Goal: Task Accomplishment & Management: Use online tool/utility

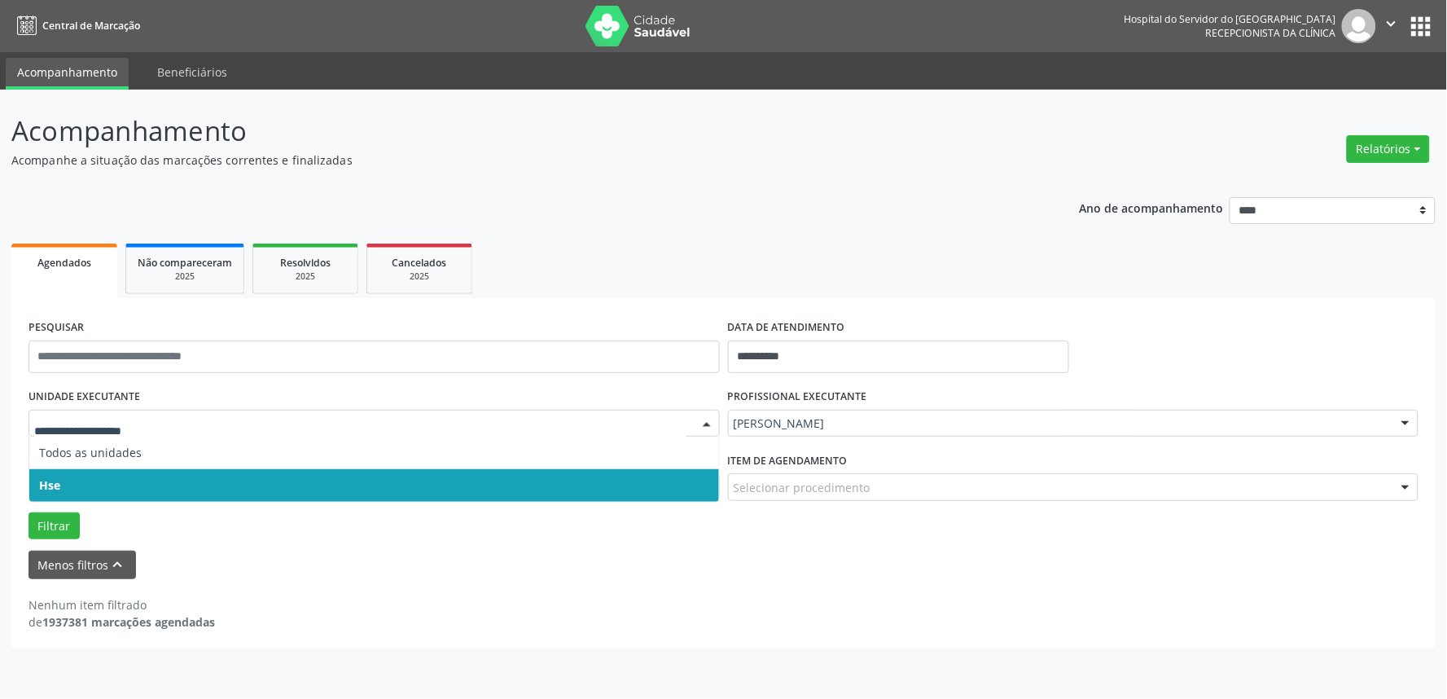
click at [307, 479] on span "Hse" at bounding box center [374, 485] width 690 height 33
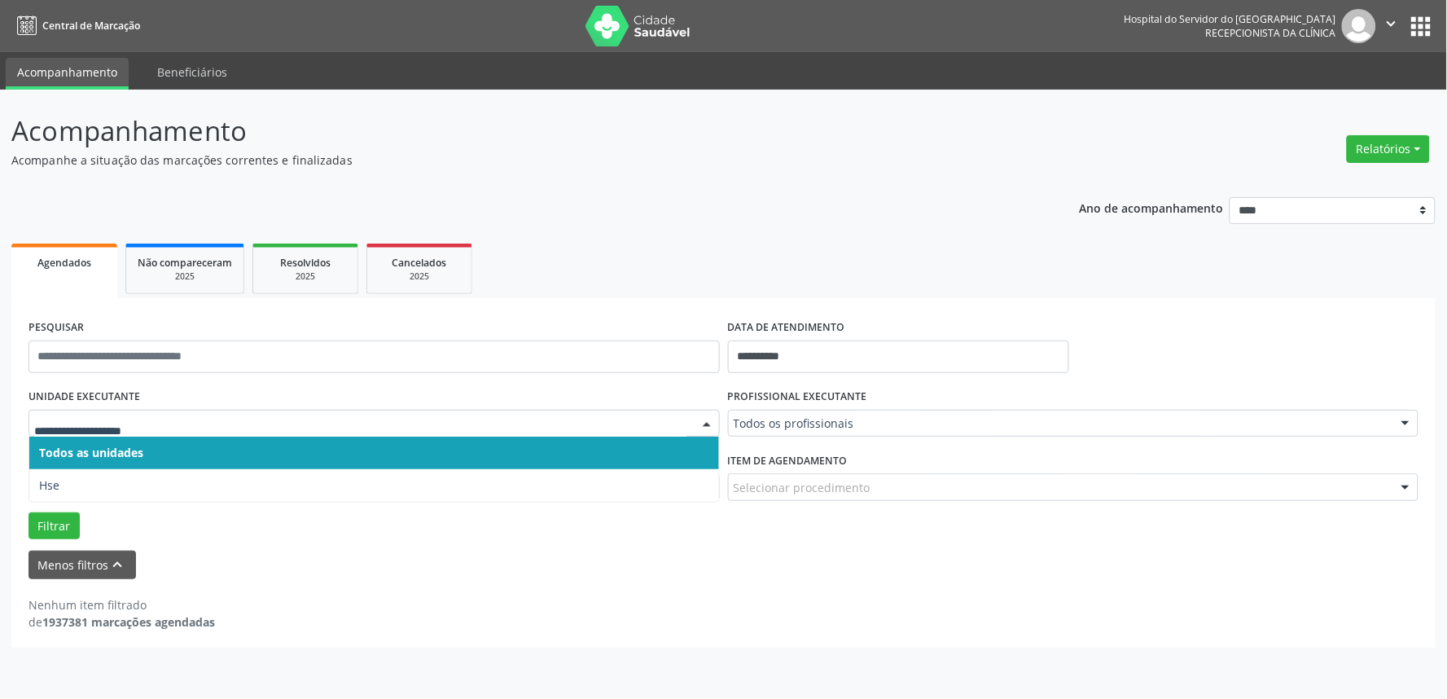
click at [321, 412] on div at bounding box center [373, 424] width 691 height 28
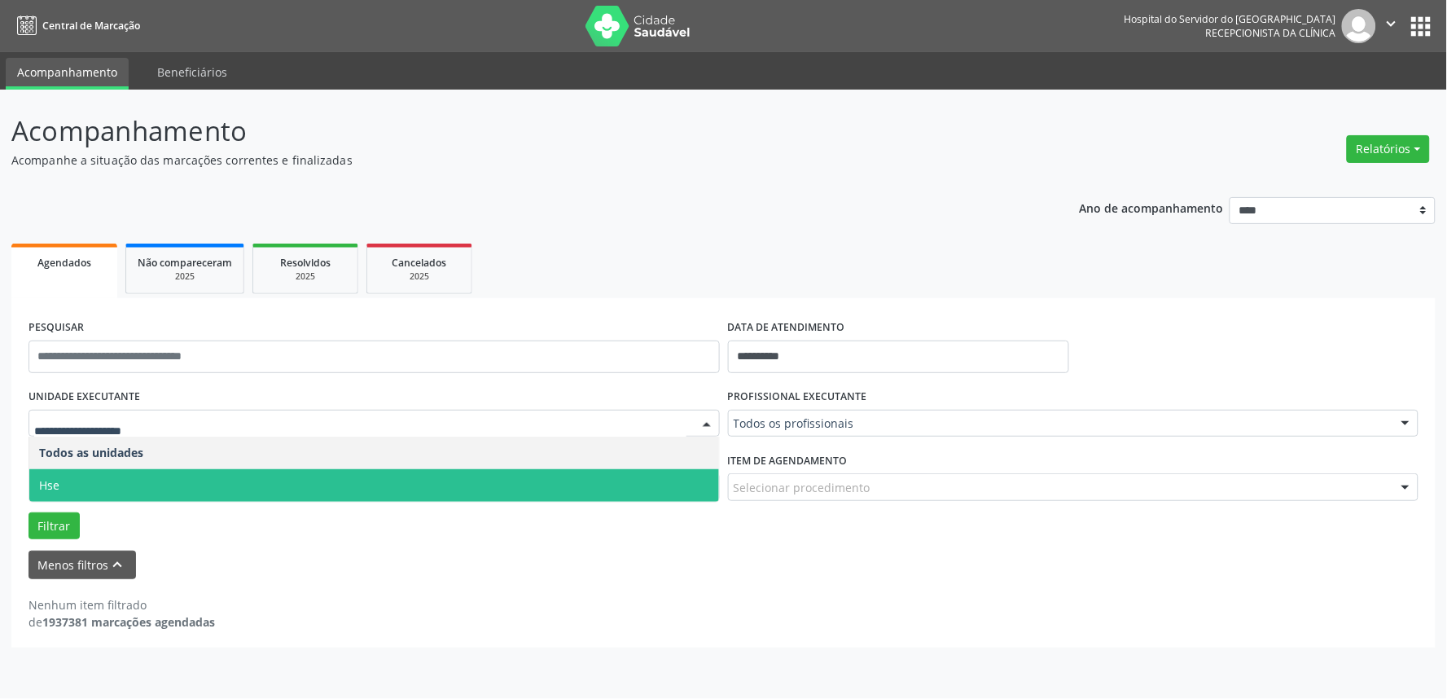
click at [319, 480] on span "Hse" at bounding box center [374, 485] width 690 height 33
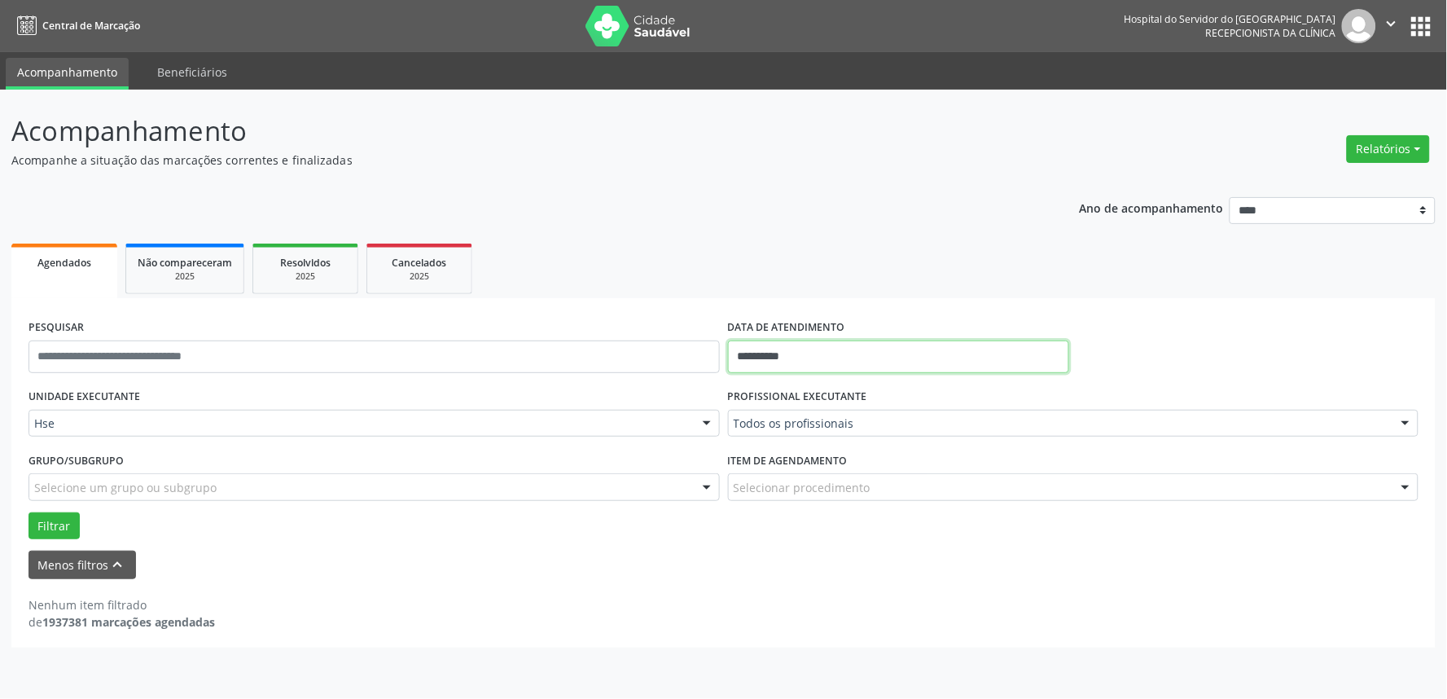
click at [918, 348] on input "**********" at bounding box center [898, 356] width 341 height 33
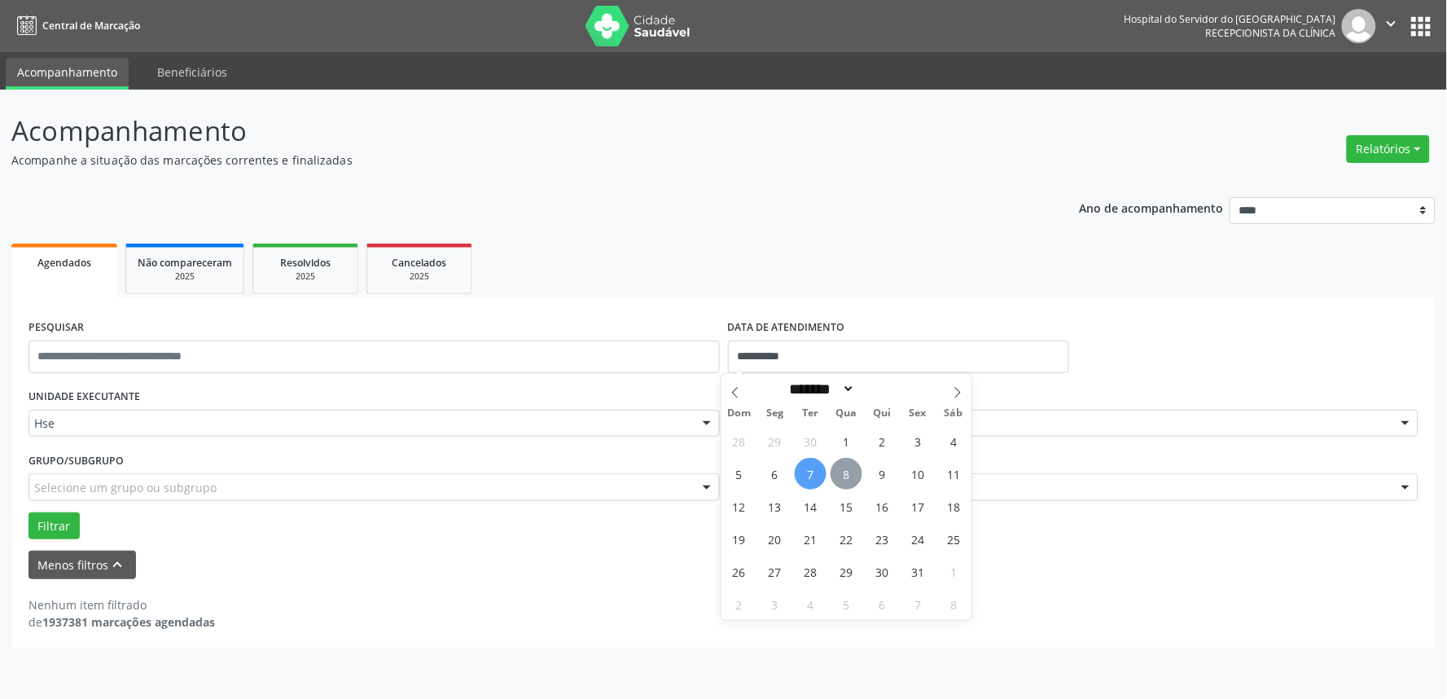
click at [848, 481] on span "8" at bounding box center [847, 474] width 32 height 32
type input "**********"
click at [848, 481] on span "8" at bounding box center [847, 474] width 32 height 32
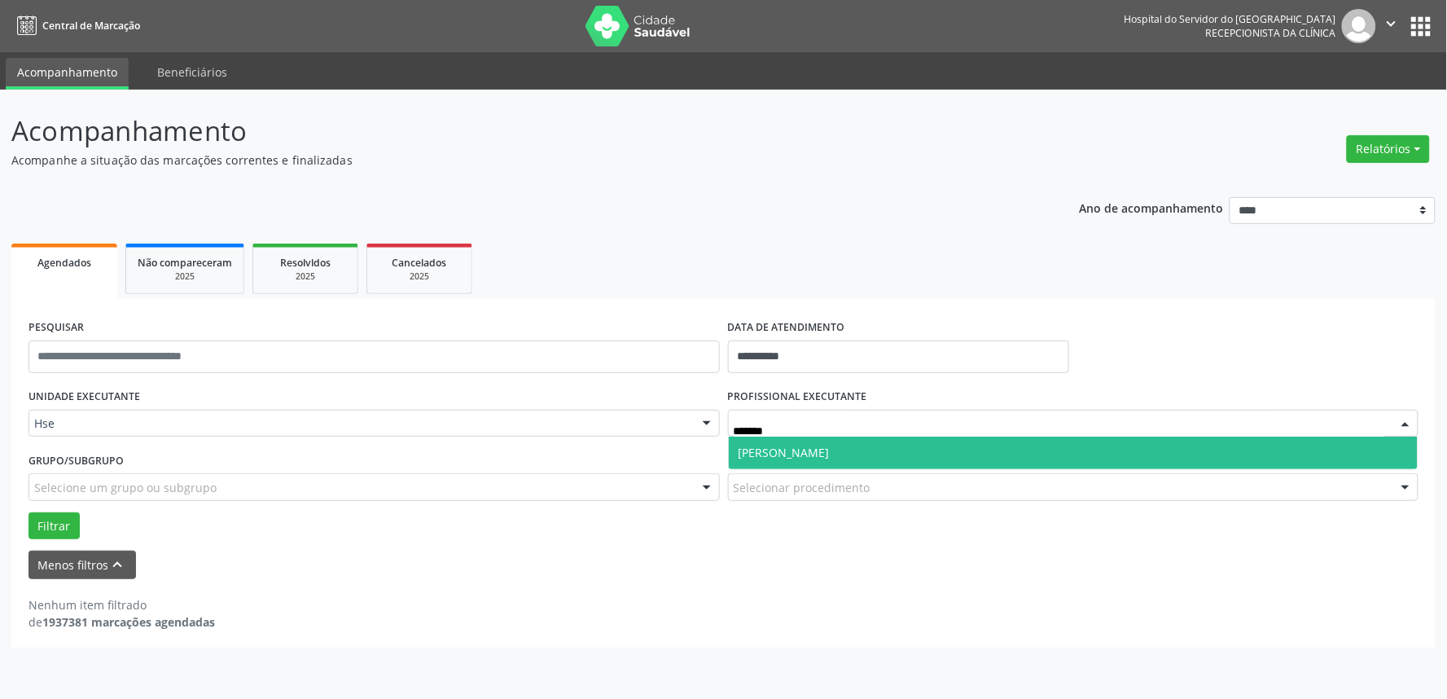
type input "********"
click at [830, 449] on span "[PERSON_NAME]" at bounding box center [784, 452] width 91 height 15
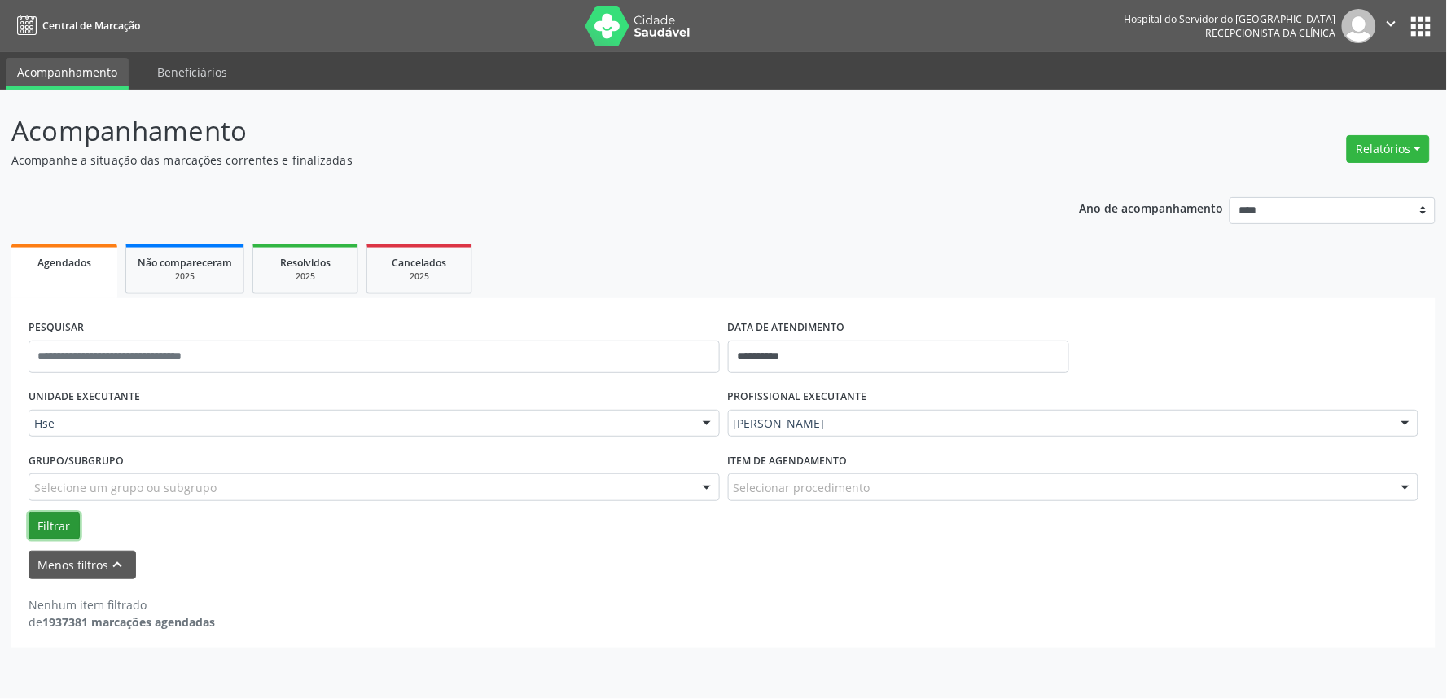
click at [52, 519] on button "Filtrar" at bounding box center [53, 526] width 51 height 28
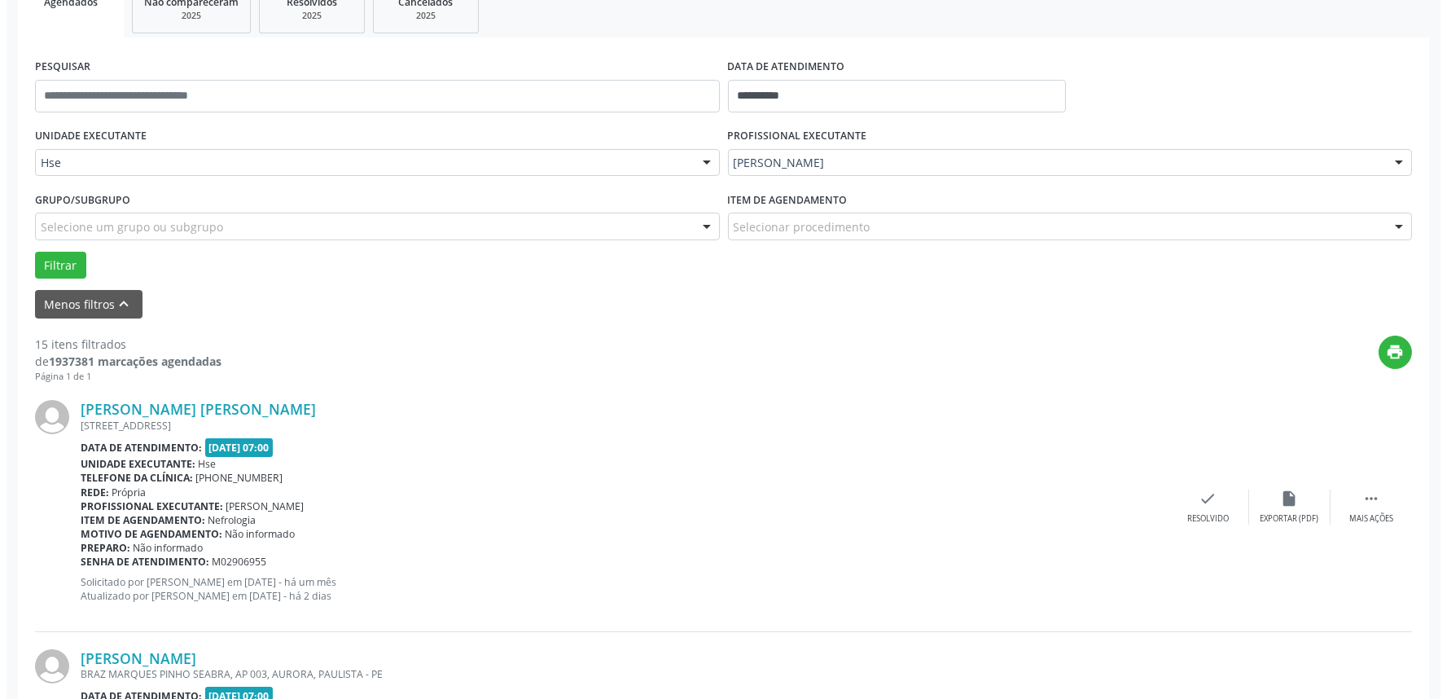
scroll to position [362, 0]
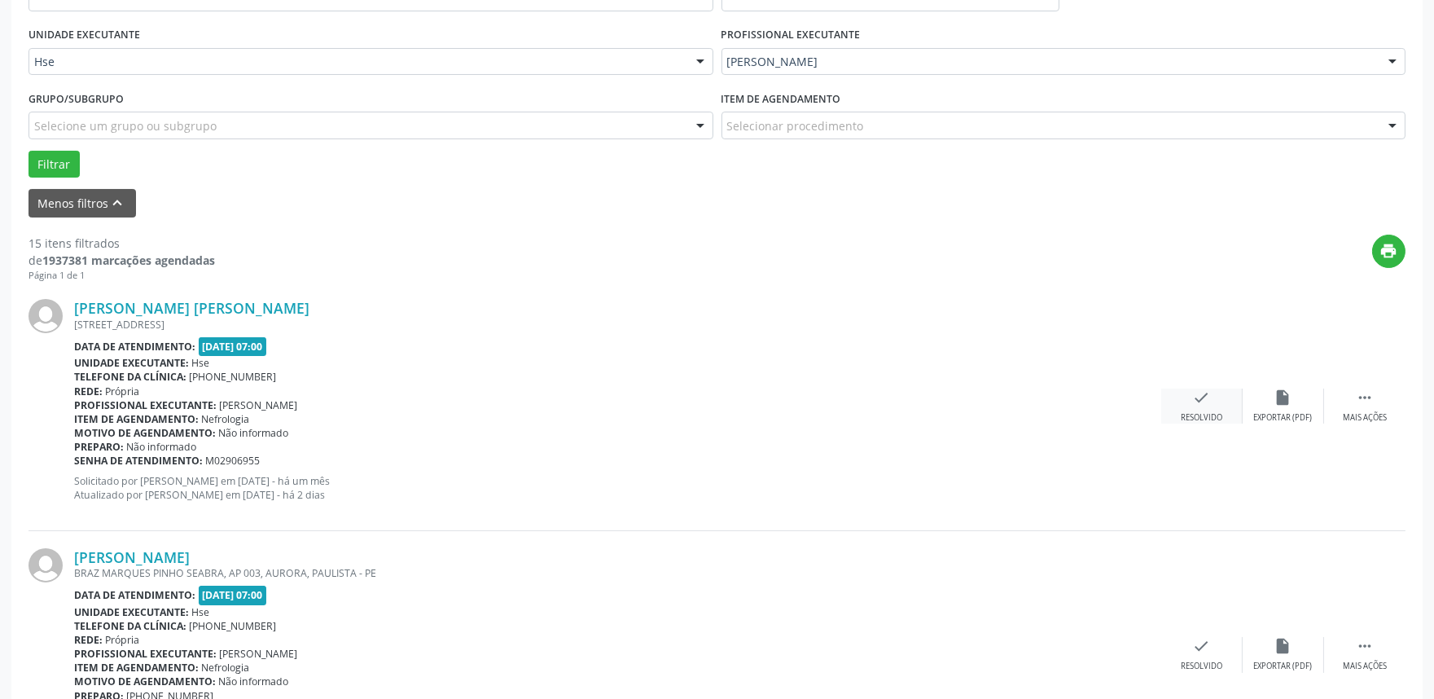
click at [1205, 397] on icon "check" at bounding box center [1202, 397] width 18 height 18
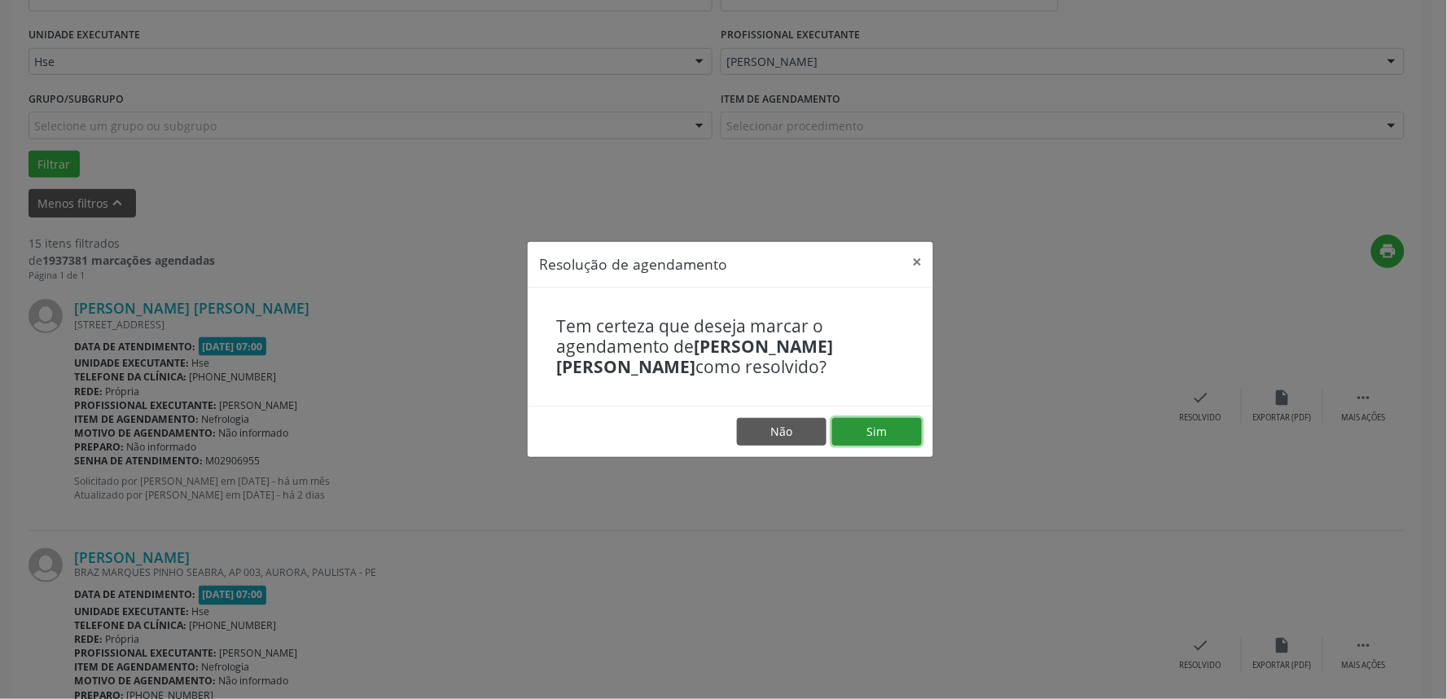
click at [848, 425] on button "Sim" at bounding box center [877, 432] width 90 height 28
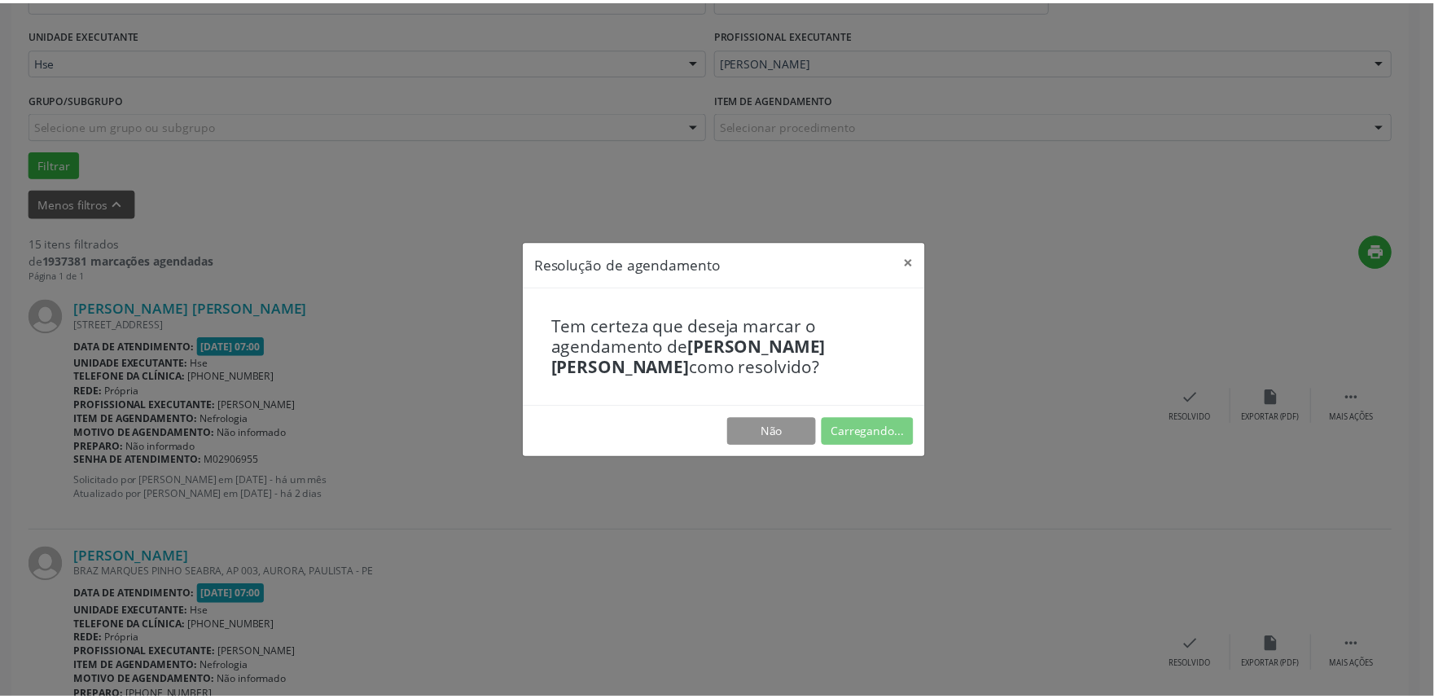
scroll to position [0, 0]
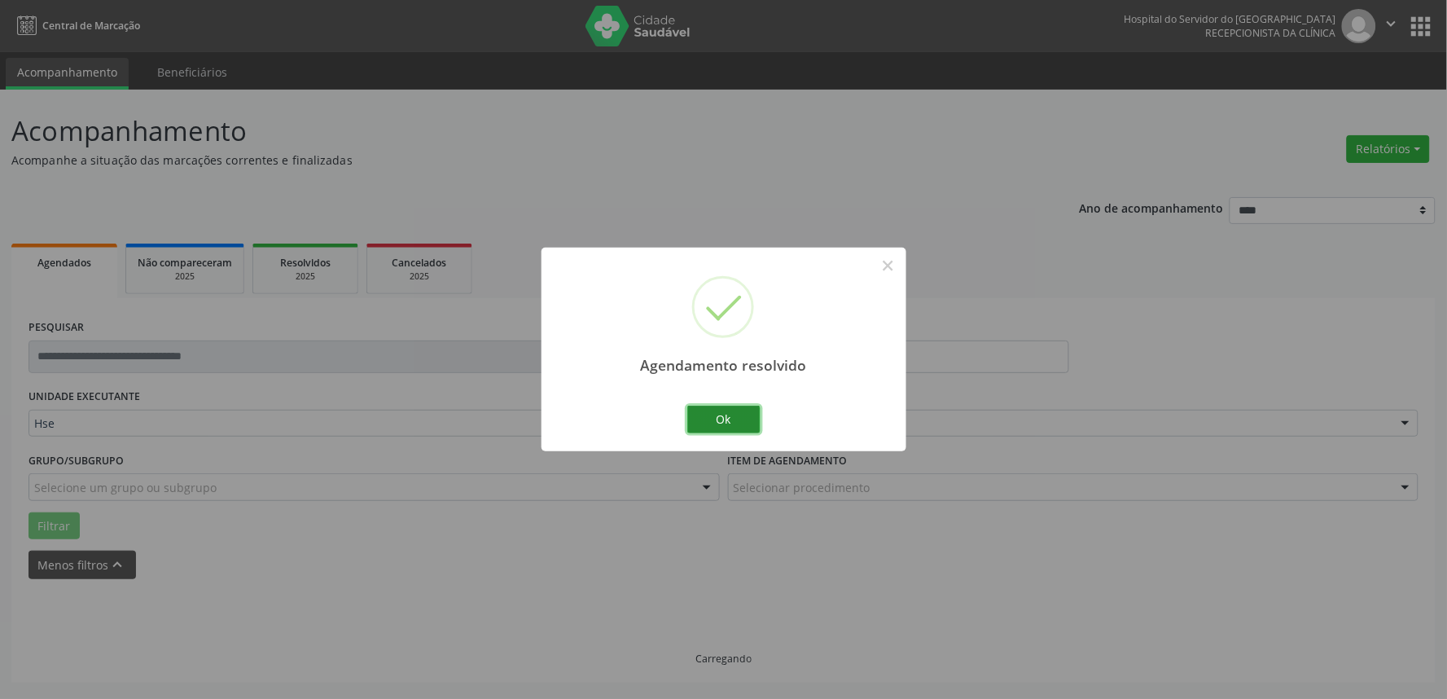
click at [694, 413] on button "Ok" at bounding box center [723, 420] width 73 height 28
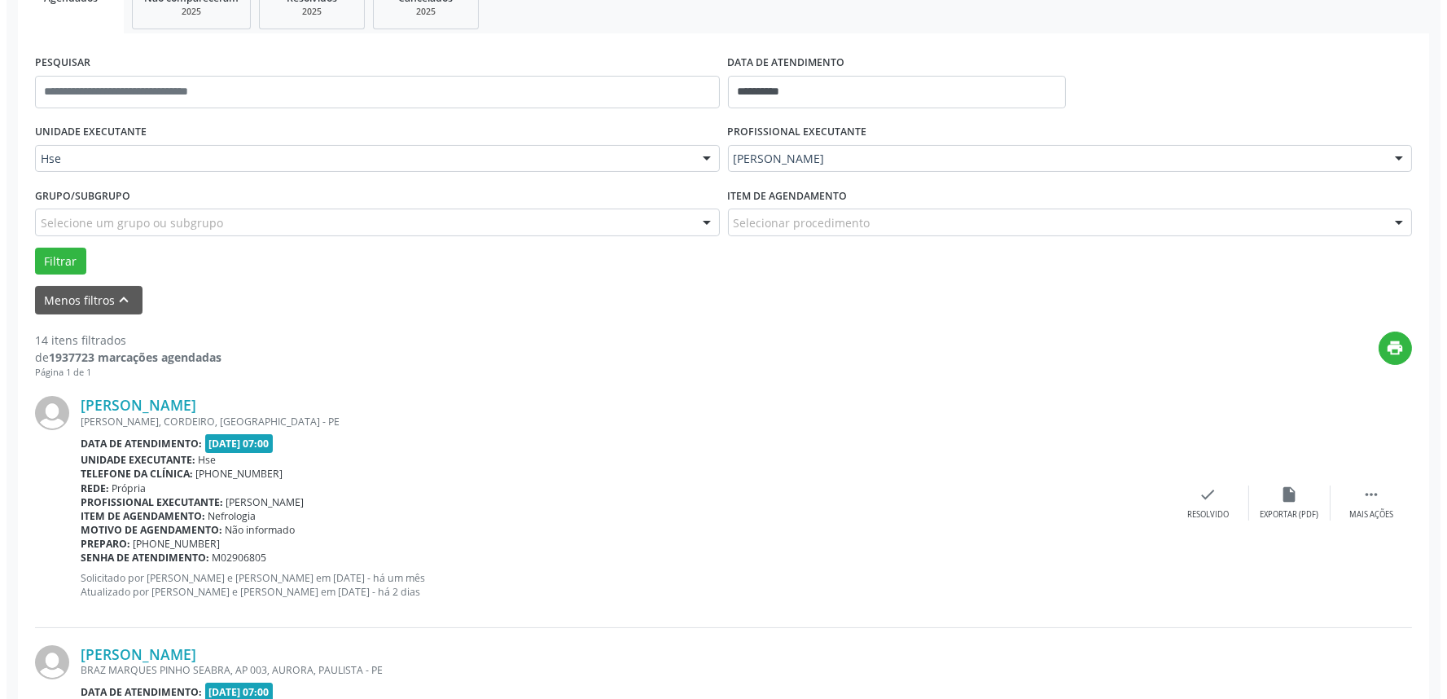
scroll to position [362, 0]
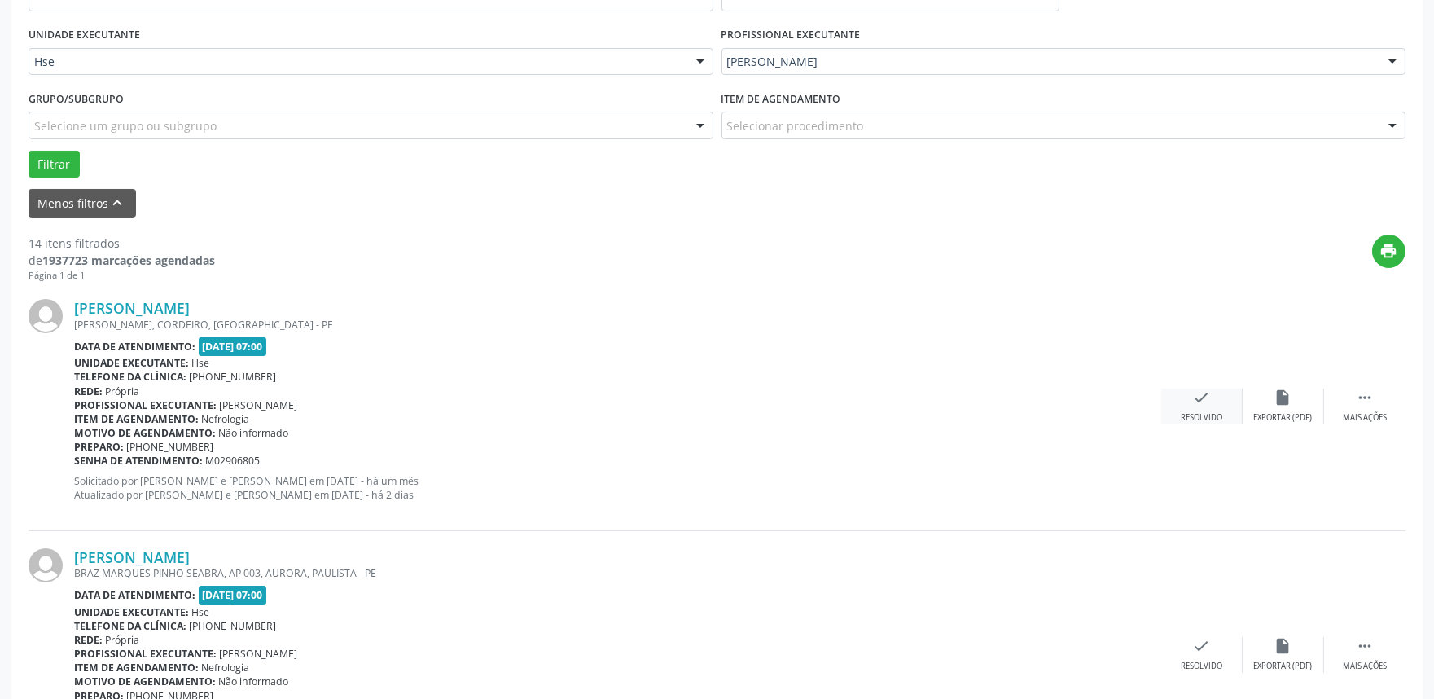
click at [1190, 407] on div "check Resolvido" at bounding box center [1201, 405] width 81 height 35
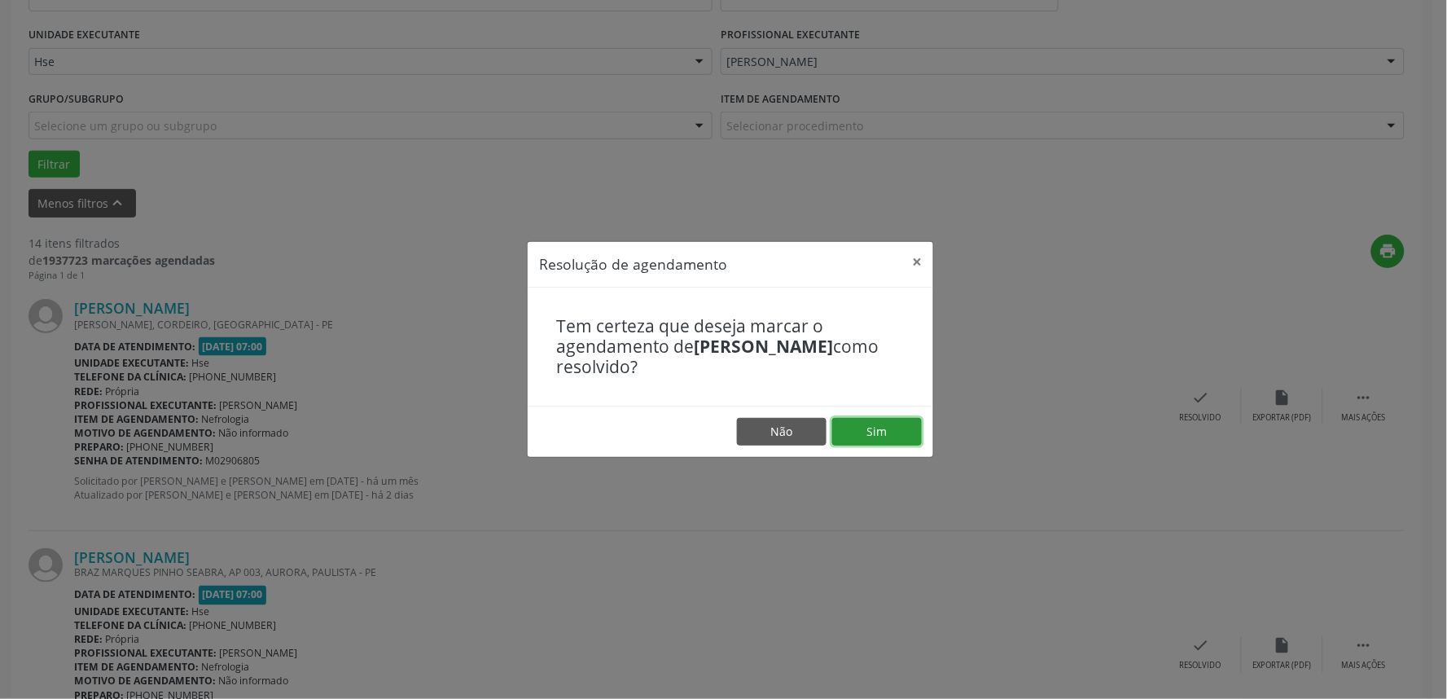
click at [902, 438] on button "Sim" at bounding box center [877, 432] width 90 height 28
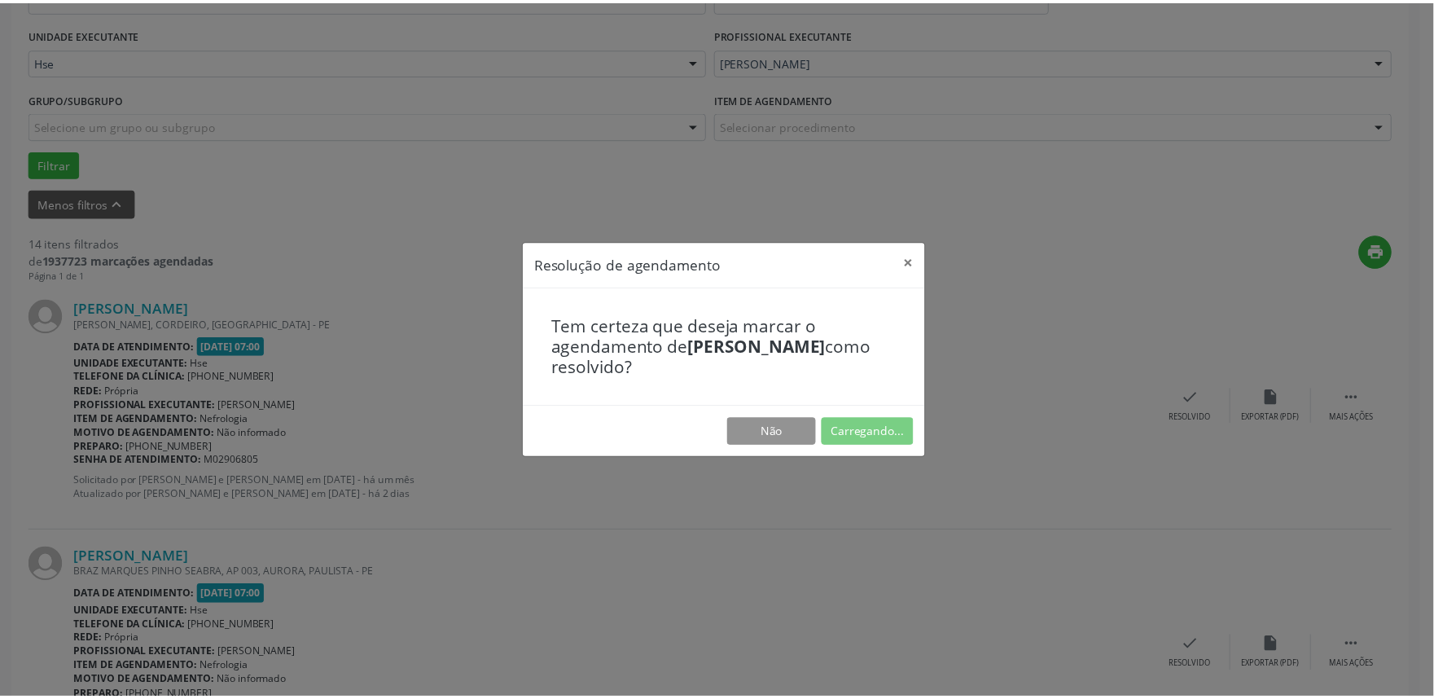
scroll to position [0, 0]
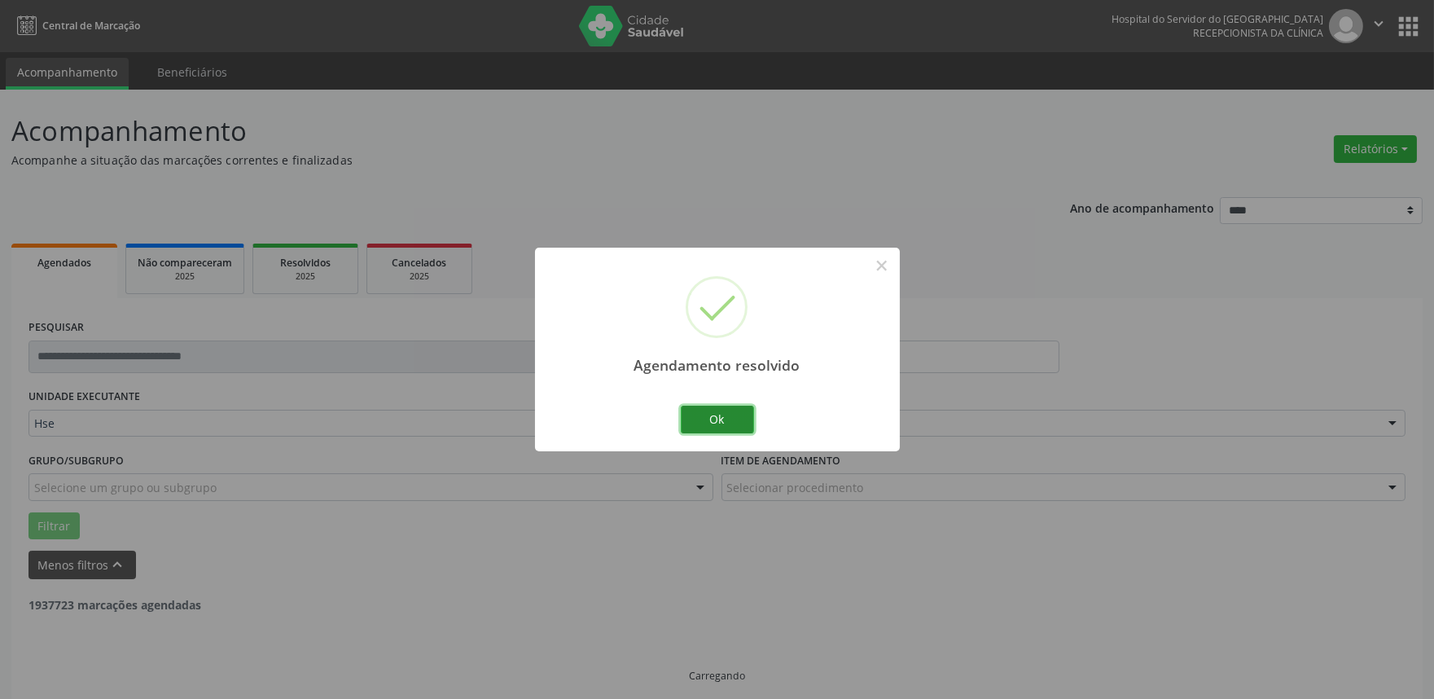
click at [699, 413] on button "Ok" at bounding box center [717, 420] width 73 height 28
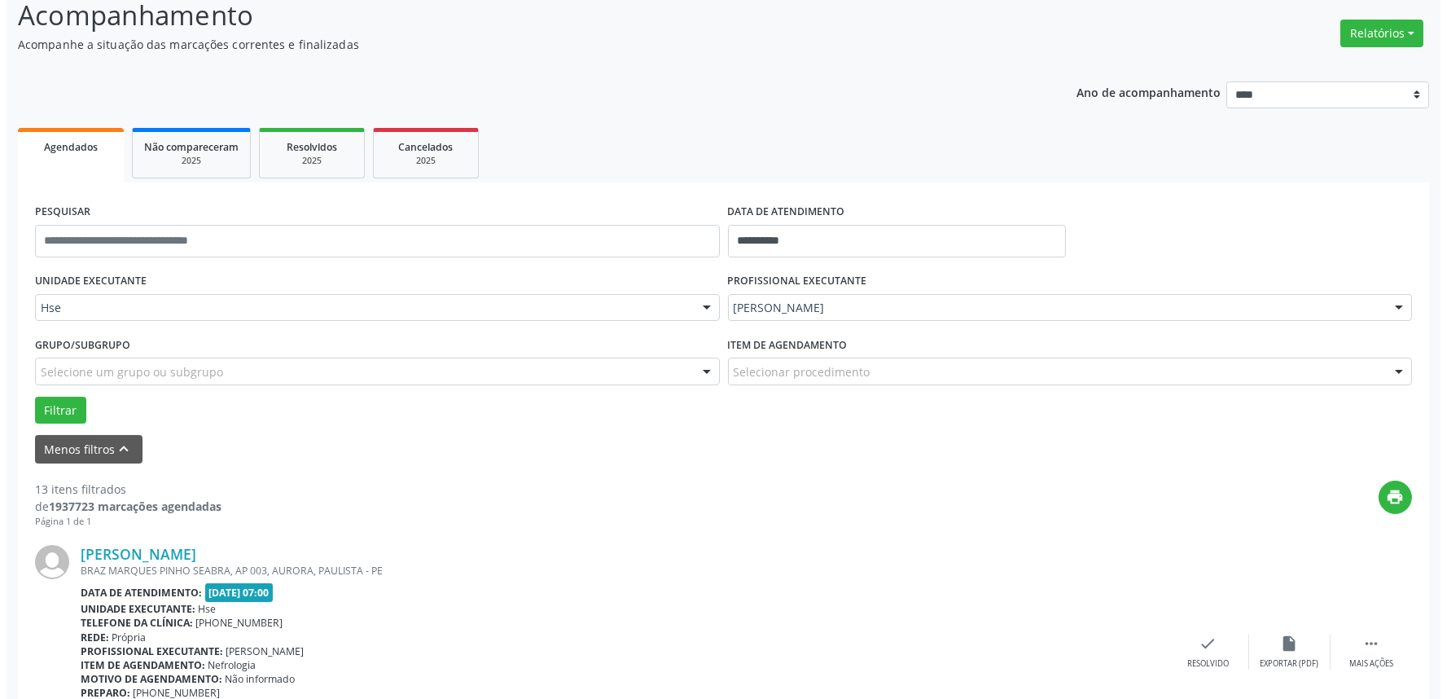
scroll to position [271, 0]
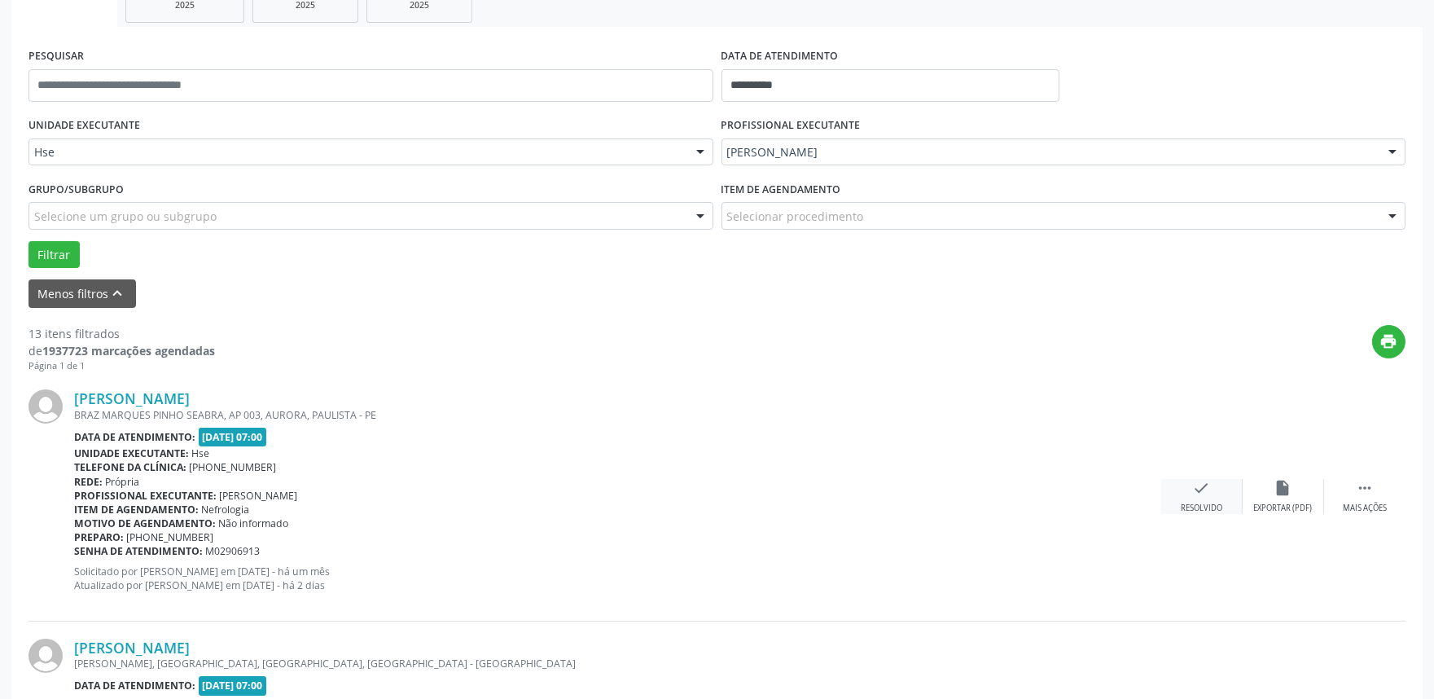
click at [1214, 500] on div "check Resolvido" at bounding box center [1201, 496] width 81 height 35
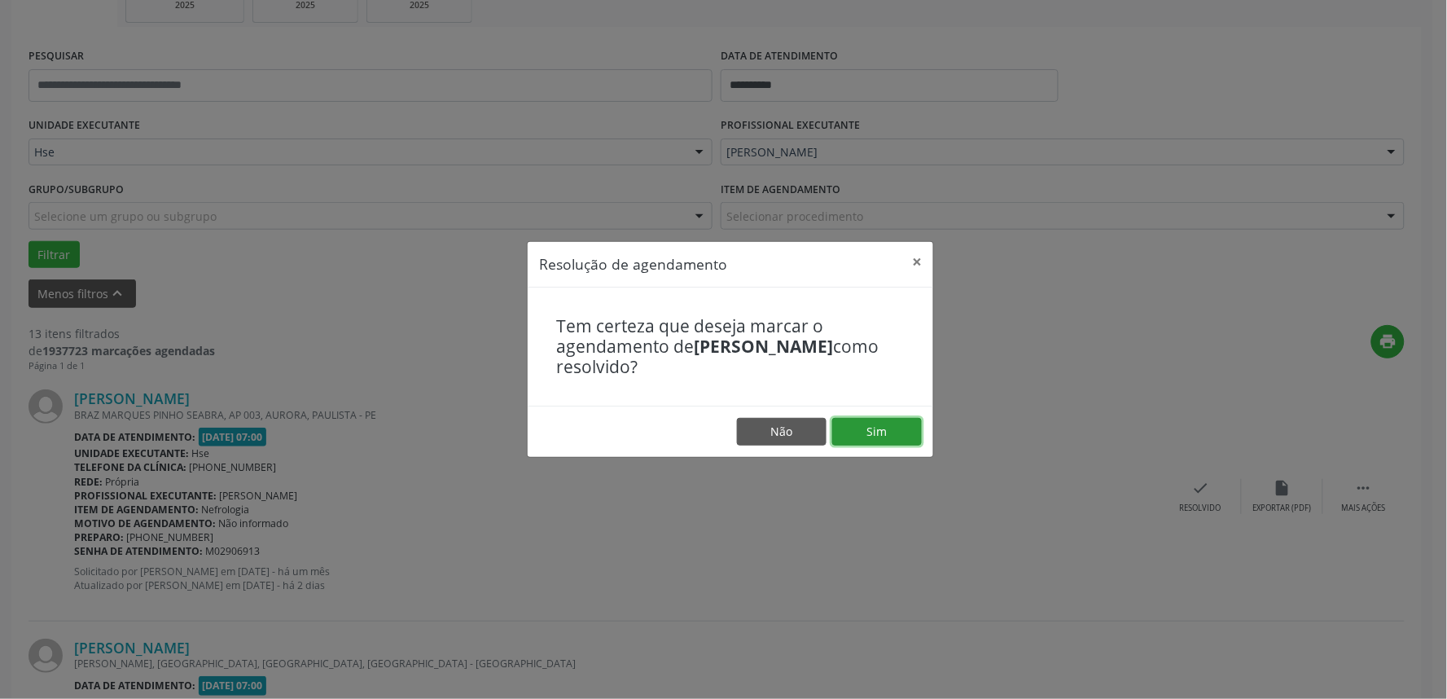
click at [907, 437] on button "Sim" at bounding box center [877, 432] width 90 height 28
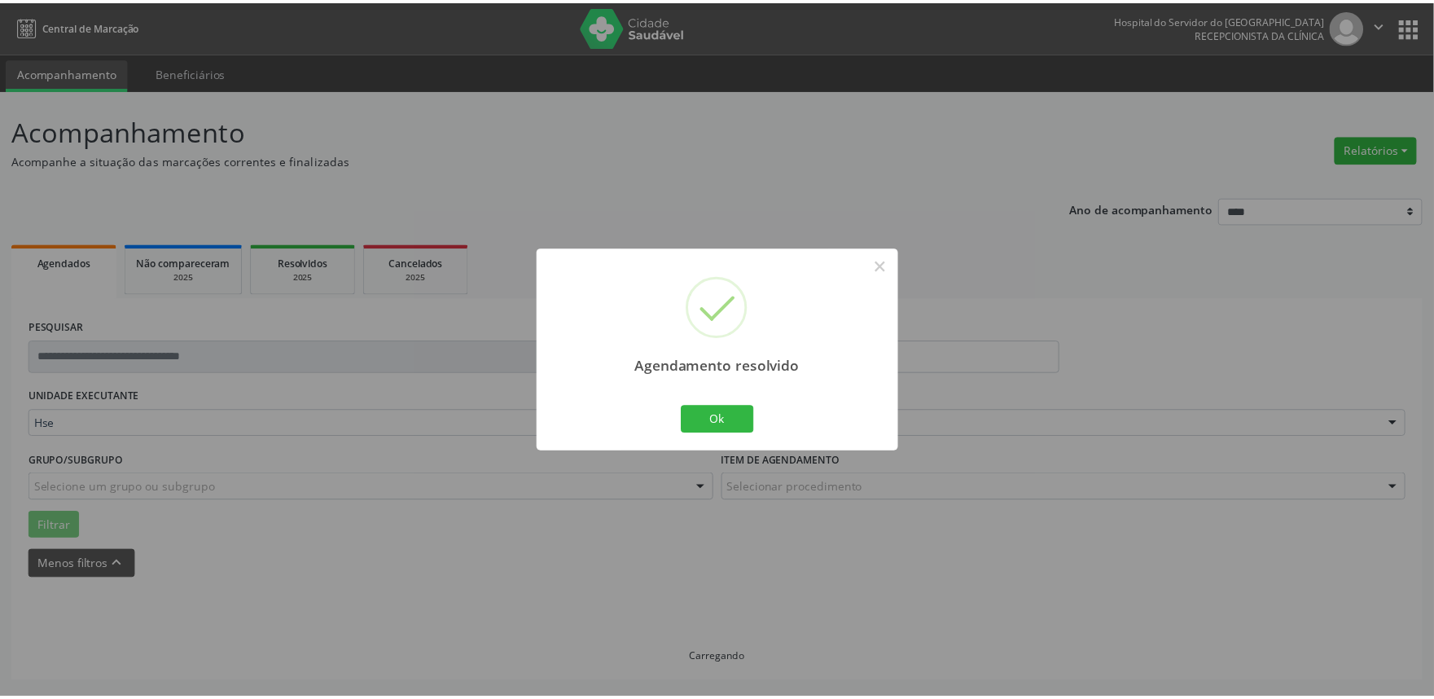
scroll to position [0, 0]
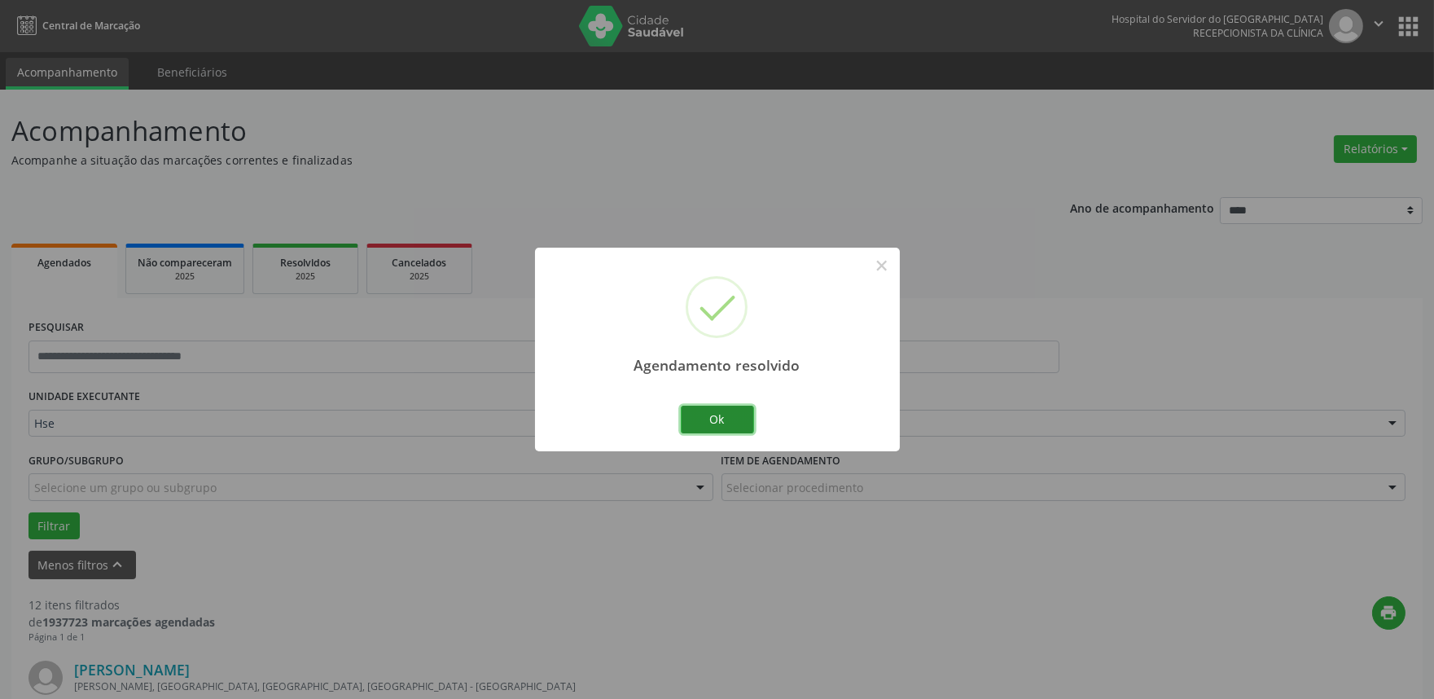
click at [743, 420] on button "Ok" at bounding box center [717, 420] width 73 height 28
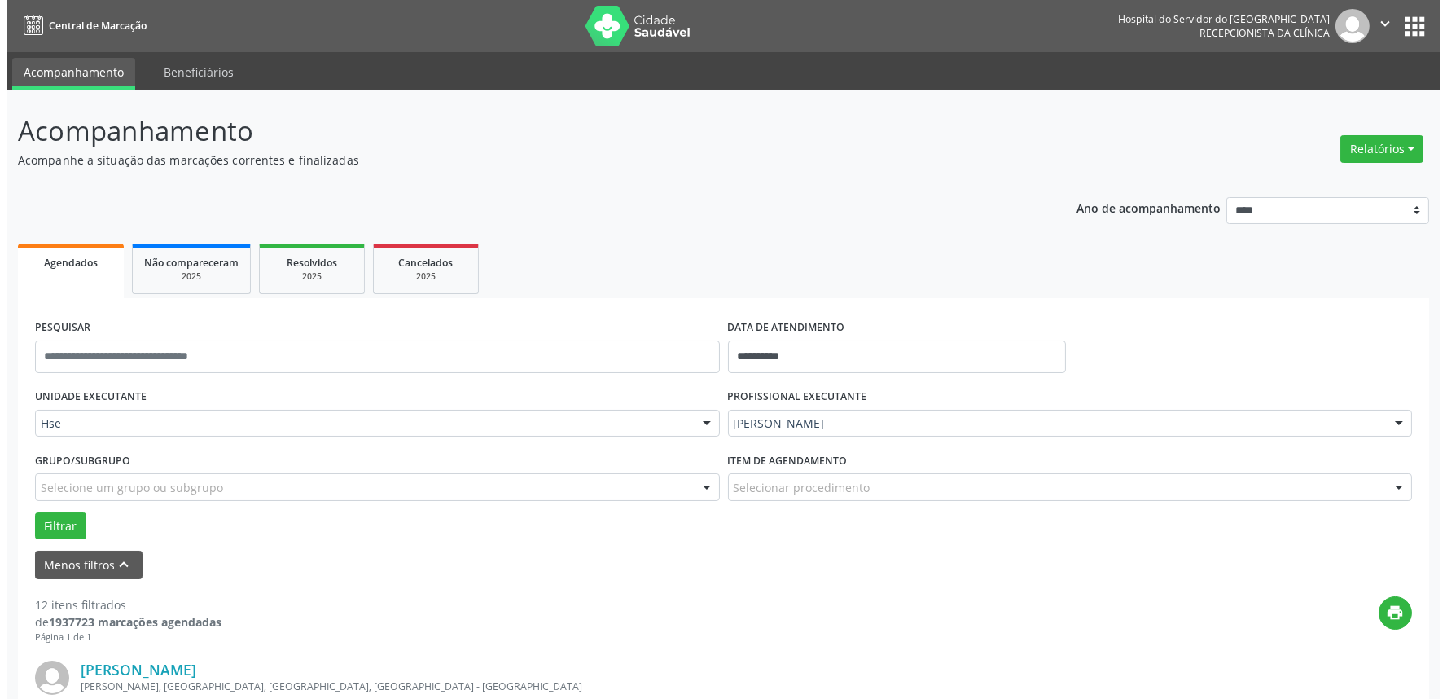
scroll to position [271, 0]
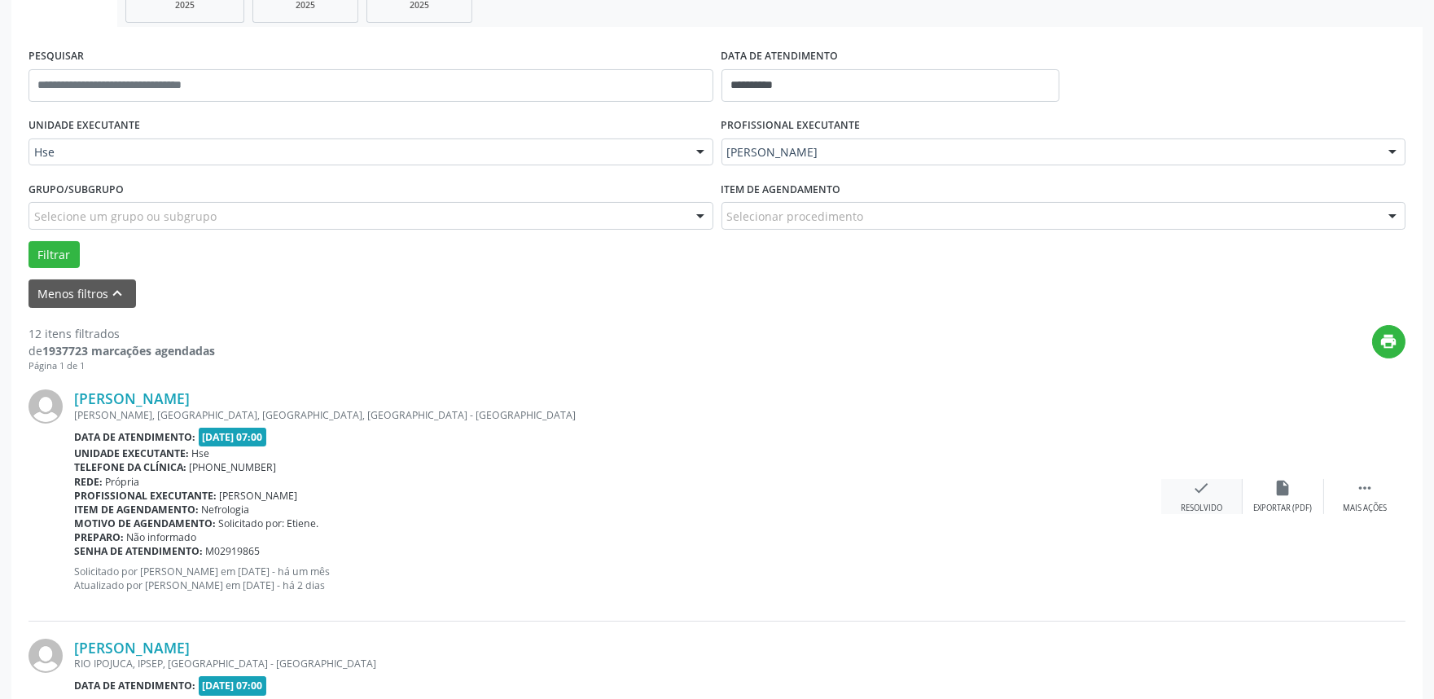
click at [1202, 482] on icon "check" at bounding box center [1202, 488] width 18 height 18
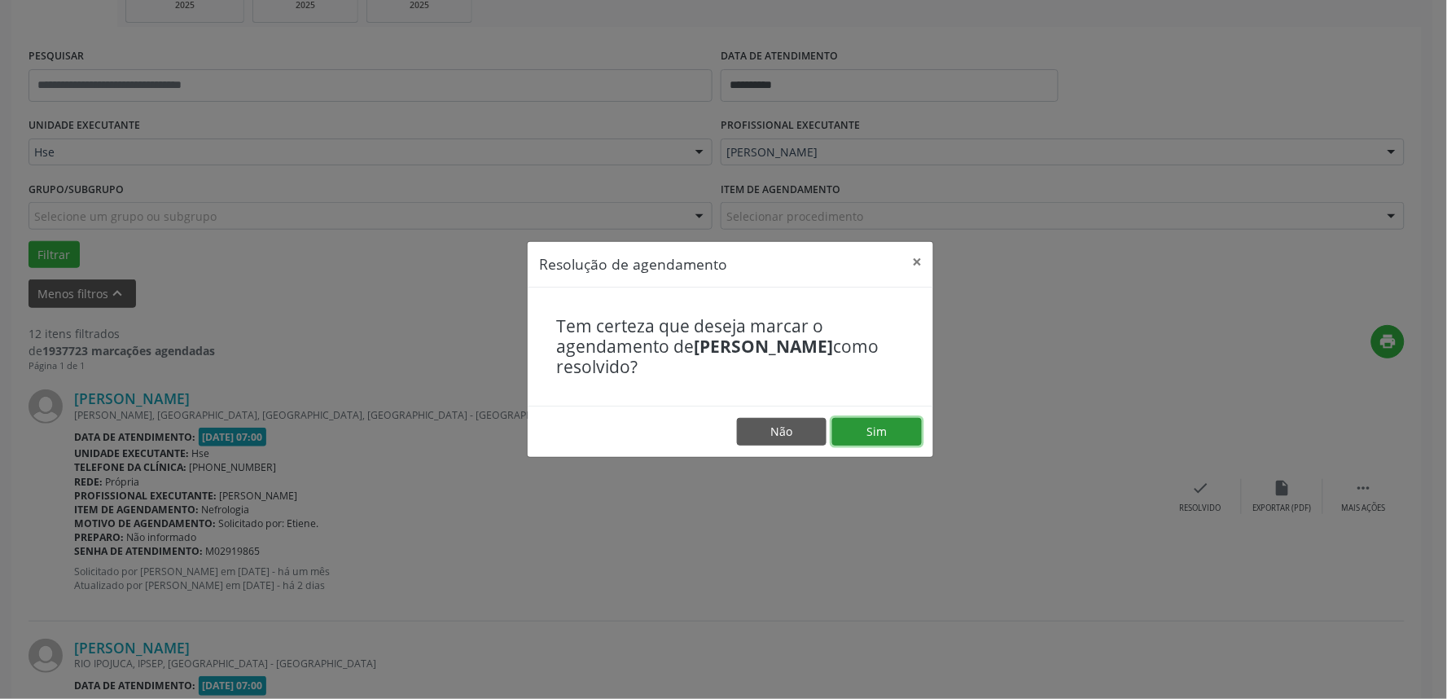
click at [876, 428] on button "Sim" at bounding box center [877, 432] width 90 height 28
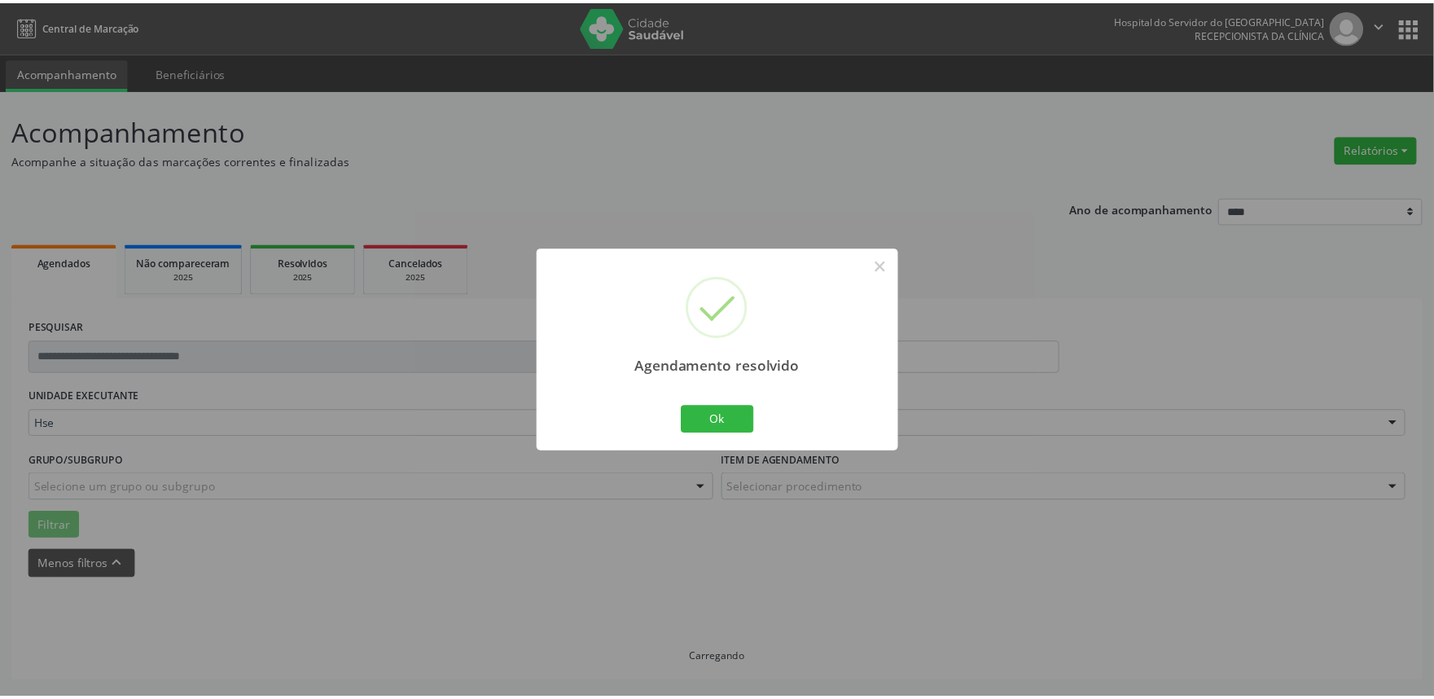
scroll to position [0, 0]
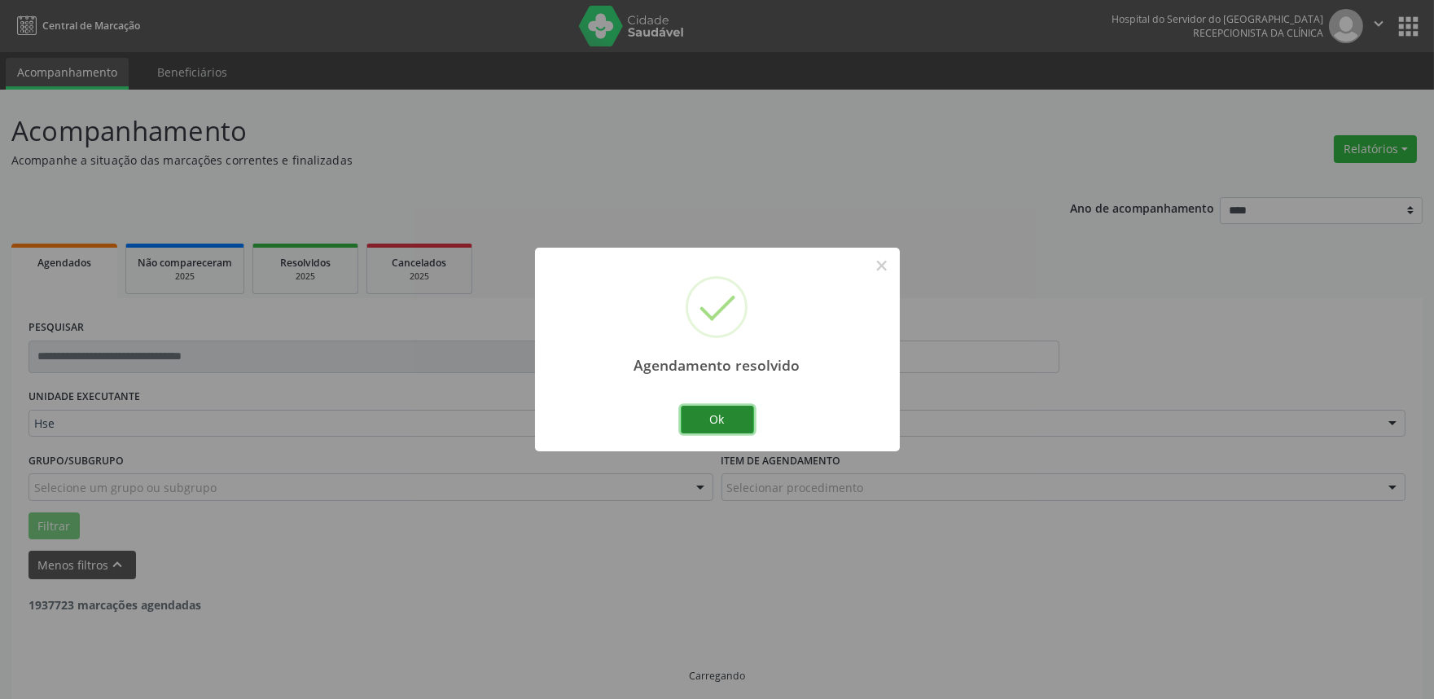
click at [695, 418] on button "Ok" at bounding box center [717, 420] width 73 height 28
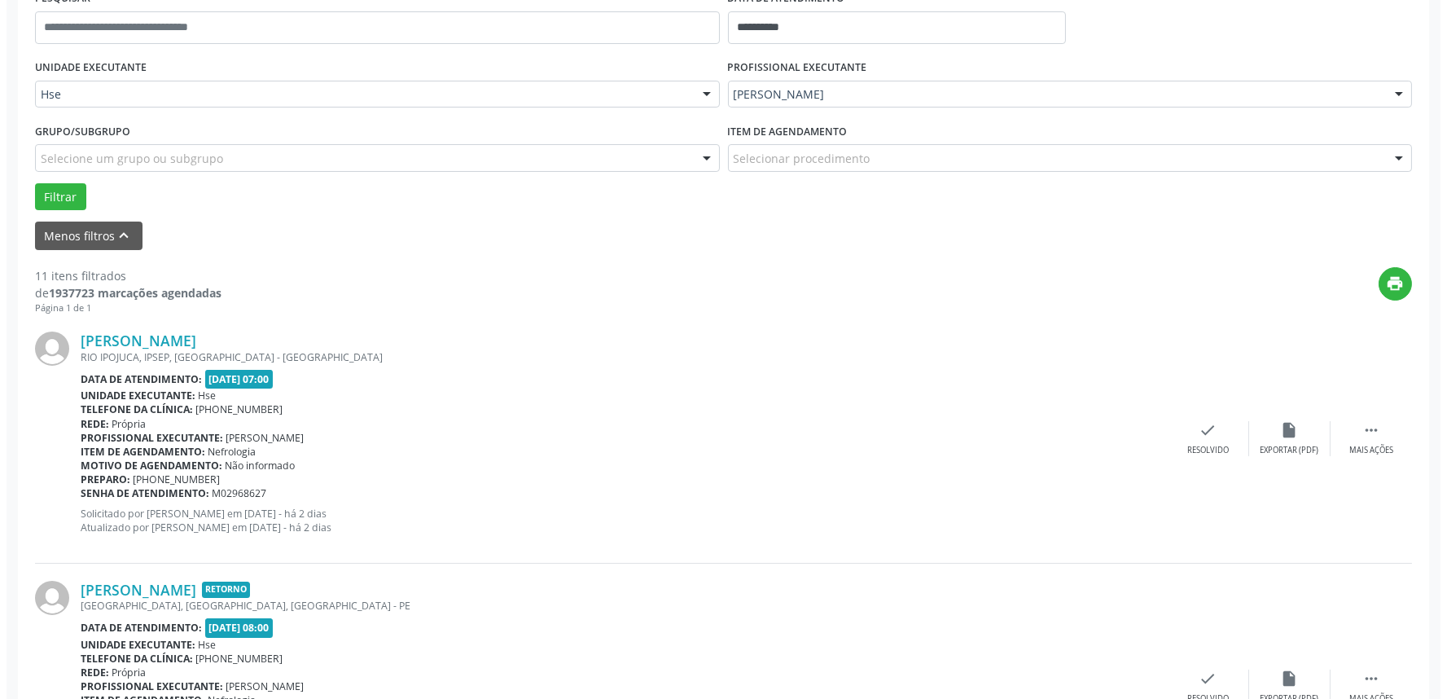
scroll to position [362, 0]
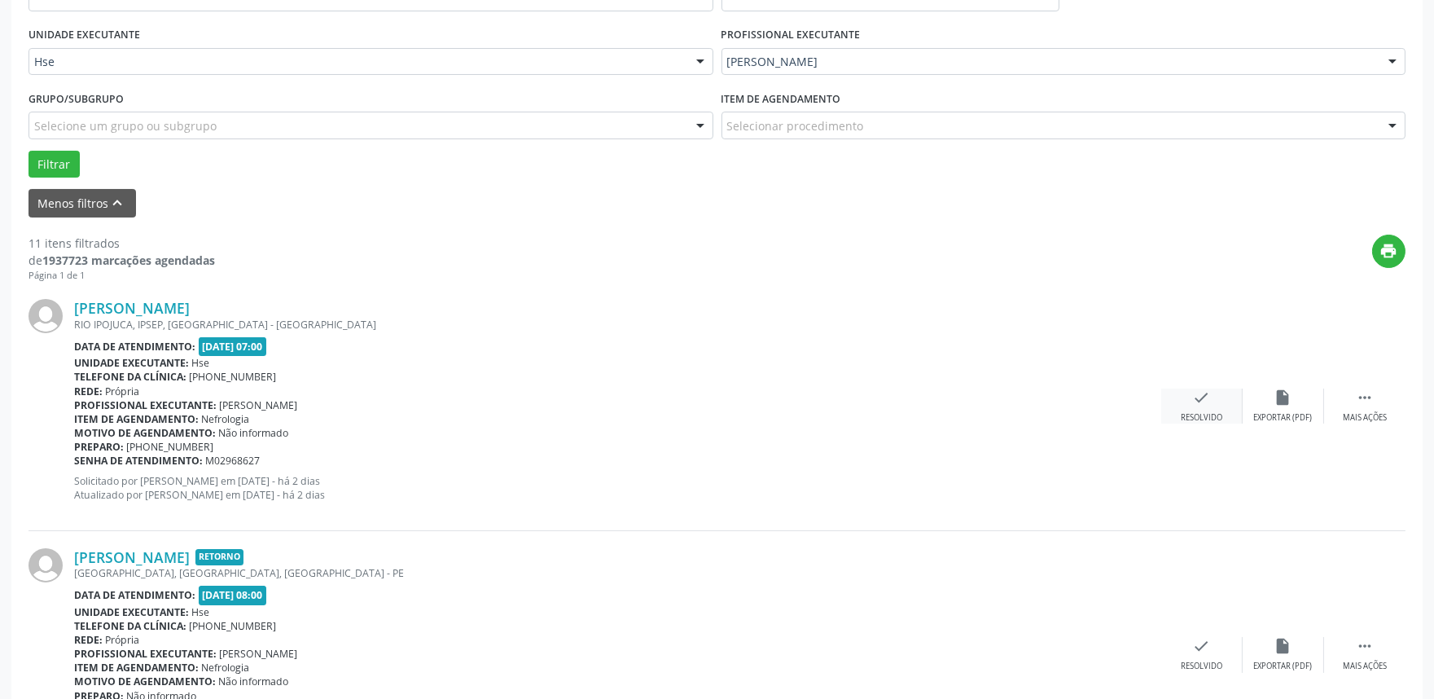
click at [1206, 412] on div "Resolvido" at bounding box center [1202, 417] width 42 height 11
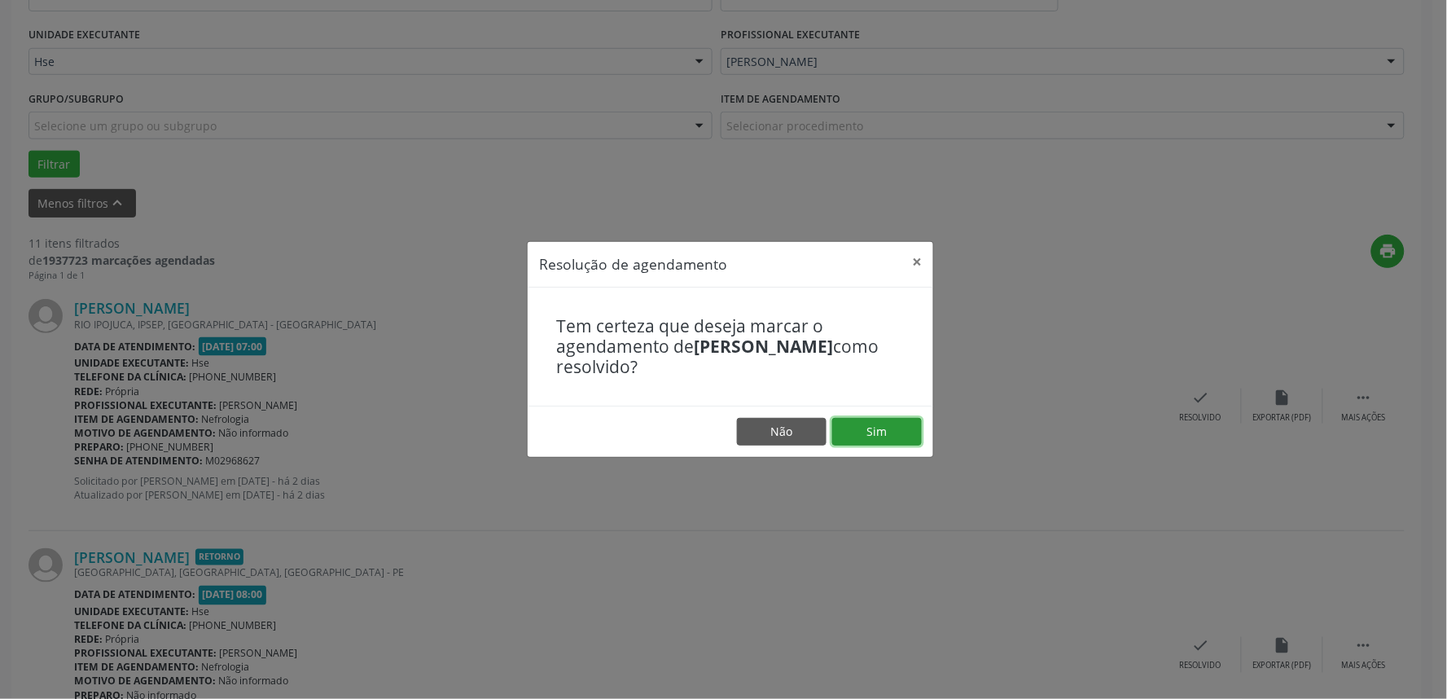
click at [886, 436] on button "Sim" at bounding box center [877, 432] width 90 height 28
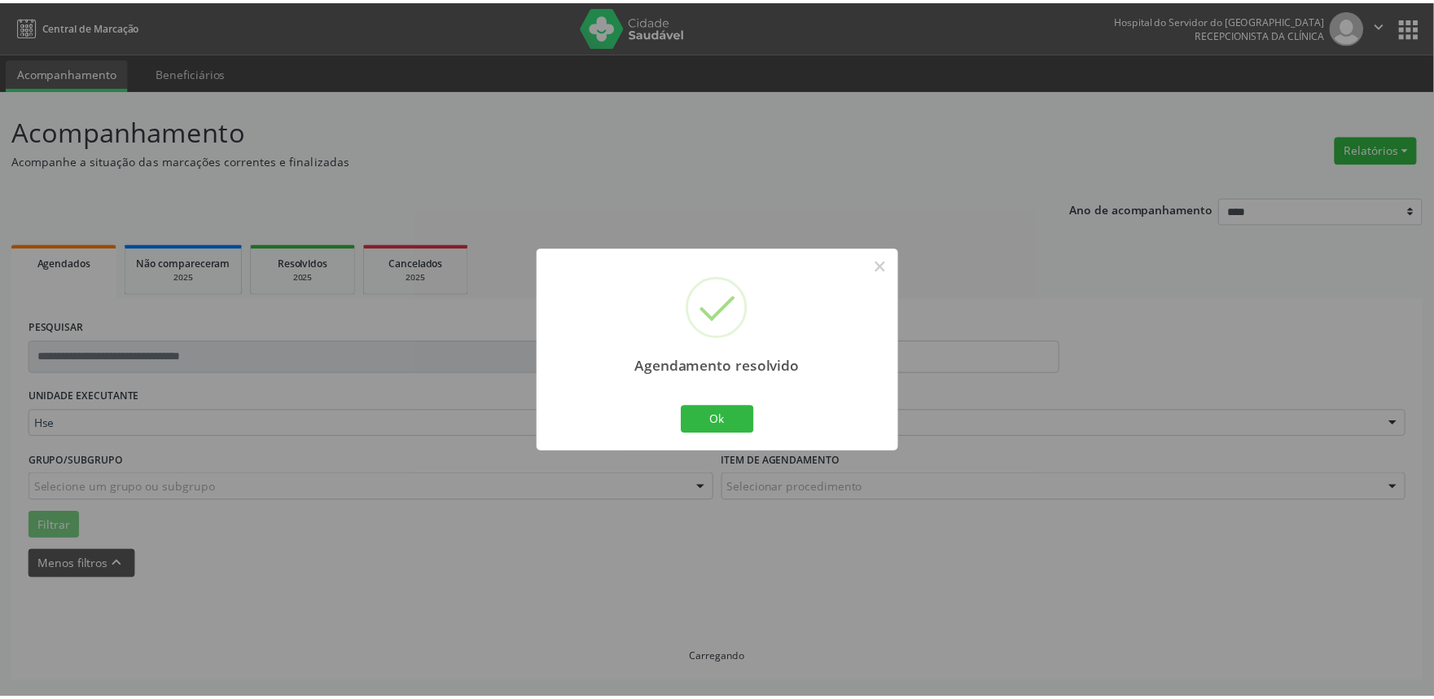
scroll to position [0, 0]
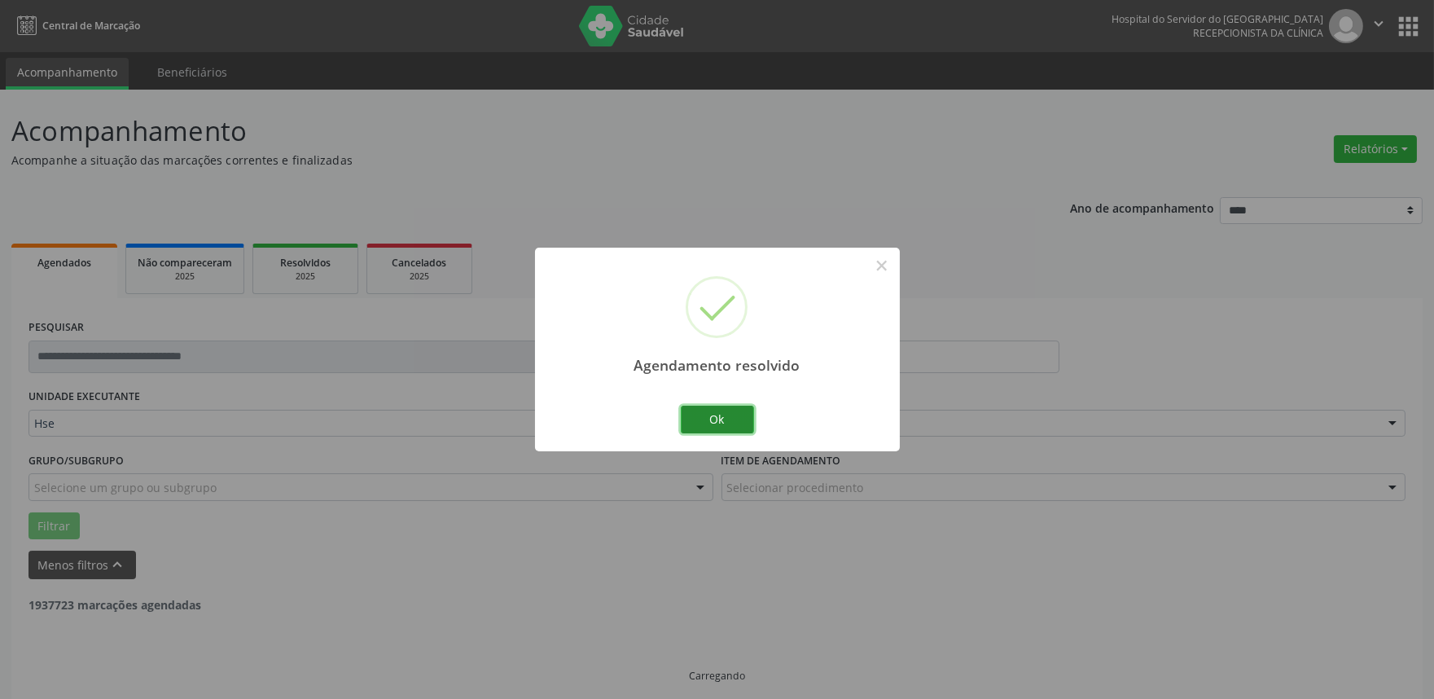
click at [742, 414] on button "Ok" at bounding box center [717, 420] width 73 height 28
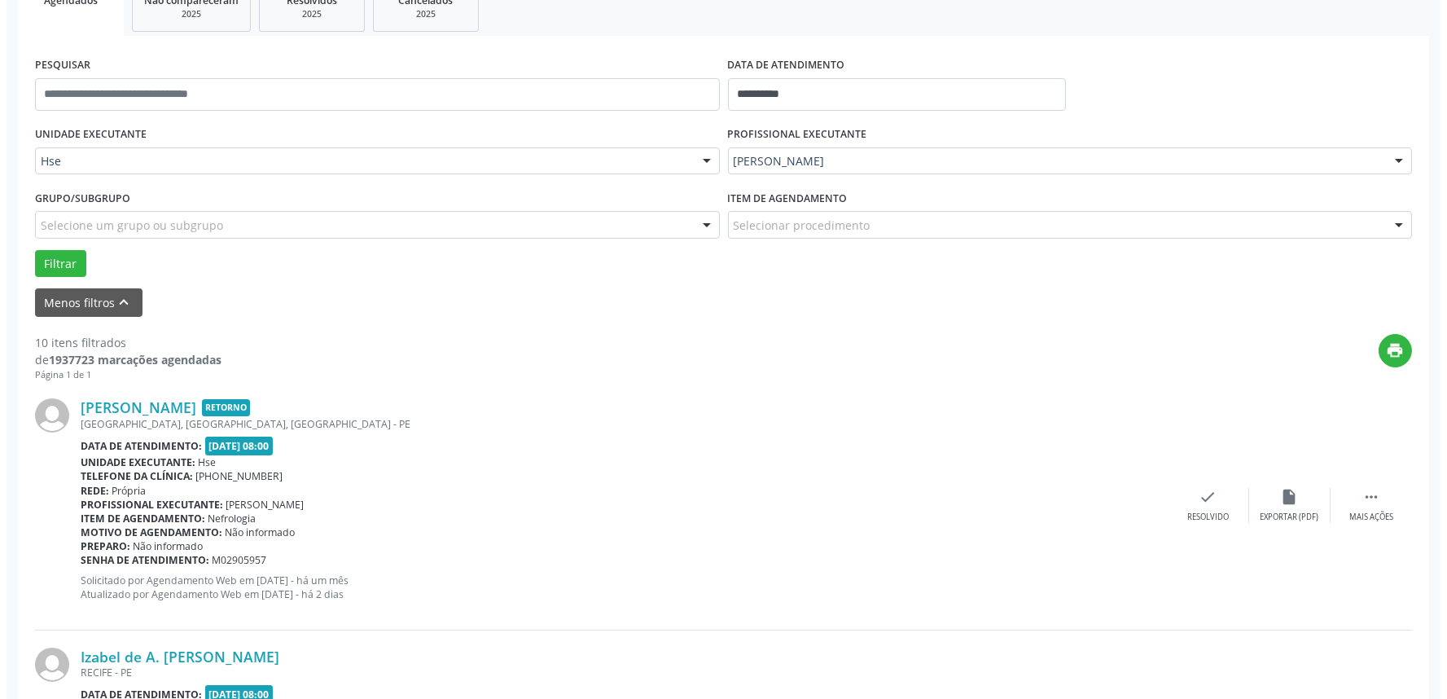
scroll to position [271, 0]
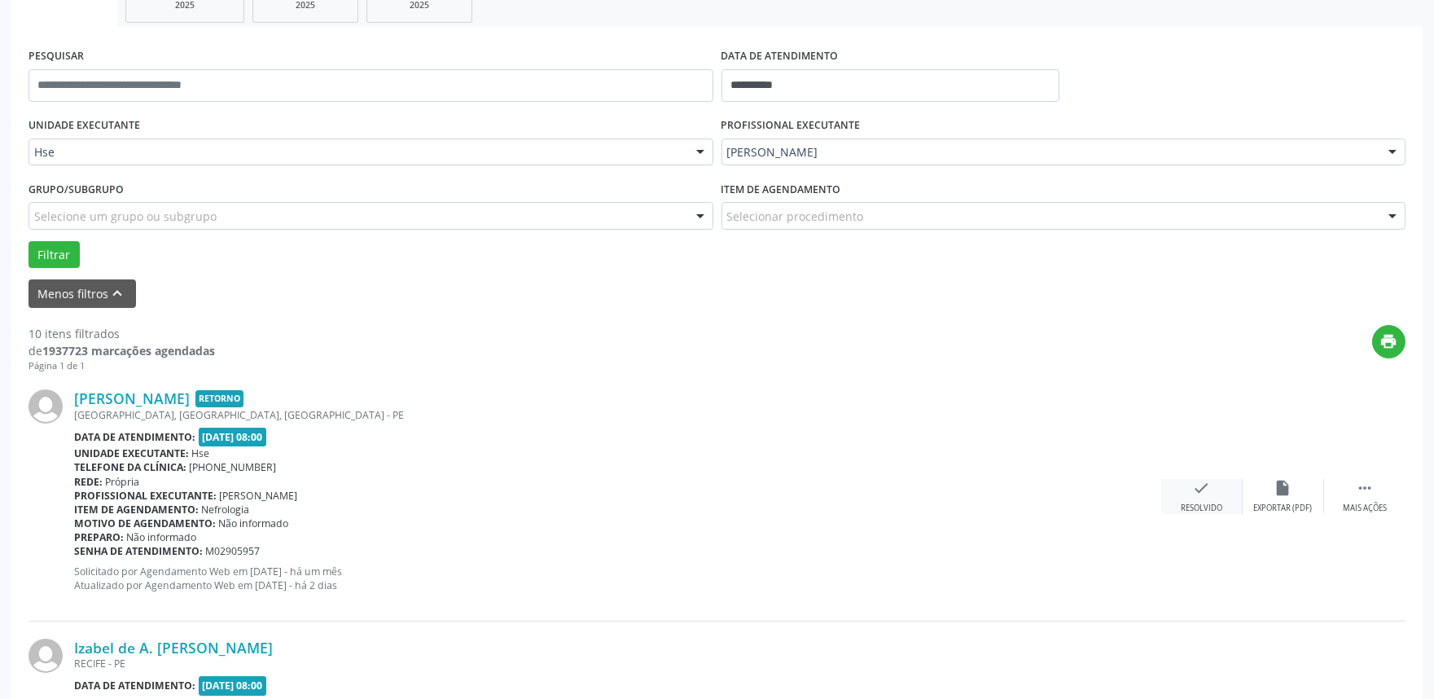
click at [1210, 505] on div "Resolvido" at bounding box center [1202, 507] width 42 height 11
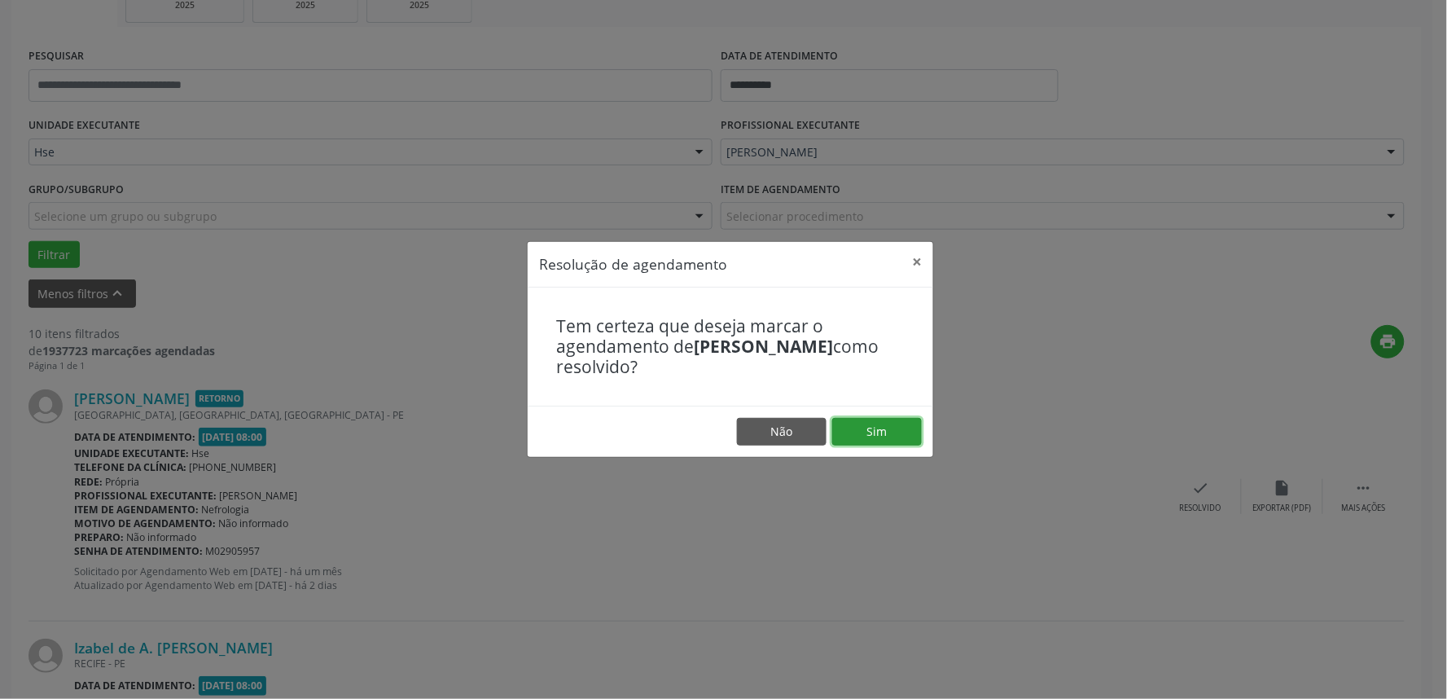
click at [913, 437] on button "Sim" at bounding box center [877, 432] width 90 height 28
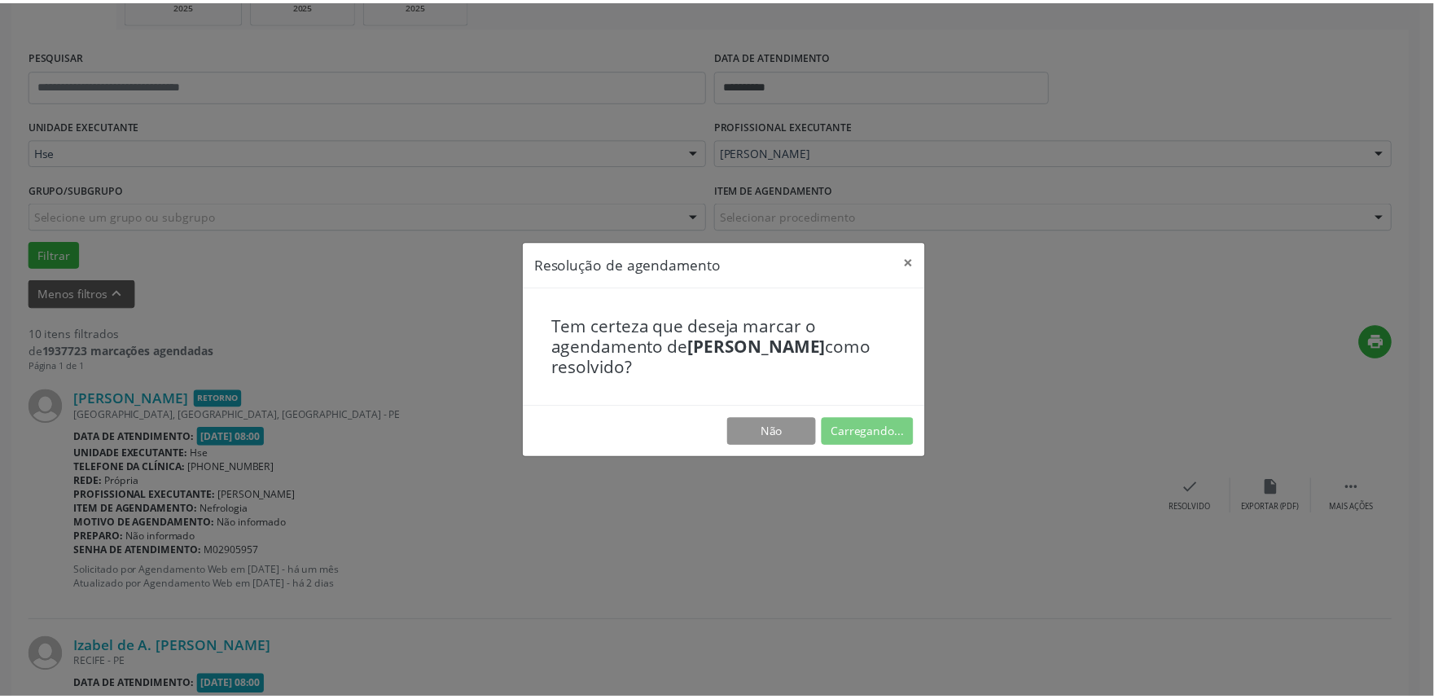
scroll to position [0, 0]
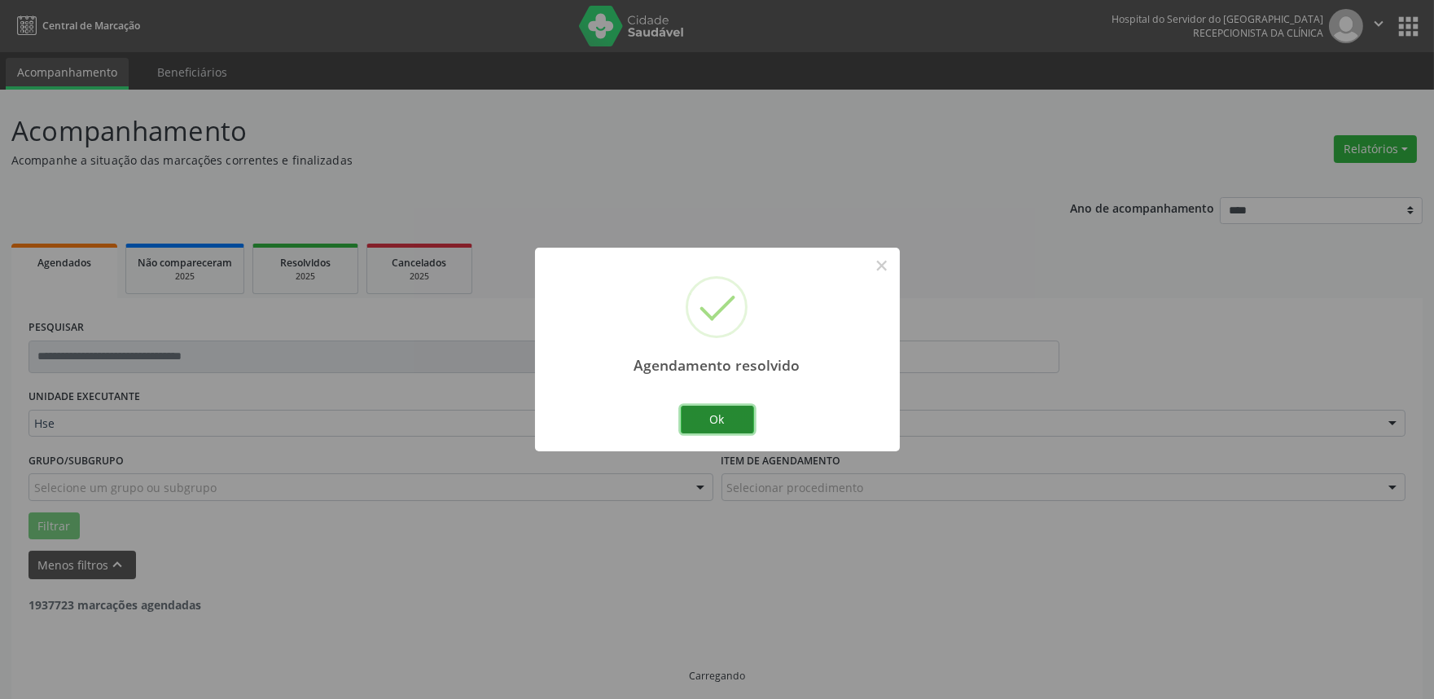
click at [720, 425] on button "Ok" at bounding box center [717, 420] width 73 height 28
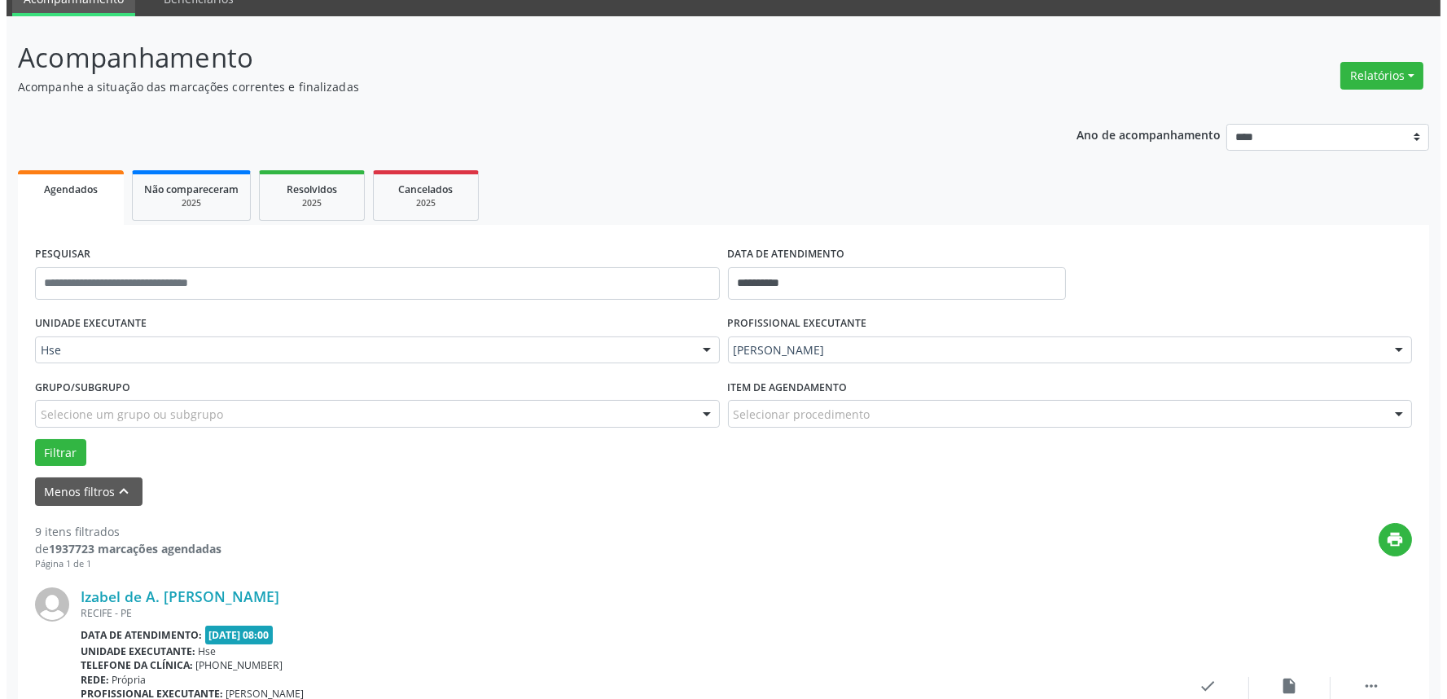
scroll to position [181, 0]
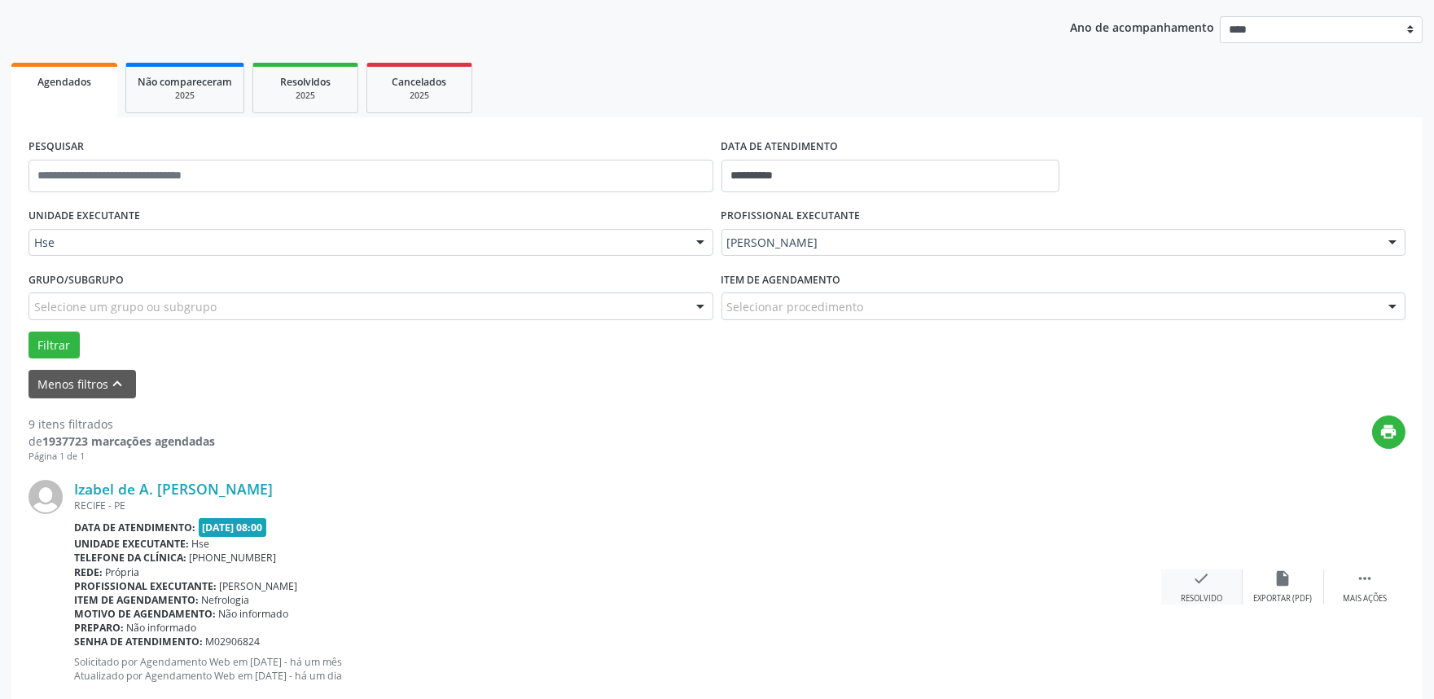
click at [1195, 587] on div "check Resolvido" at bounding box center [1201, 586] width 81 height 35
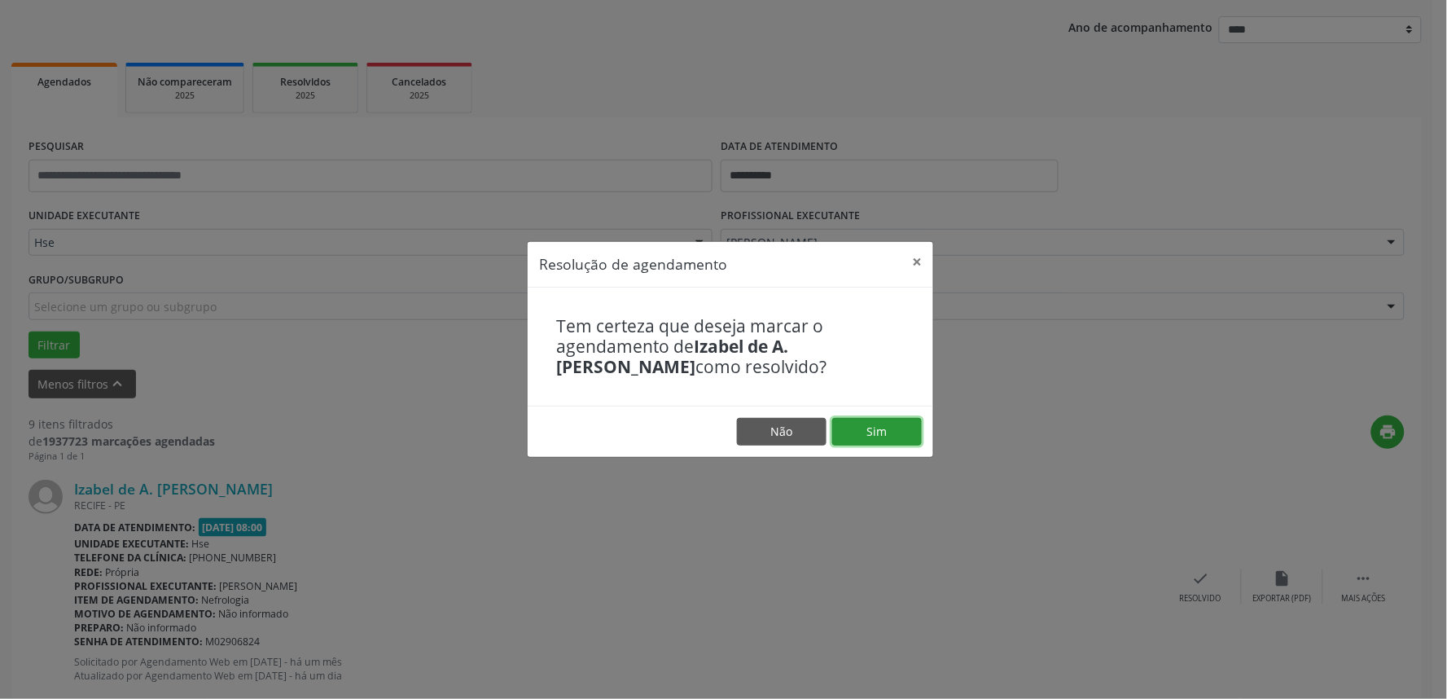
click at [867, 435] on button "Sim" at bounding box center [877, 432] width 90 height 28
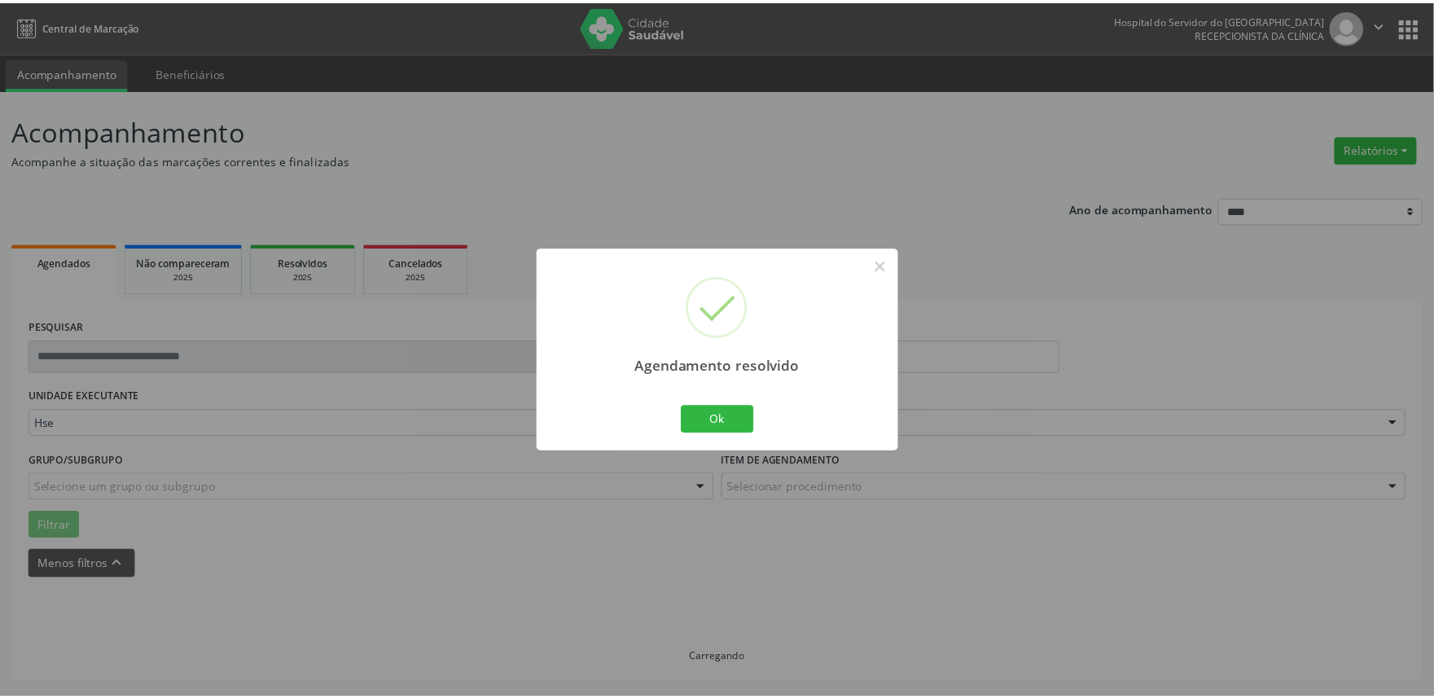
scroll to position [0, 0]
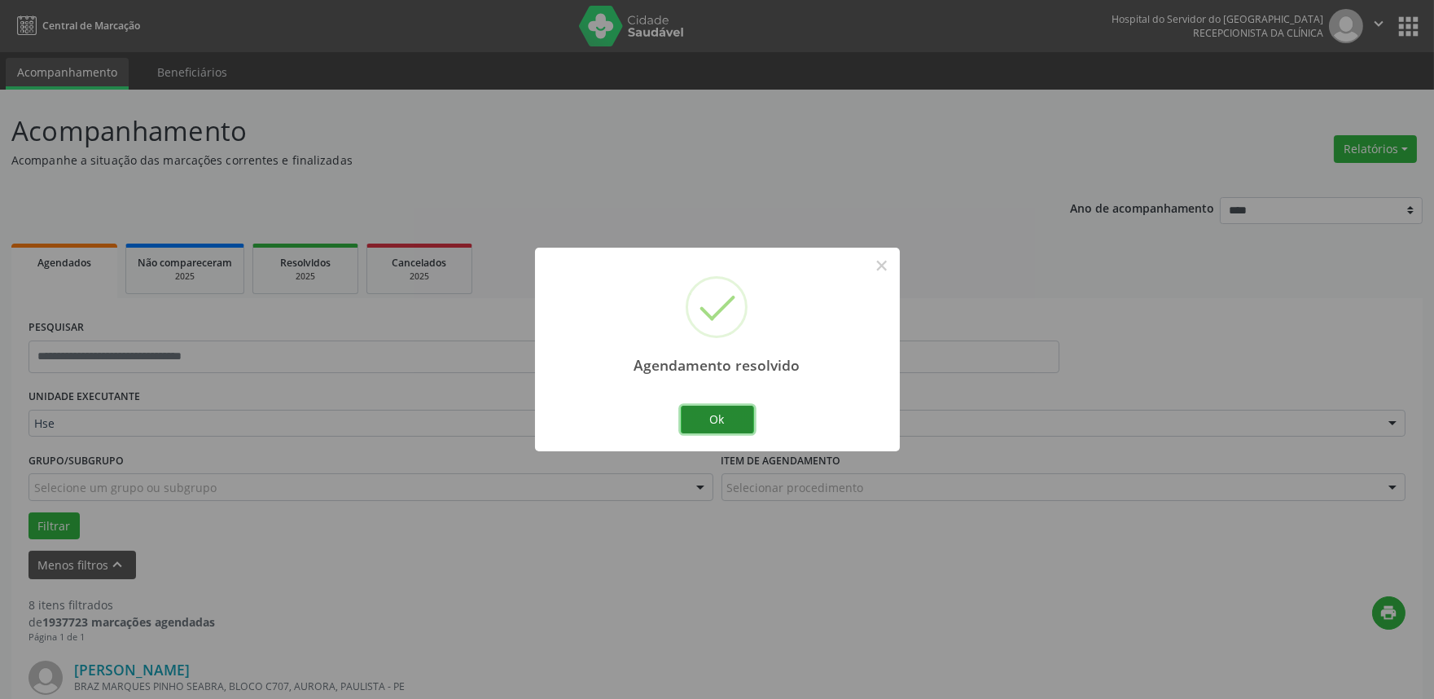
click at [725, 425] on button "Ok" at bounding box center [717, 420] width 73 height 28
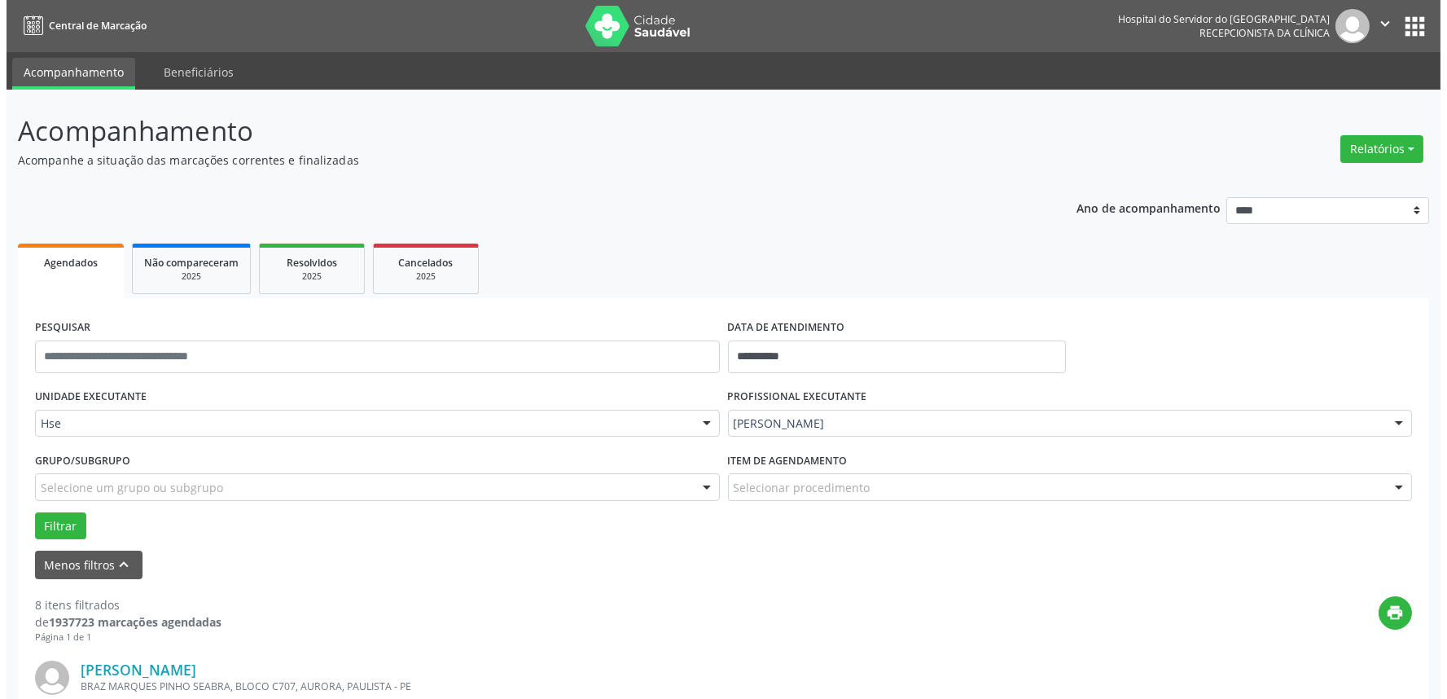
scroll to position [181, 0]
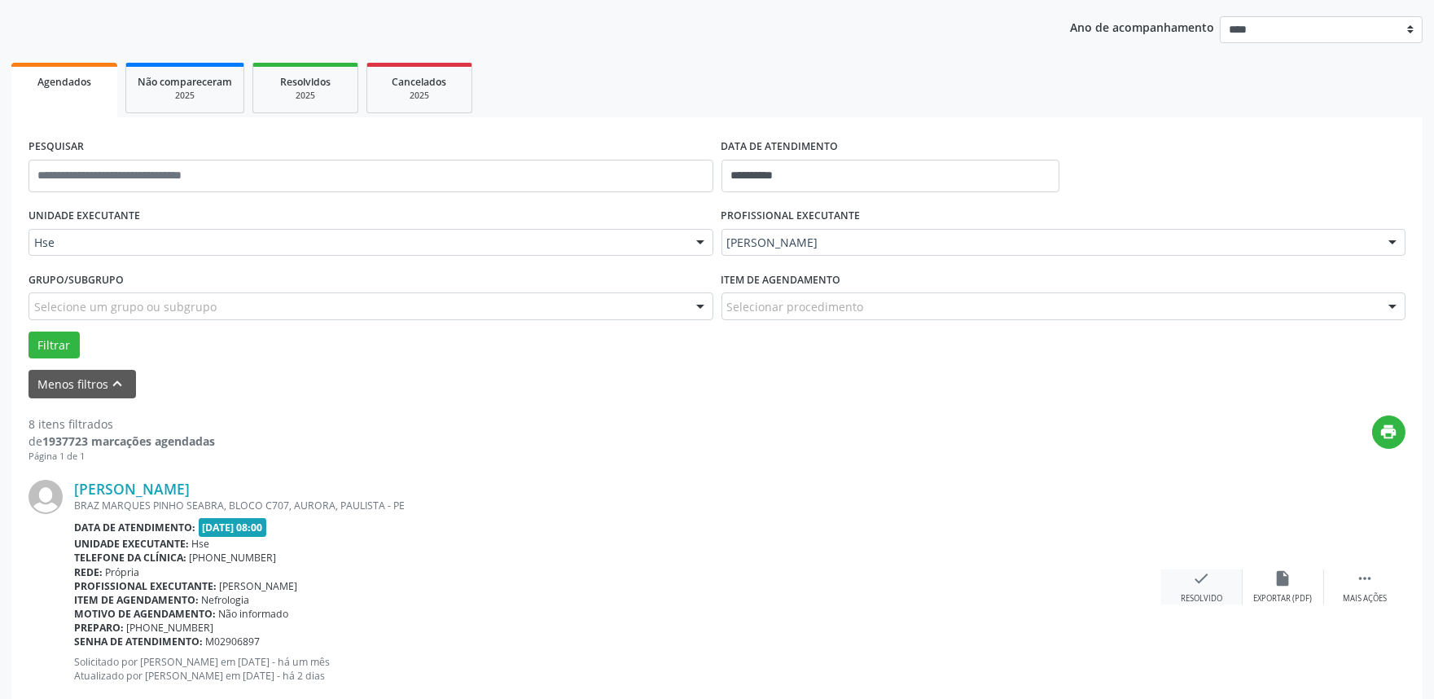
click at [1203, 586] on icon "check" at bounding box center [1202, 578] width 18 height 18
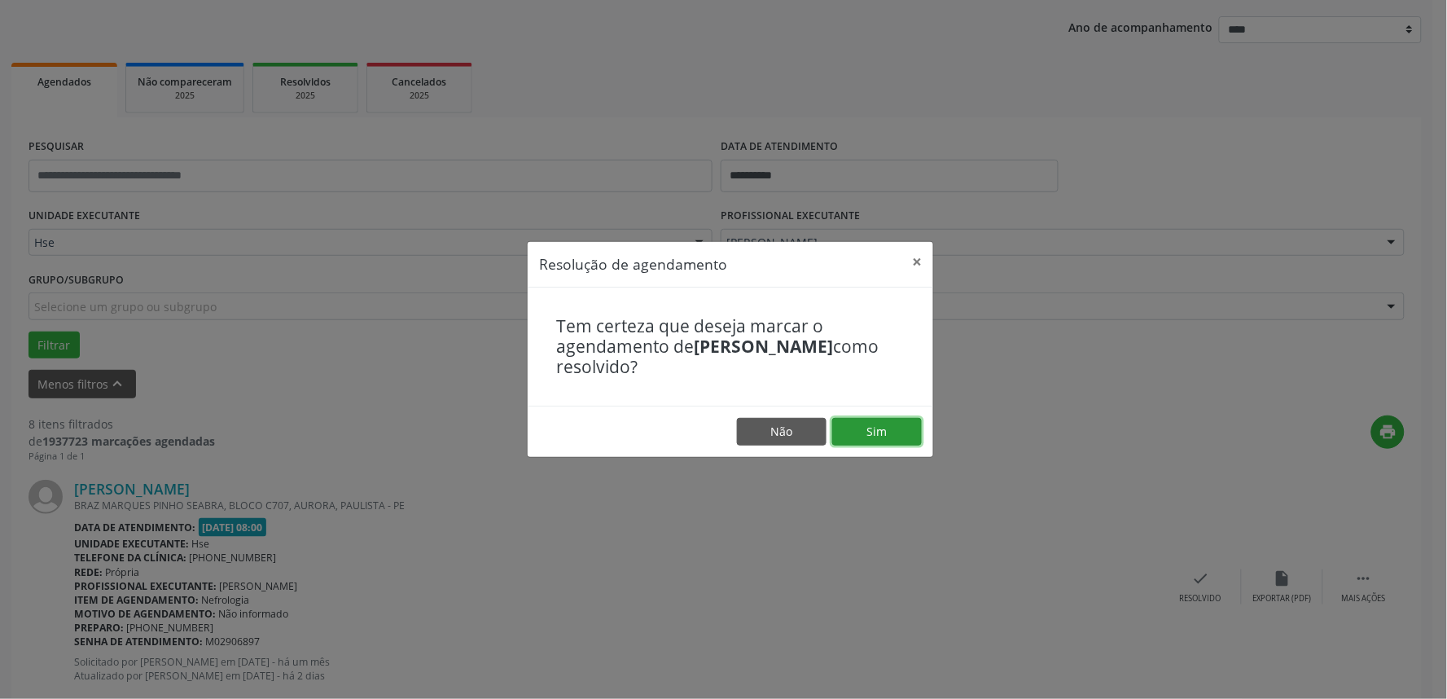
click at [857, 422] on button "Sim" at bounding box center [877, 432] width 90 height 28
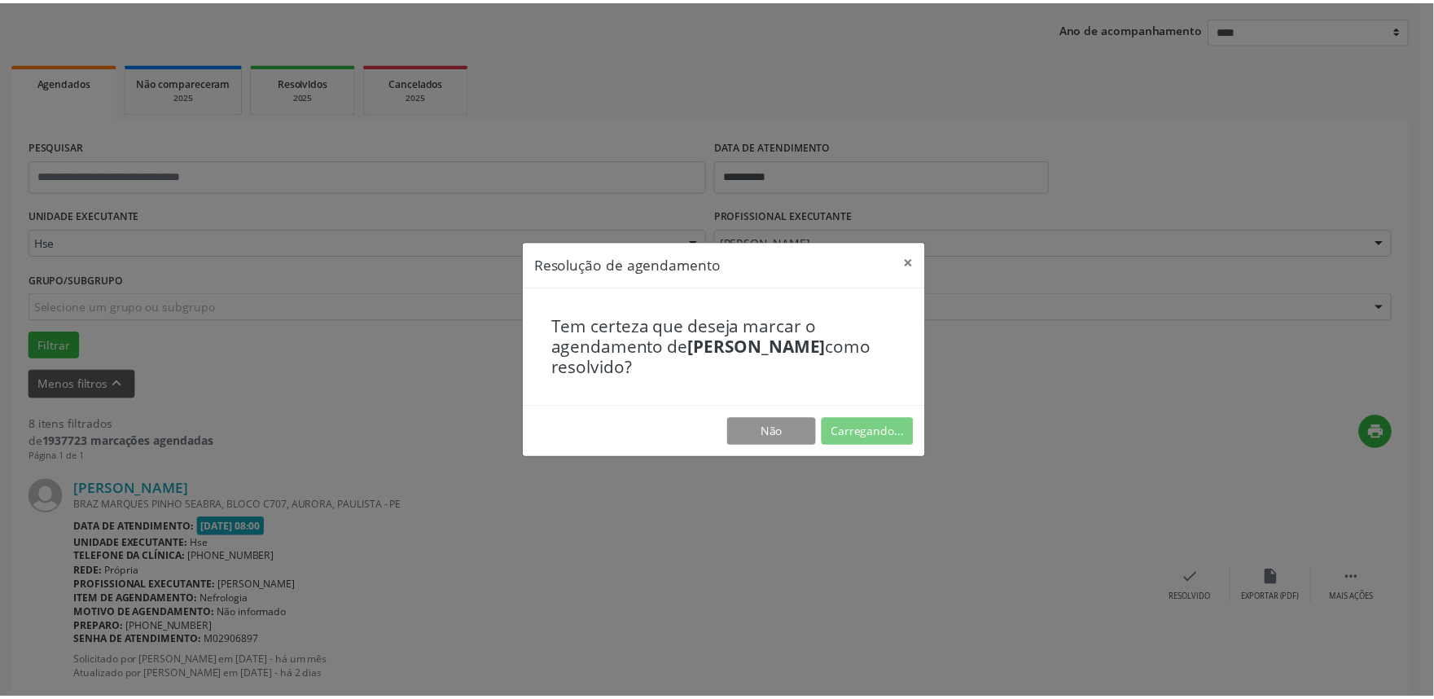
scroll to position [0, 0]
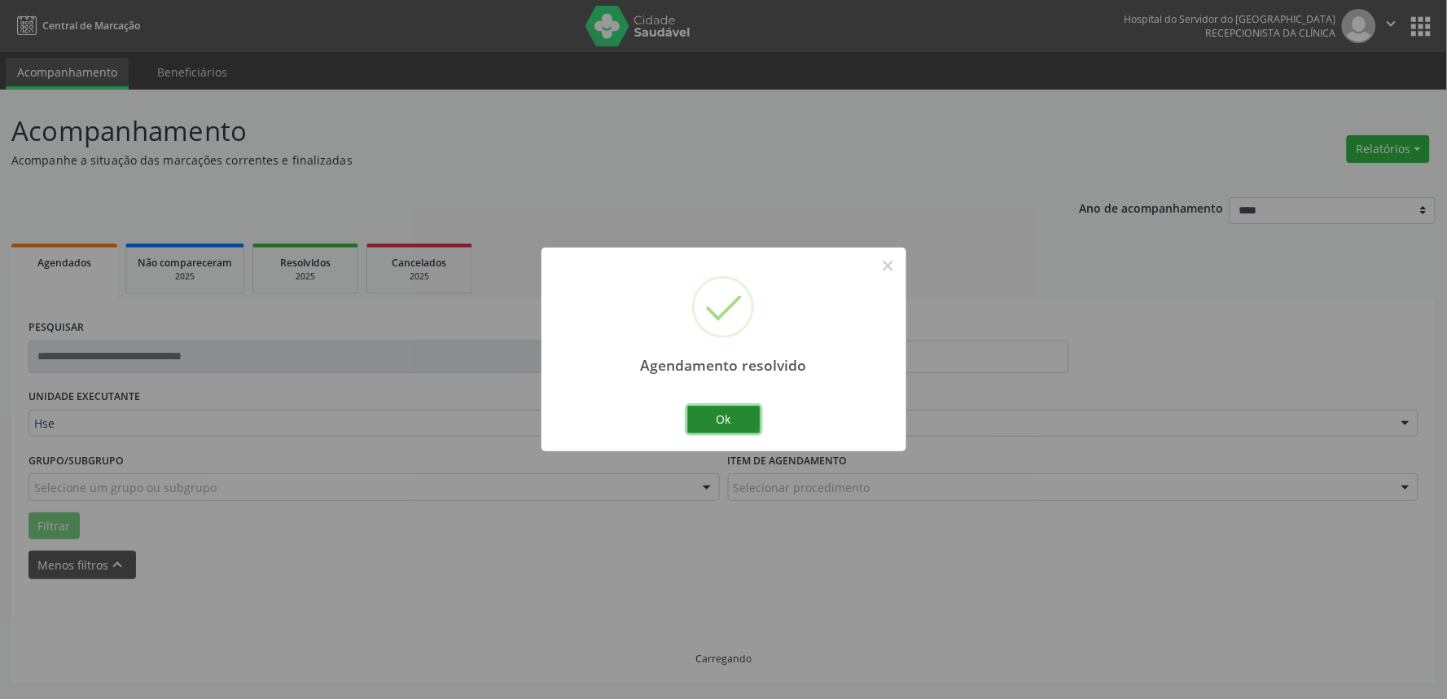
click at [726, 419] on button "Ok" at bounding box center [723, 420] width 73 height 28
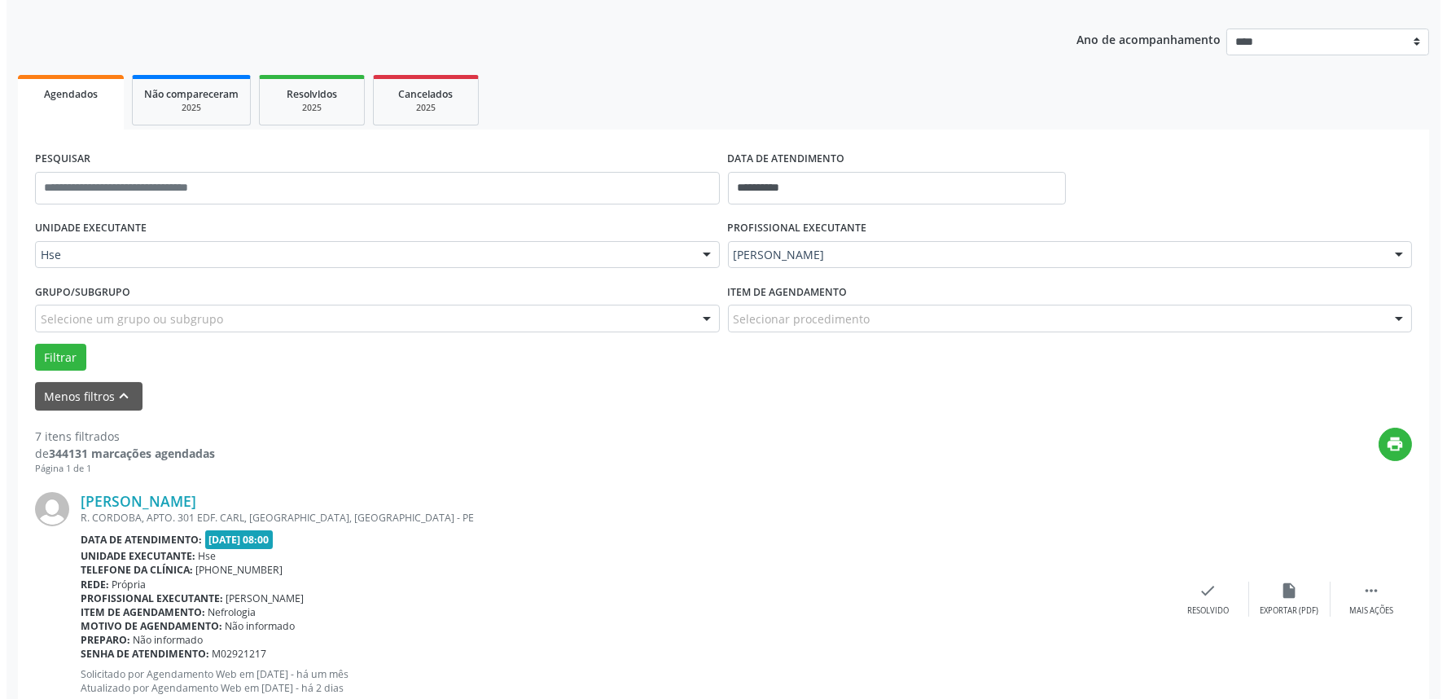
scroll to position [362, 0]
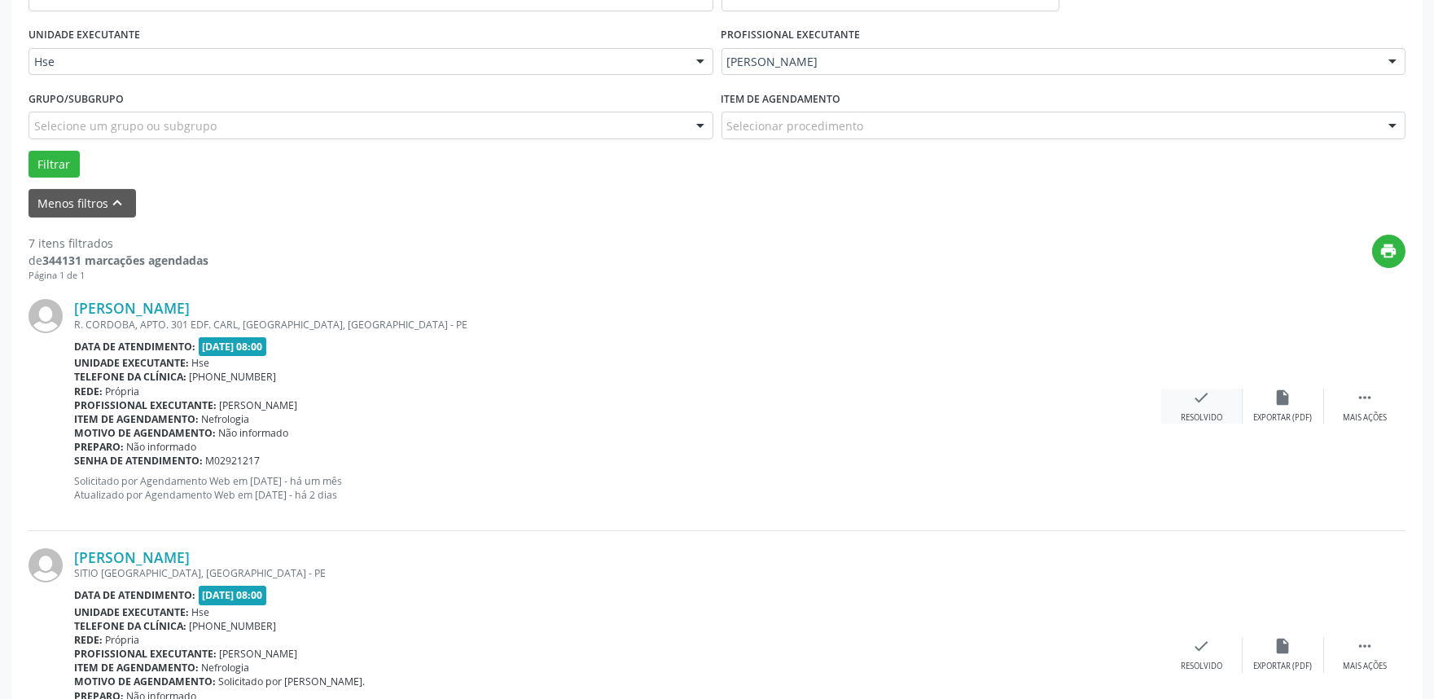
click at [1199, 401] on icon "check" at bounding box center [1202, 397] width 18 height 18
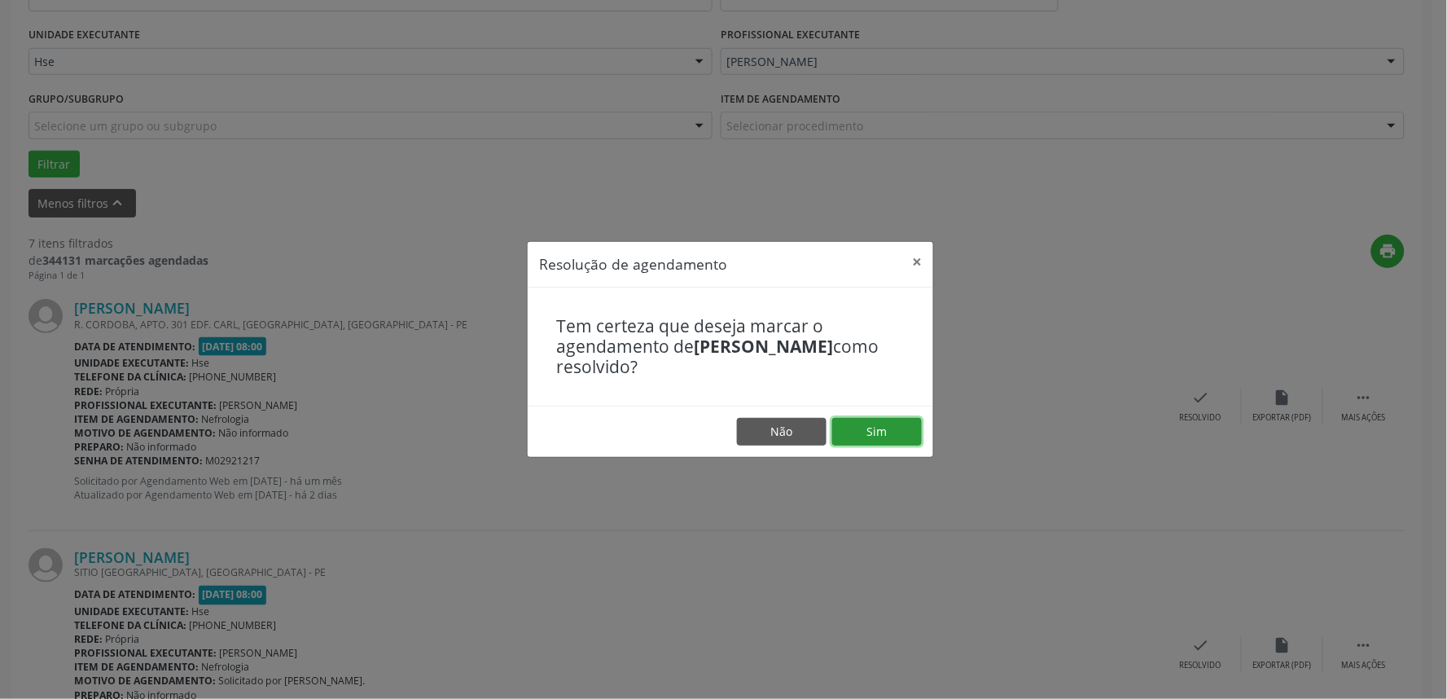
click at [881, 427] on button "Sim" at bounding box center [877, 432] width 90 height 28
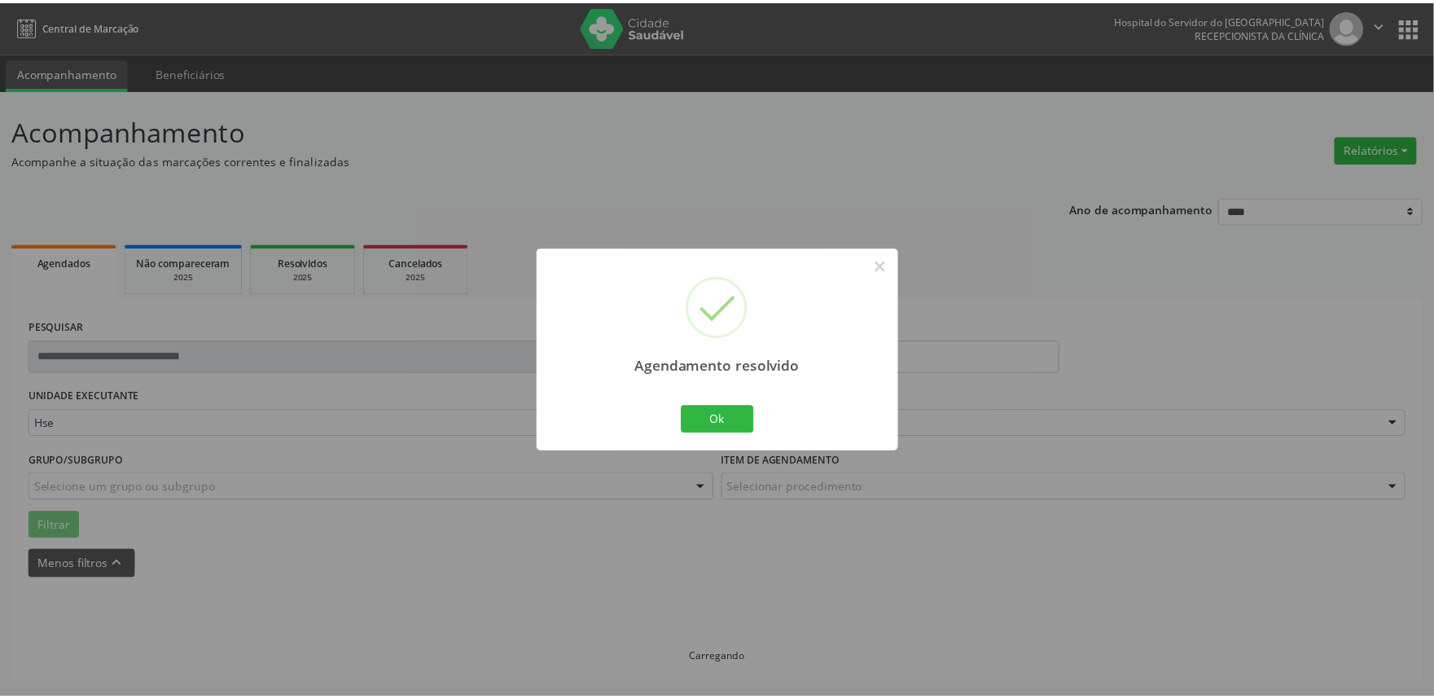
scroll to position [0, 0]
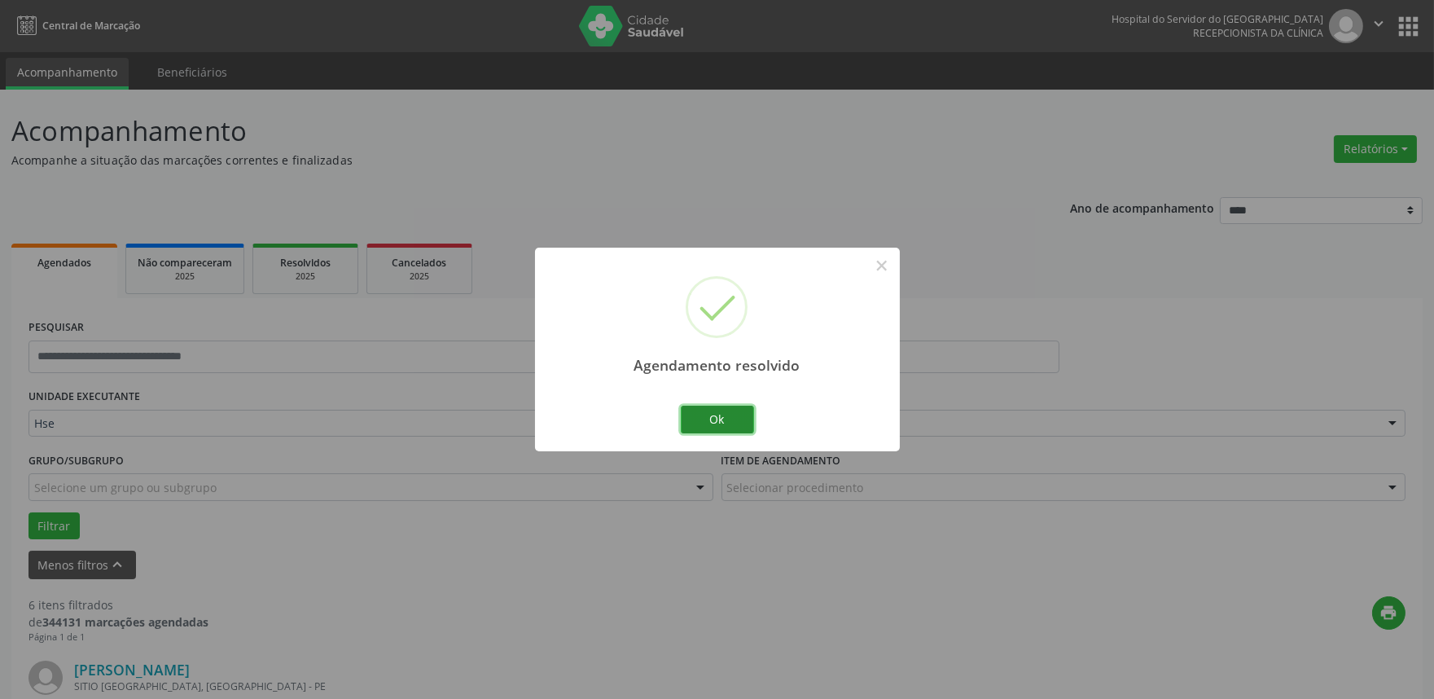
click at [707, 410] on button "Ok" at bounding box center [717, 420] width 73 height 28
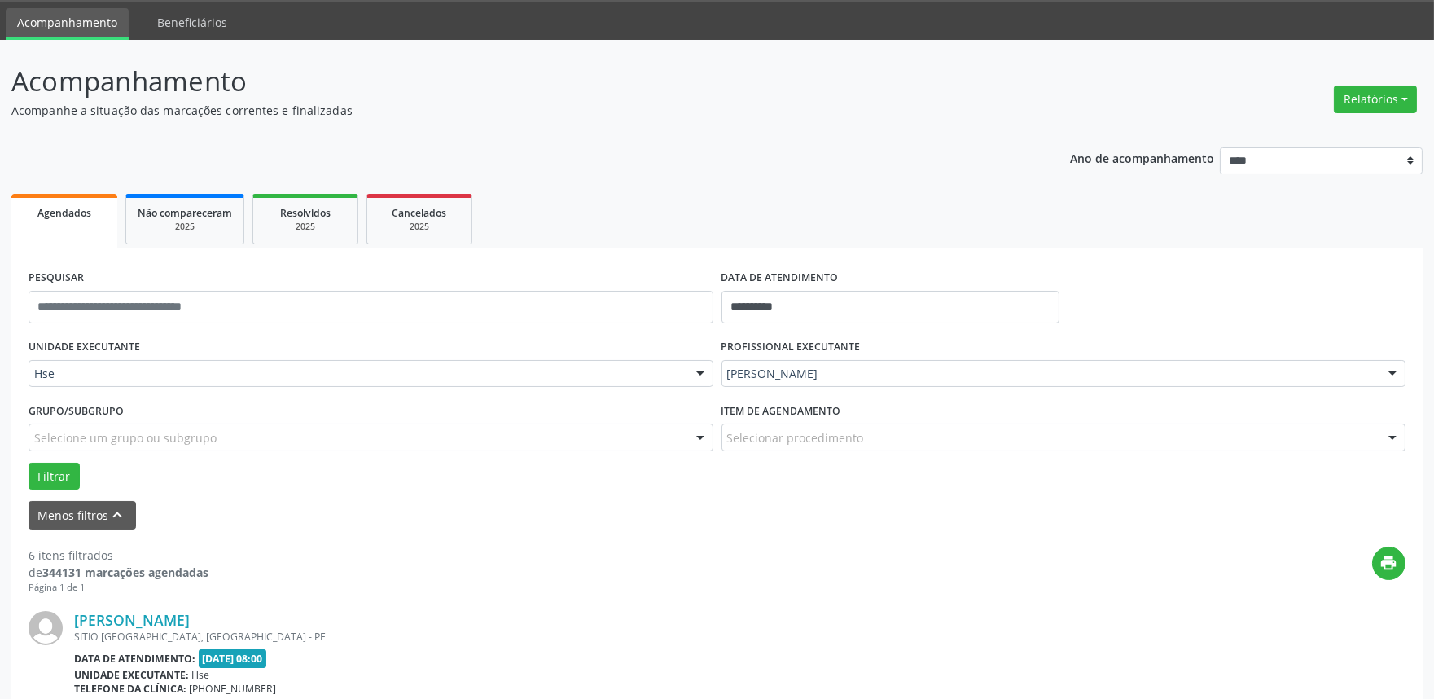
scroll to position [181, 0]
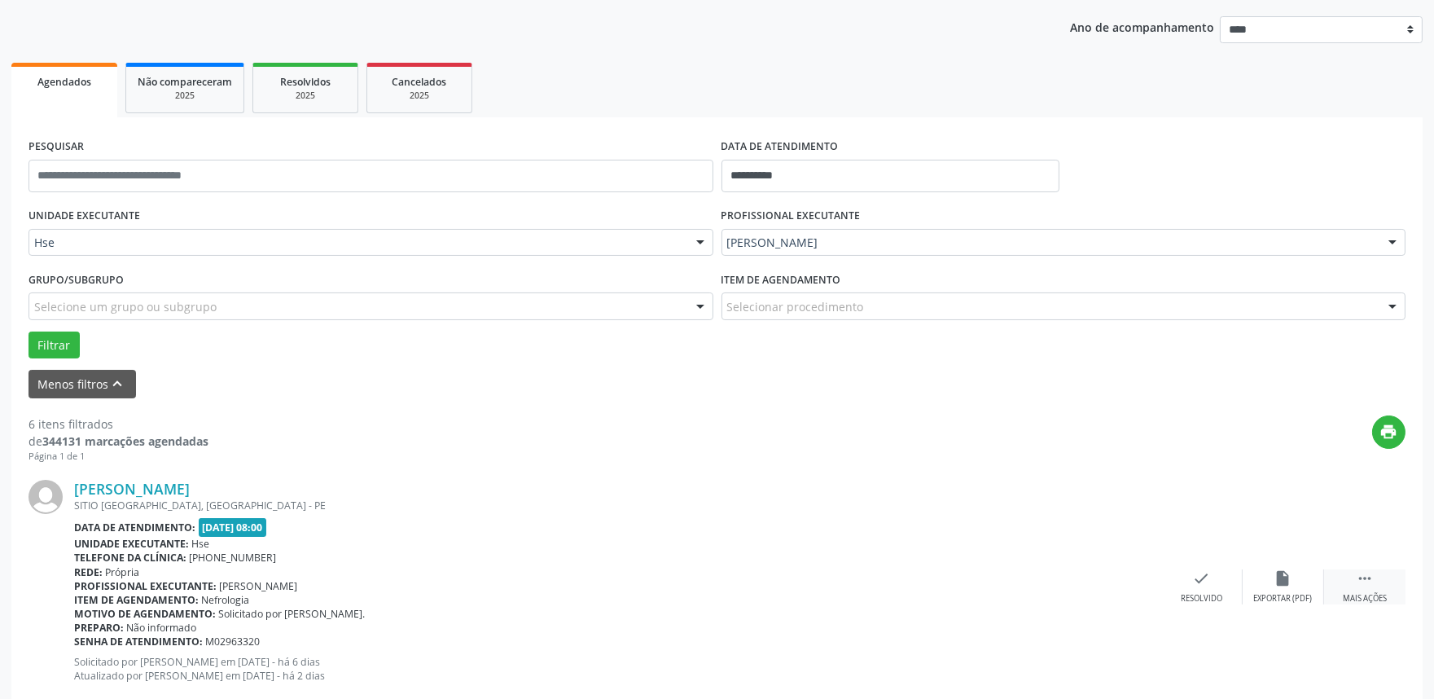
drag, startPoint x: 1373, startPoint y: 581, endPoint x: 1342, endPoint y: 583, distance: 31.0
click at [1373, 580] on icon "" at bounding box center [1365, 578] width 18 height 18
click at [1295, 588] on div "alarm_off Não compareceu" at bounding box center [1283, 586] width 81 height 35
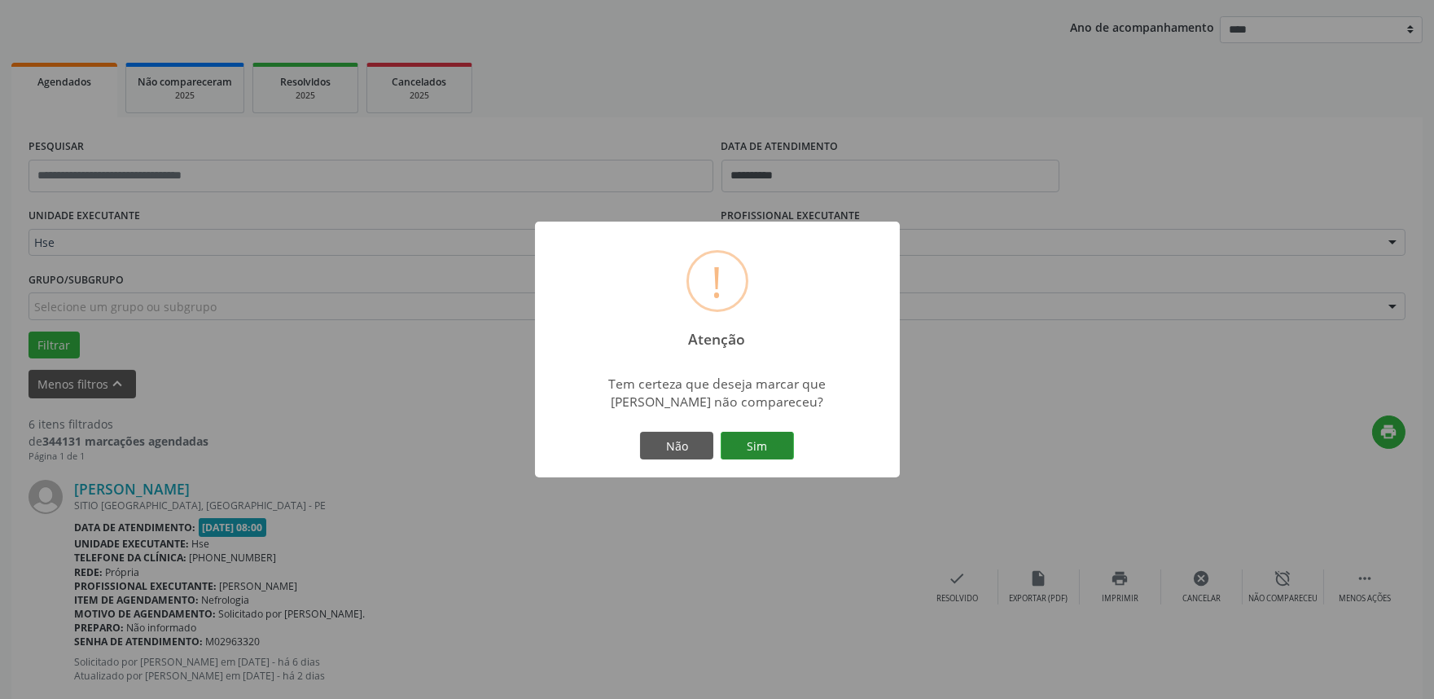
click at [754, 433] on button "Sim" at bounding box center [757, 446] width 73 height 28
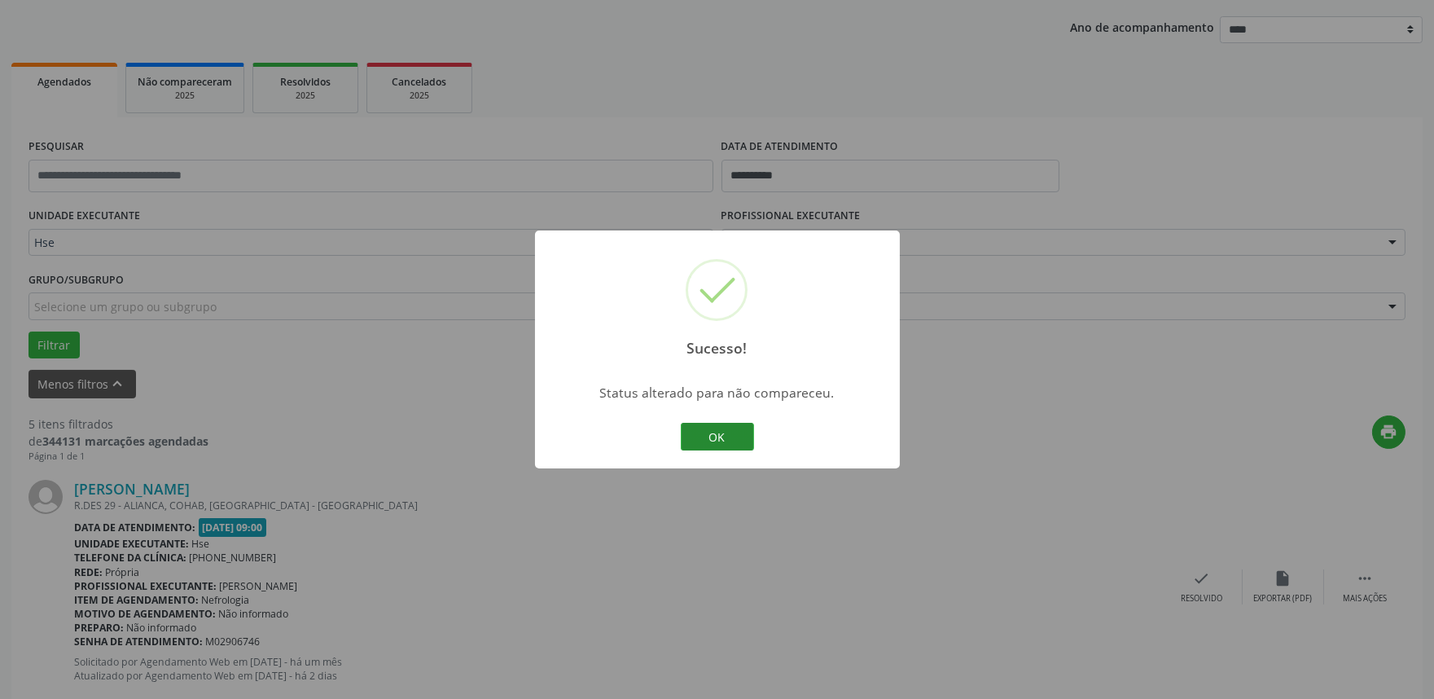
click at [733, 442] on button "OK" at bounding box center [717, 437] width 73 height 28
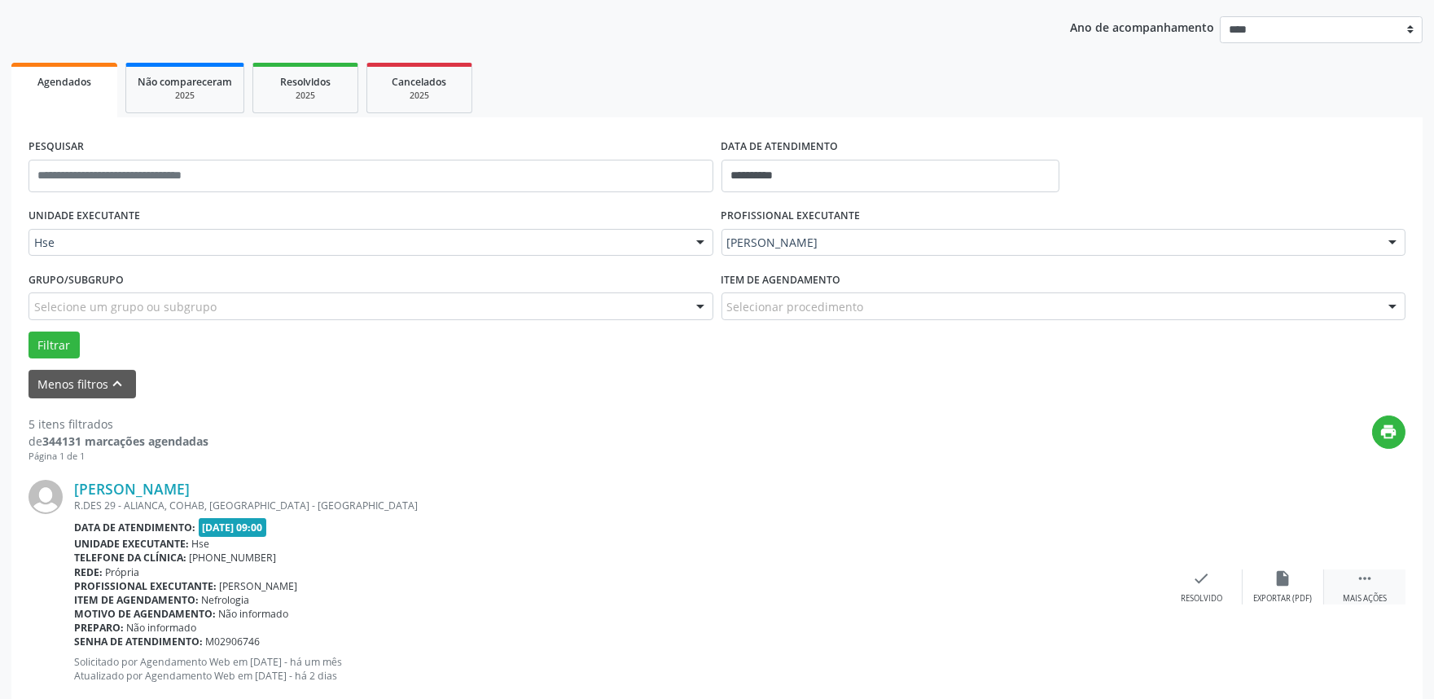
click at [1378, 590] on div " Mais ações" at bounding box center [1364, 586] width 81 height 35
click at [1285, 586] on icon "alarm_off" at bounding box center [1283, 578] width 18 height 18
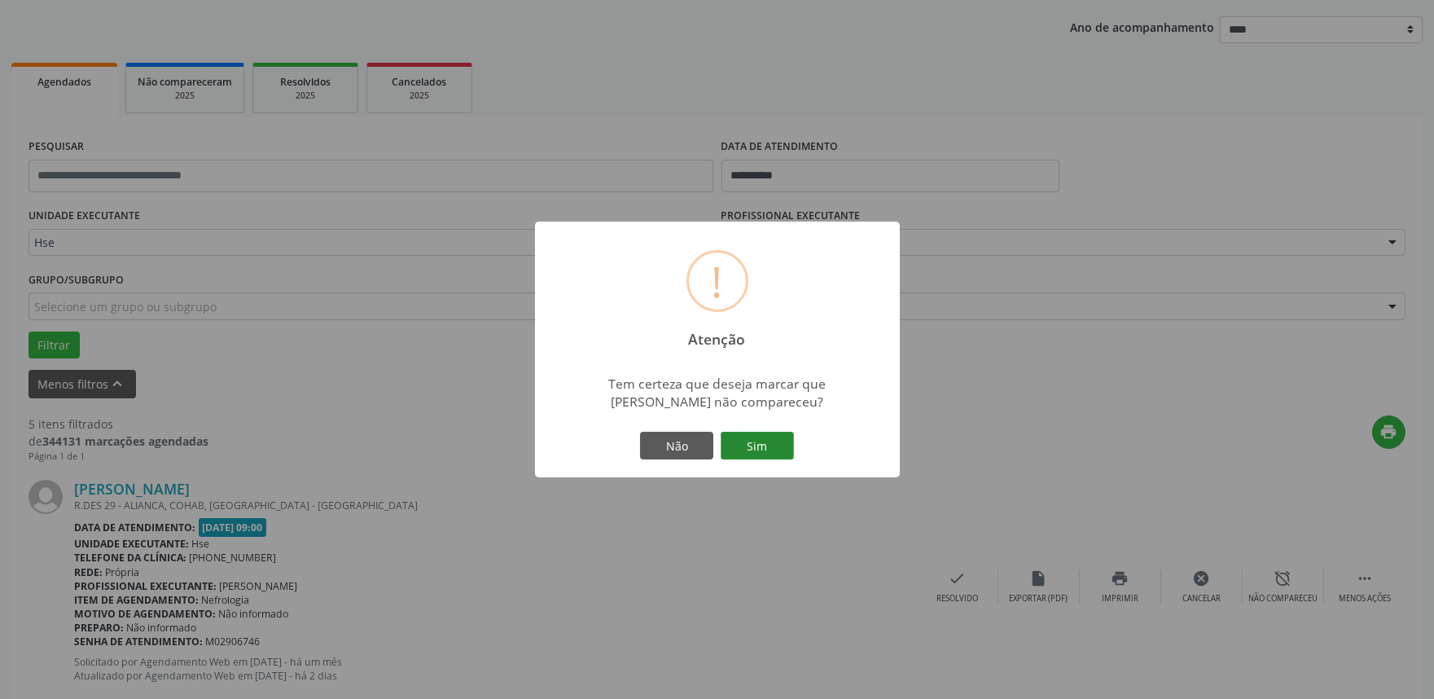
click at [752, 436] on button "Sim" at bounding box center [757, 446] width 73 height 28
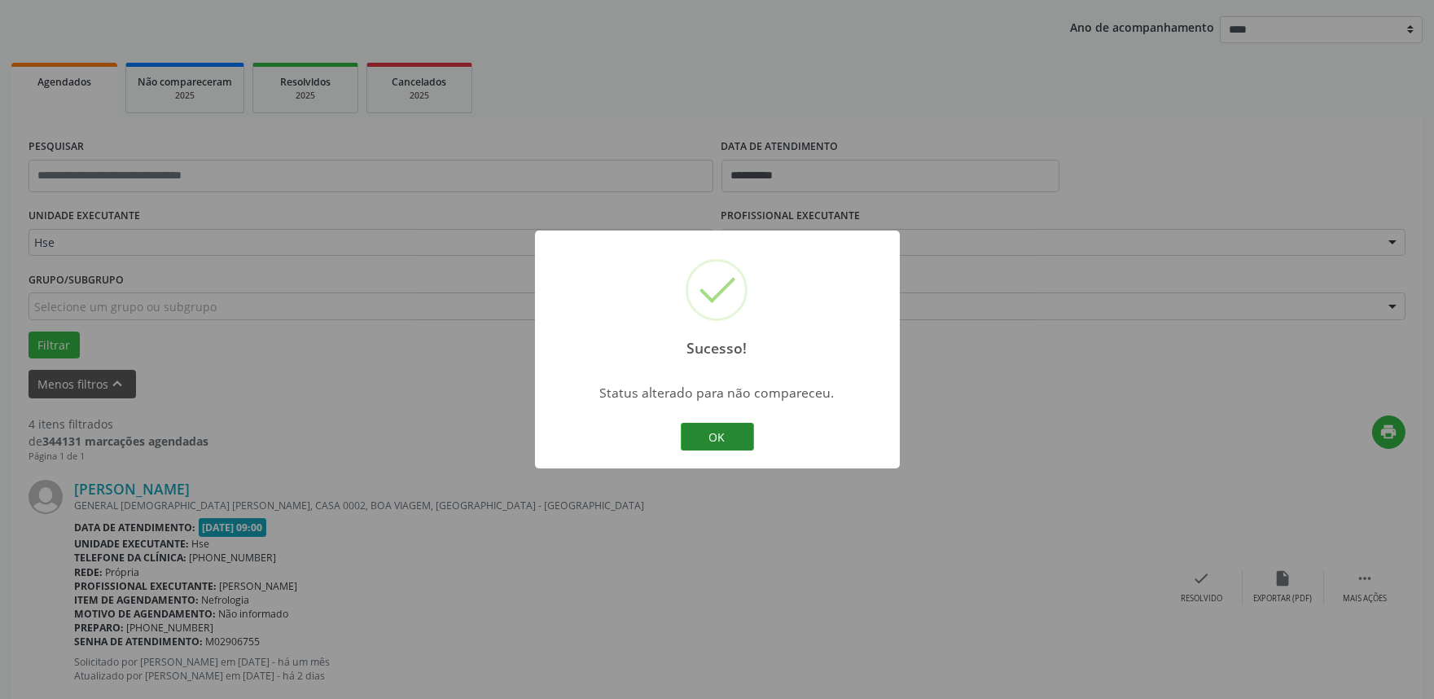
click at [690, 436] on button "OK" at bounding box center [717, 437] width 73 height 28
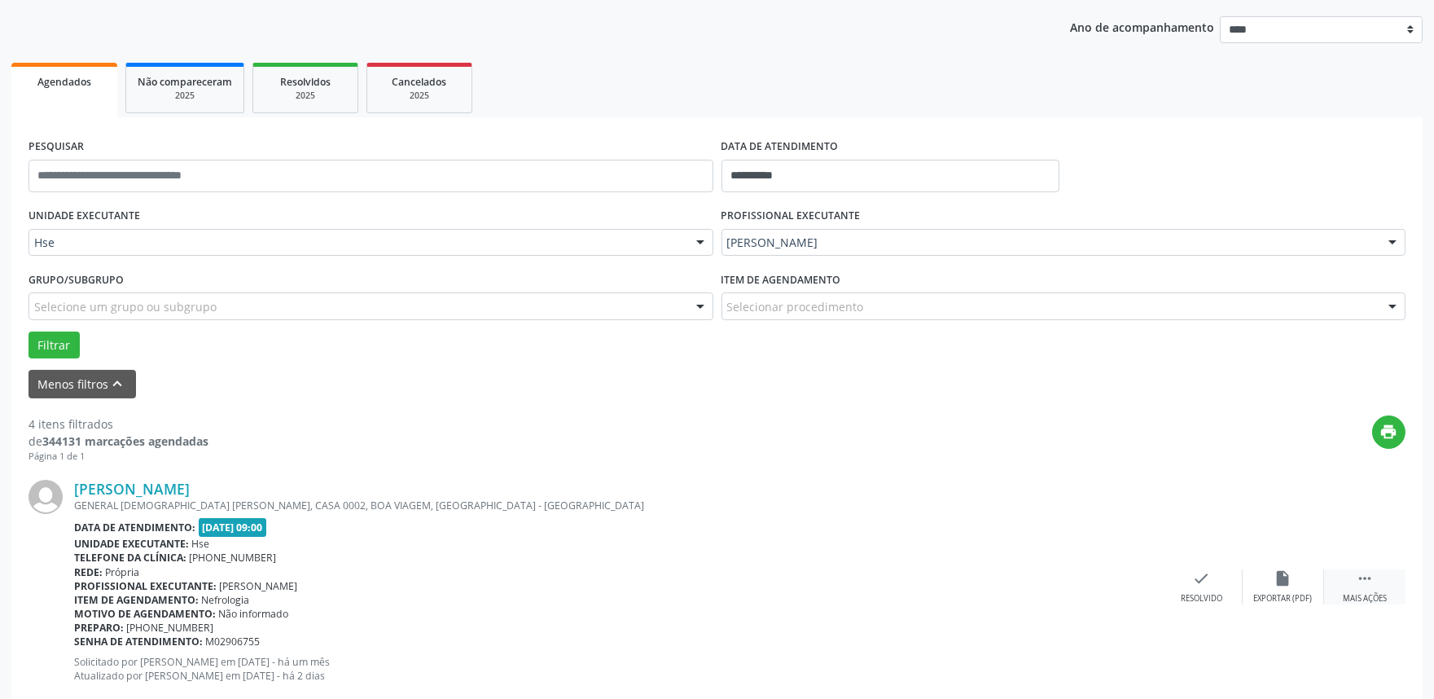
click at [1379, 597] on div "Mais ações" at bounding box center [1365, 598] width 44 height 11
click at [1279, 588] on div "alarm_off Não compareceu" at bounding box center [1283, 586] width 81 height 35
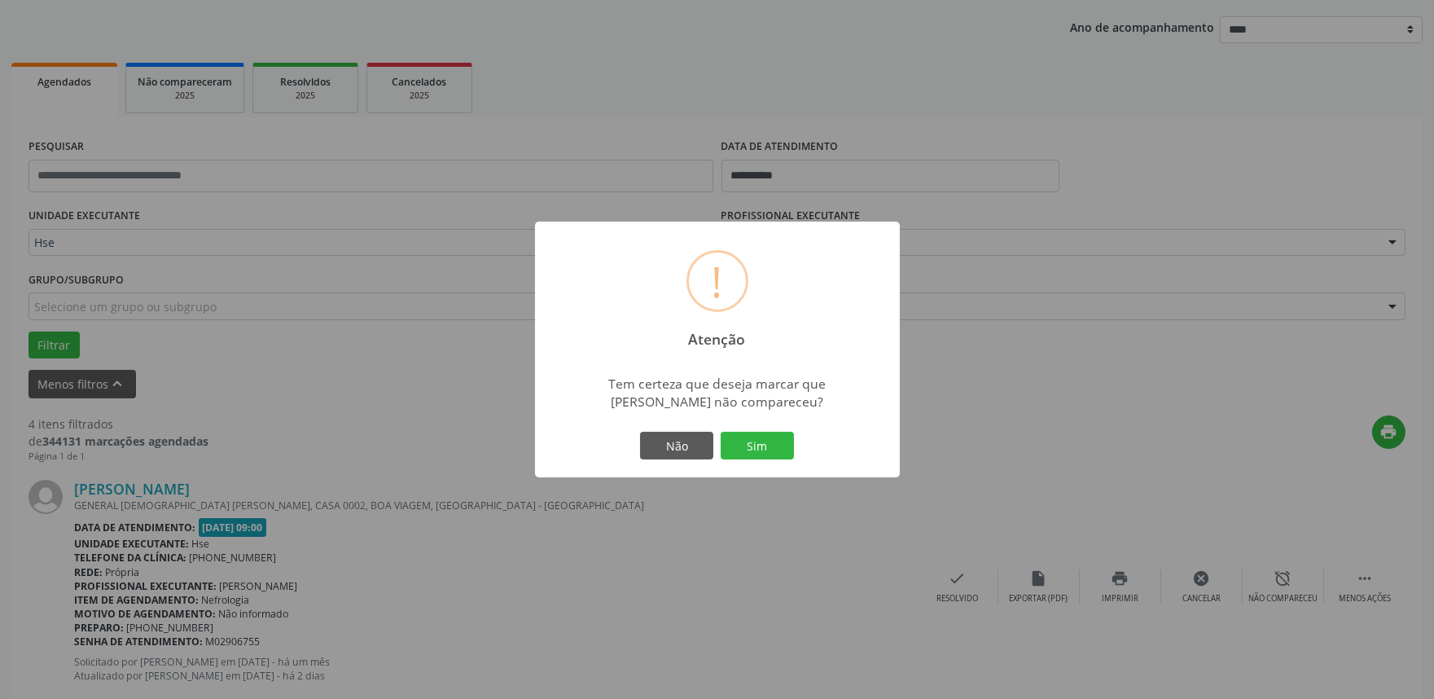
click at [763, 459] on div "Não Sim" at bounding box center [717, 445] width 161 height 34
click at [761, 451] on button "Sim" at bounding box center [757, 446] width 73 height 28
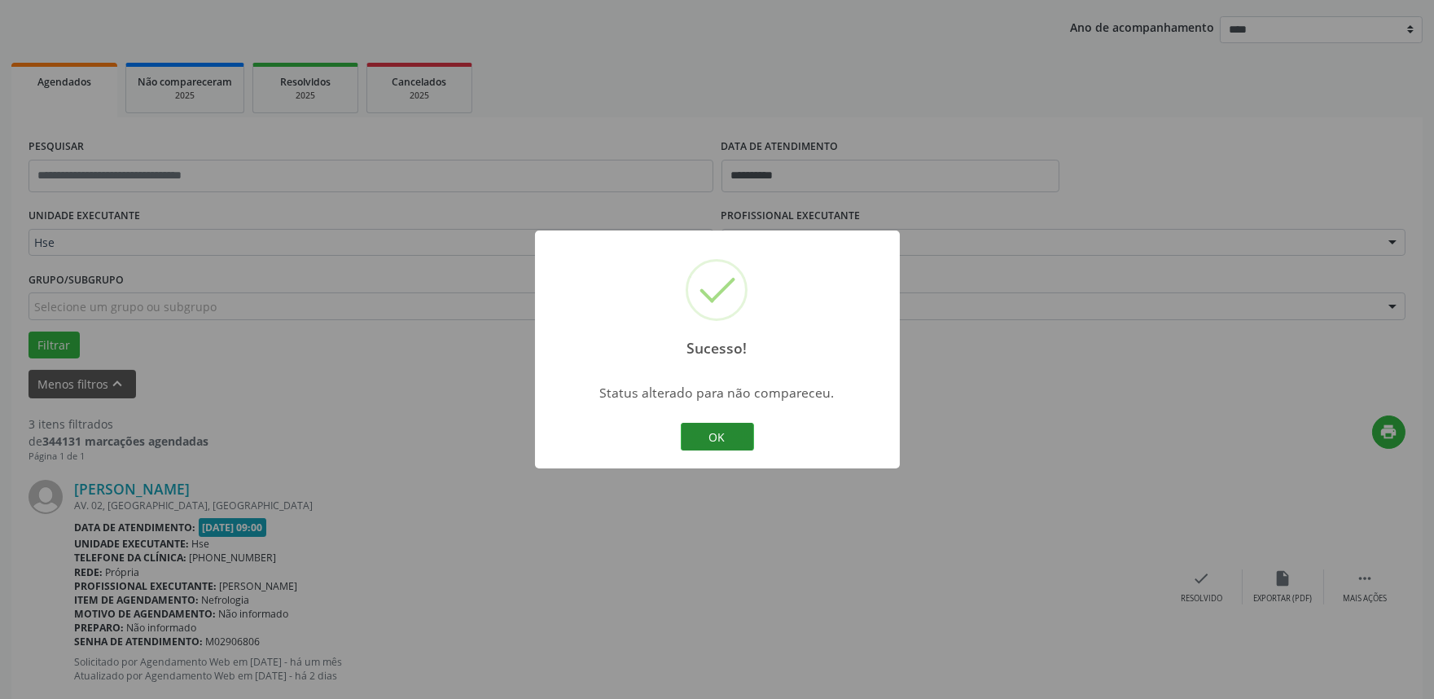
click at [701, 436] on button "OK" at bounding box center [717, 437] width 73 height 28
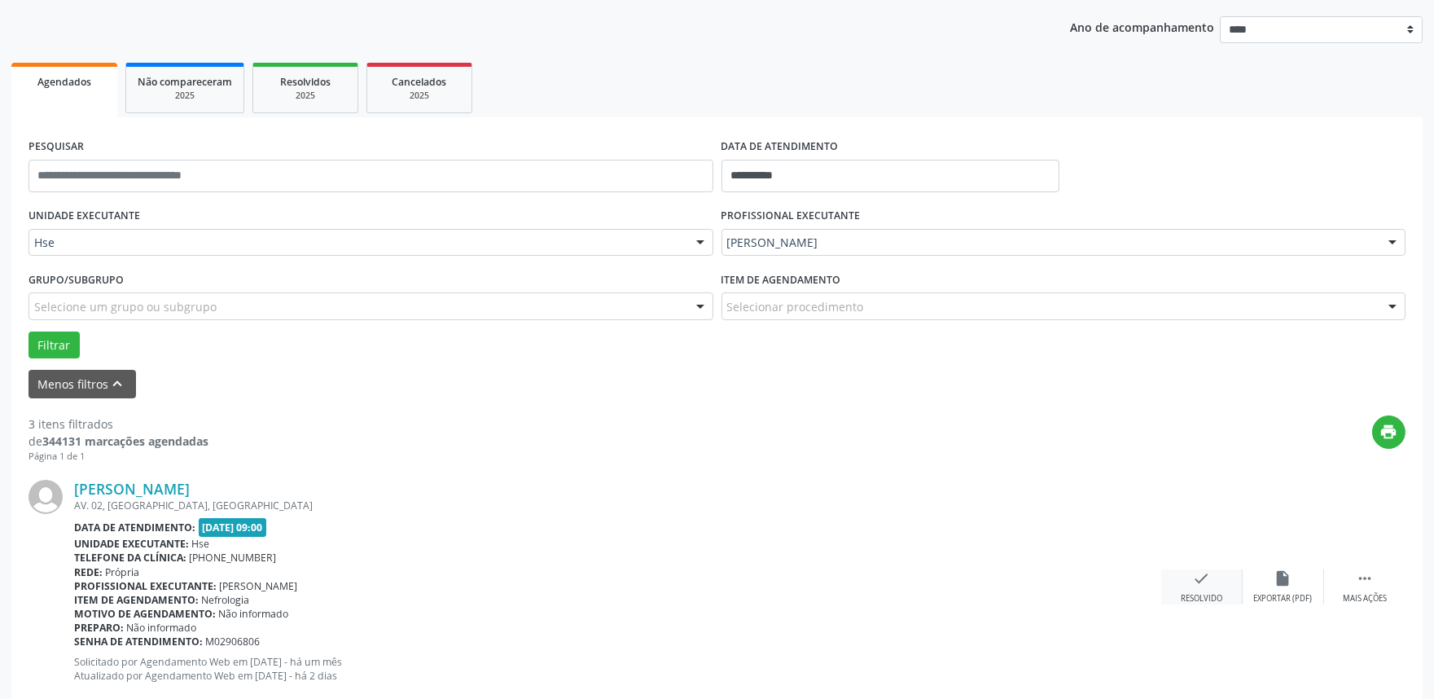
click at [1216, 581] on div "check Resolvido" at bounding box center [1201, 586] width 81 height 35
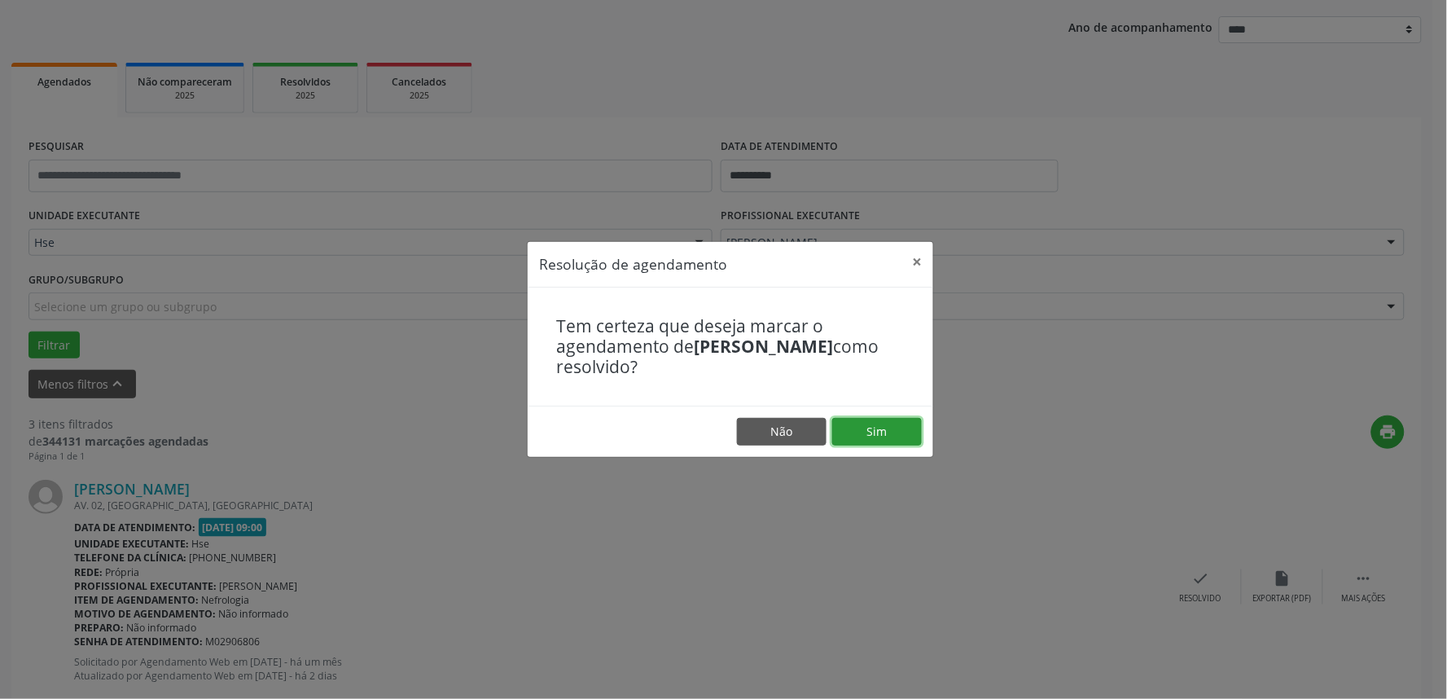
click at [881, 426] on button "Sim" at bounding box center [877, 432] width 90 height 28
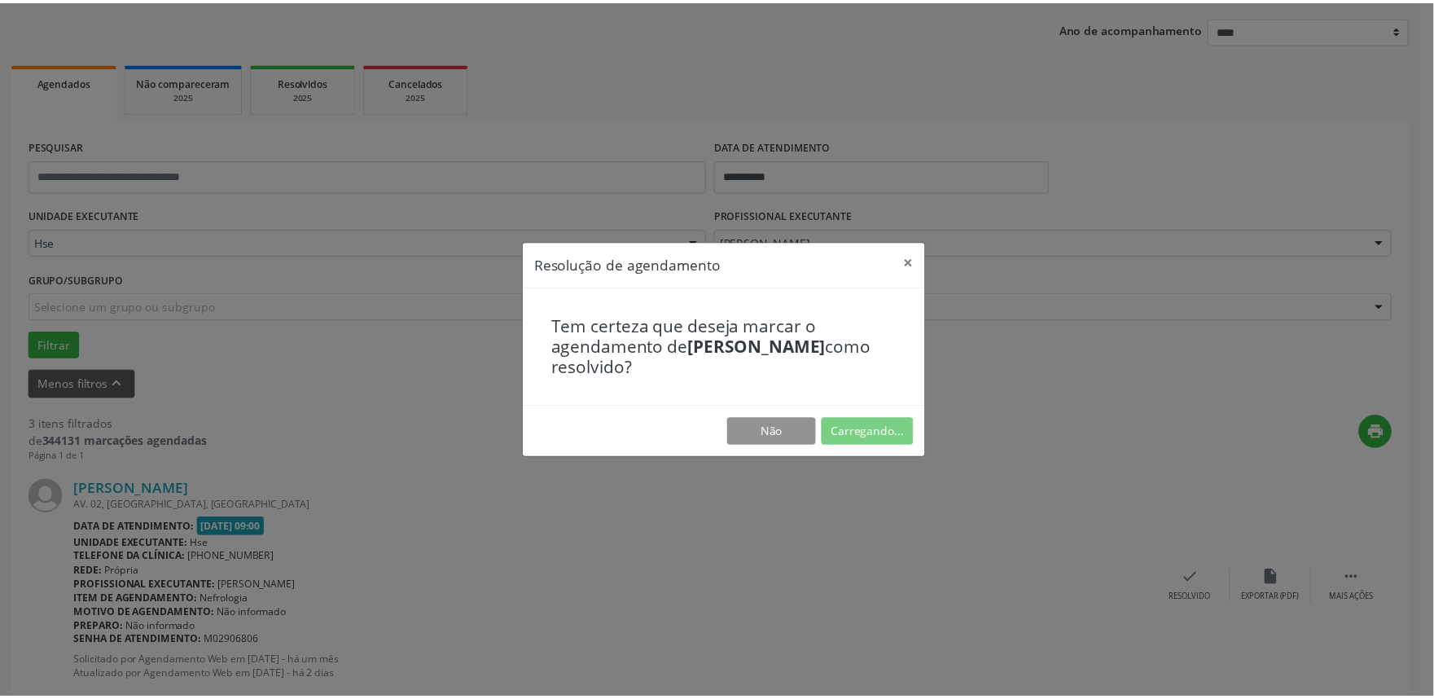
scroll to position [0, 0]
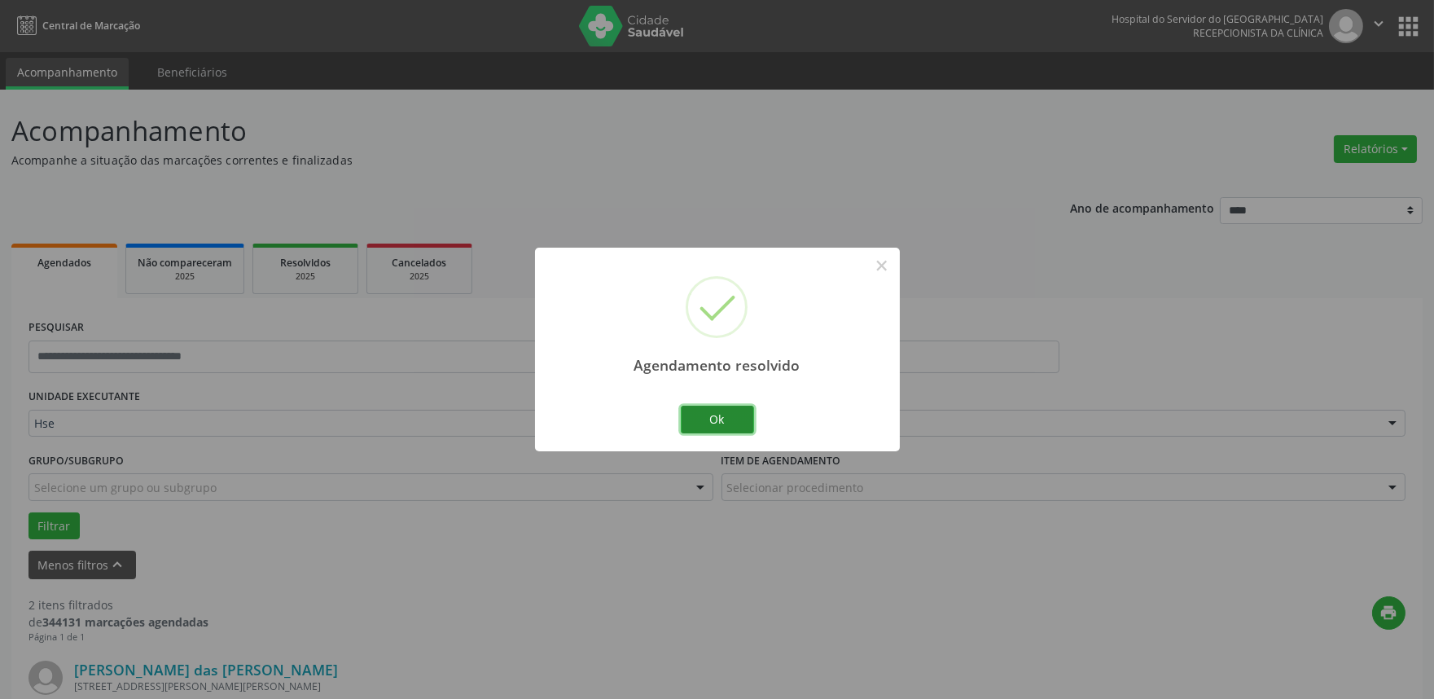
click at [704, 415] on button "Ok" at bounding box center [717, 420] width 73 height 28
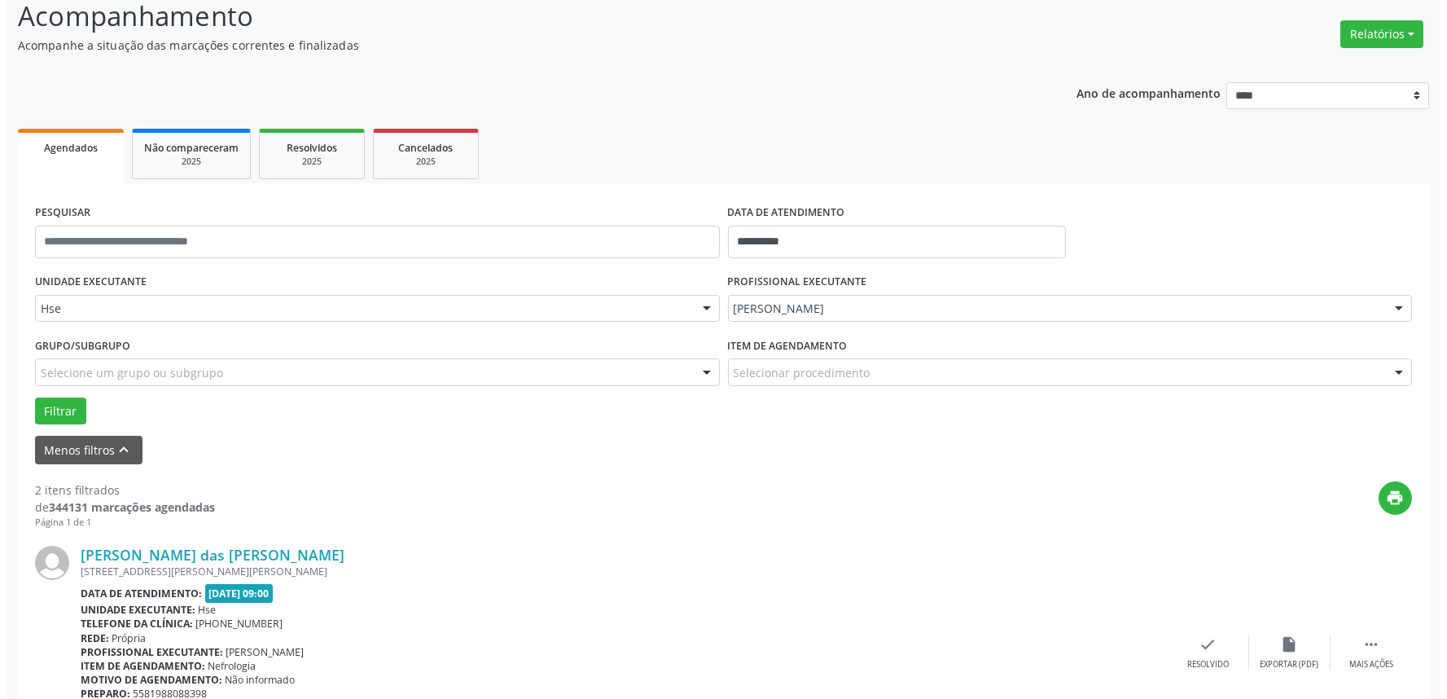
scroll to position [271, 0]
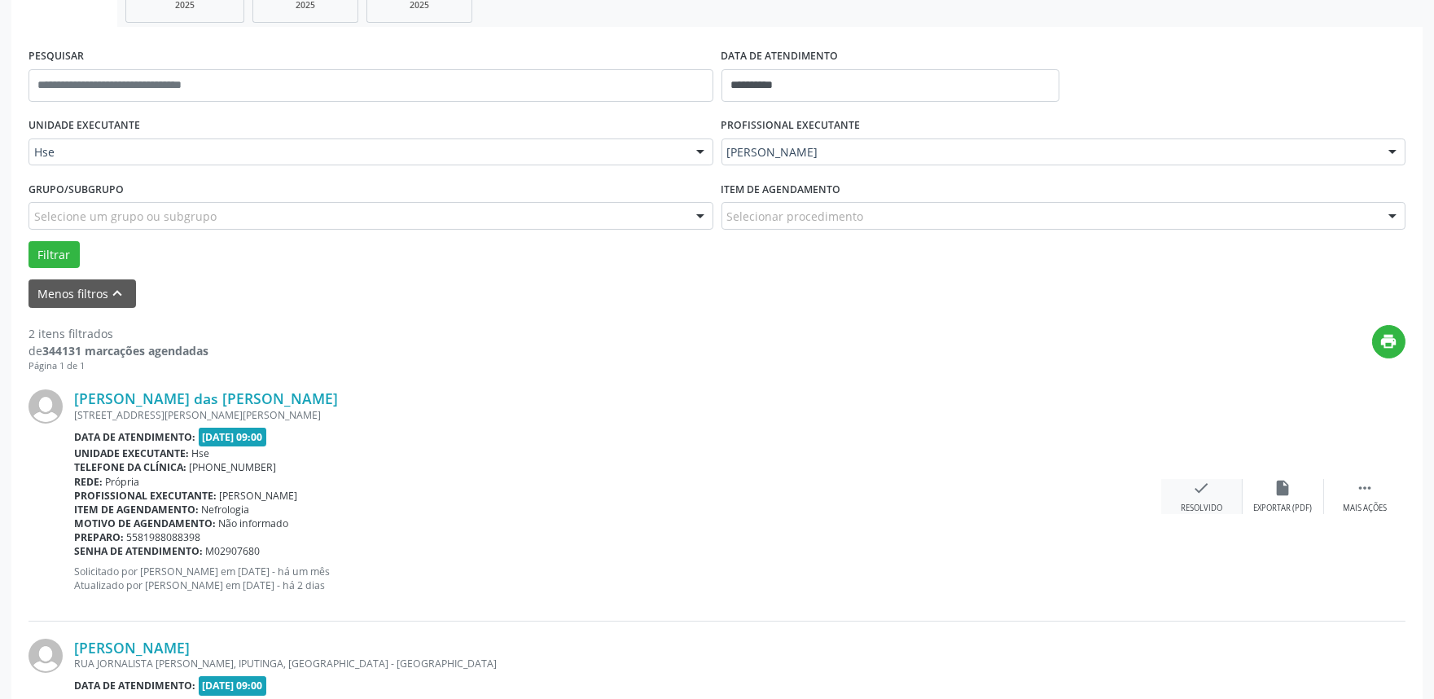
click at [1194, 489] on icon "check" at bounding box center [1202, 488] width 18 height 18
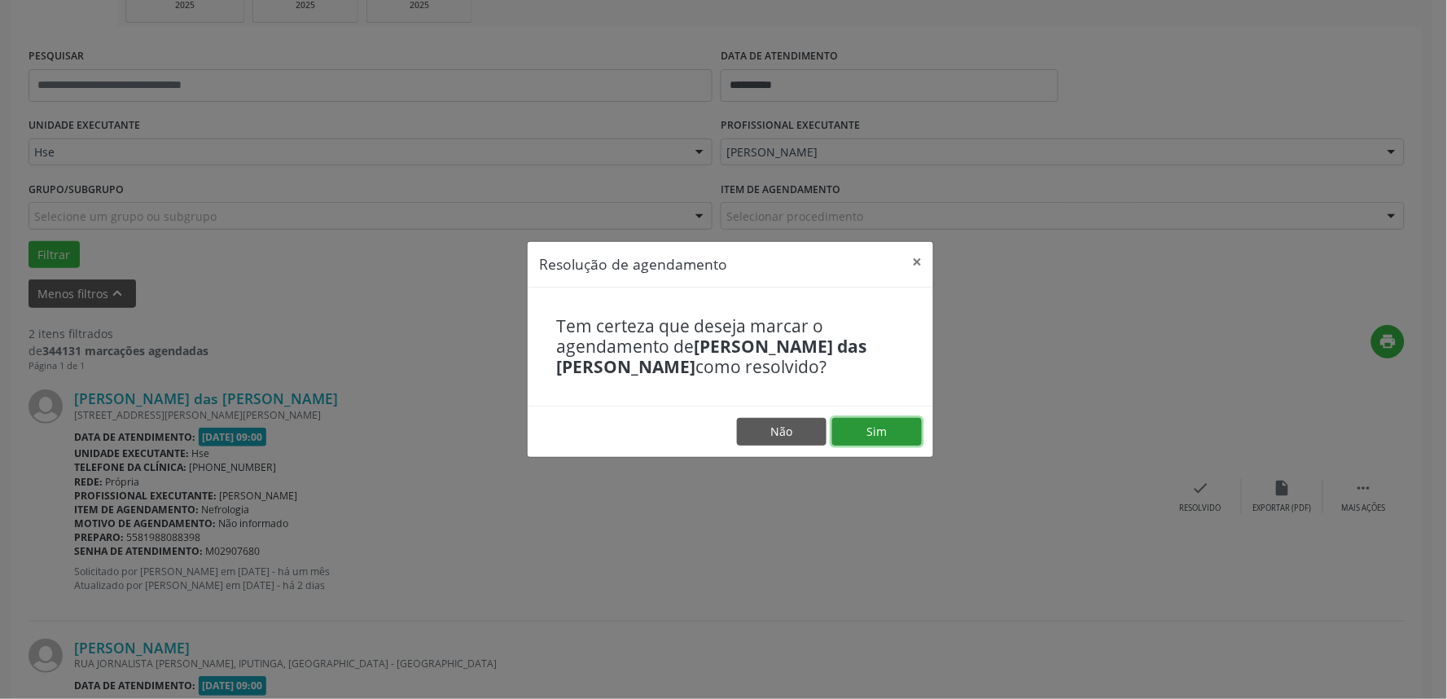
click at [877, 436] on button "Sim" at bounding box center [877, 432] width 90 height 28
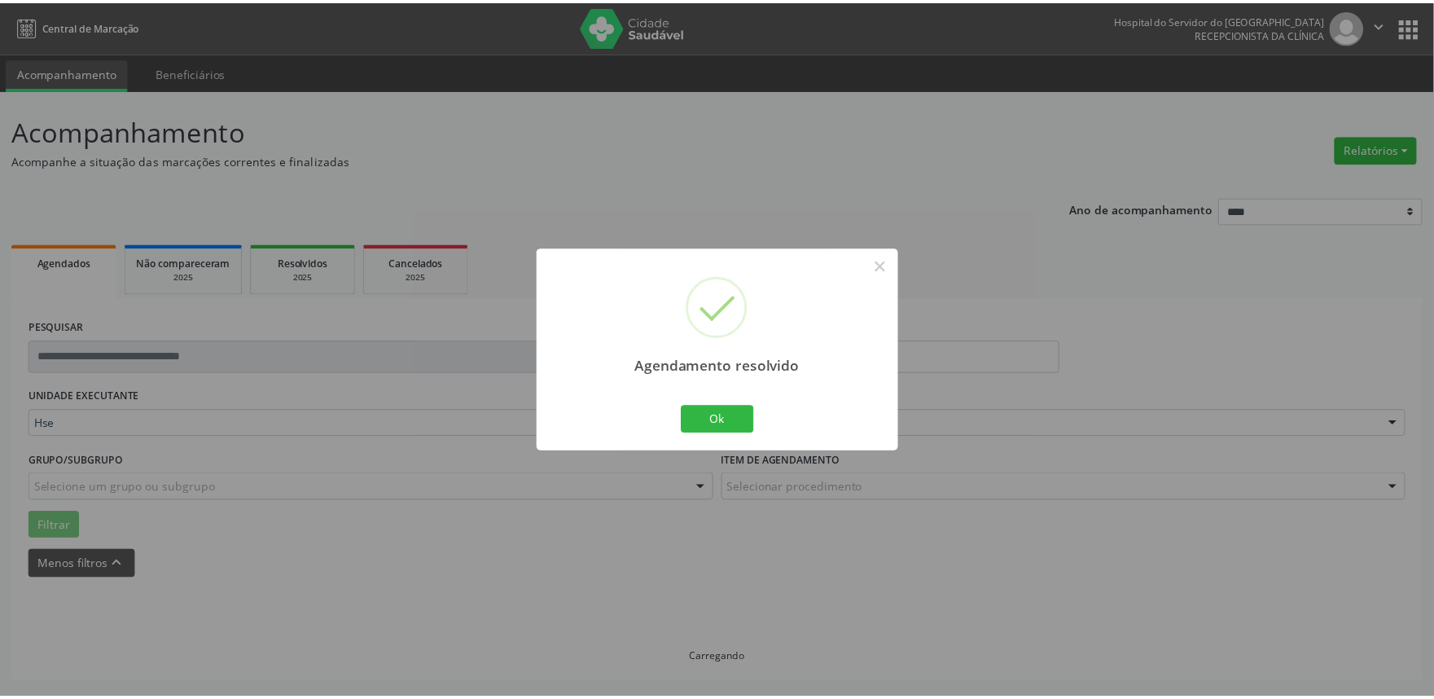
scroll to position [0, 0]
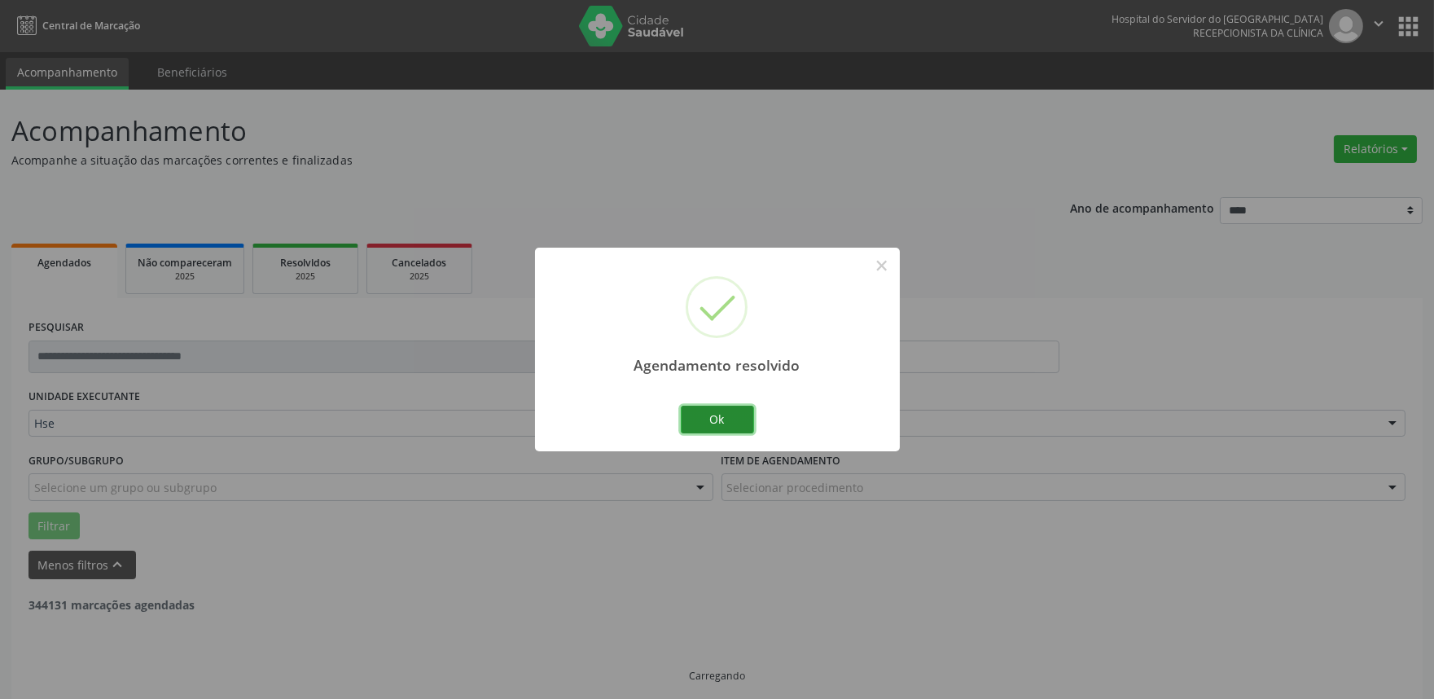
click at [730, 415] on button "Ok" at bounding box center [717, 420] width 73 height 28
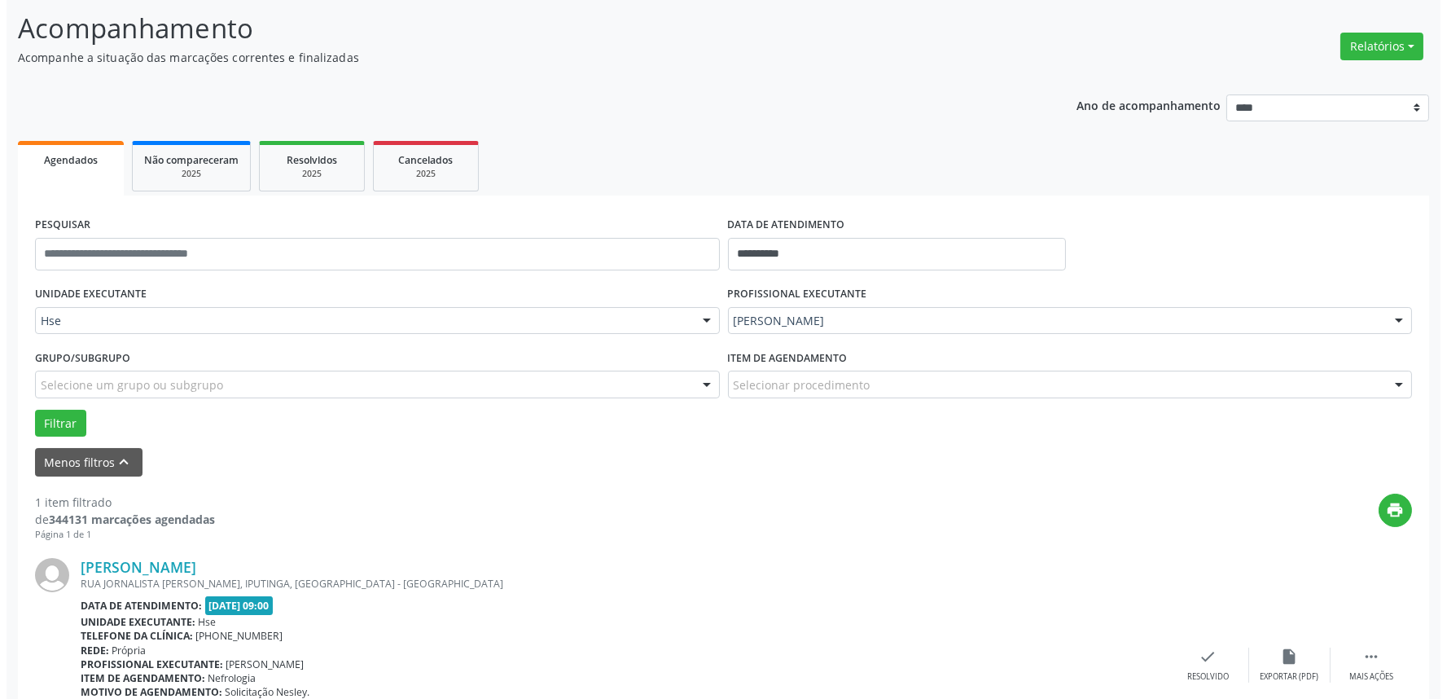
scroll to position [181, 0]
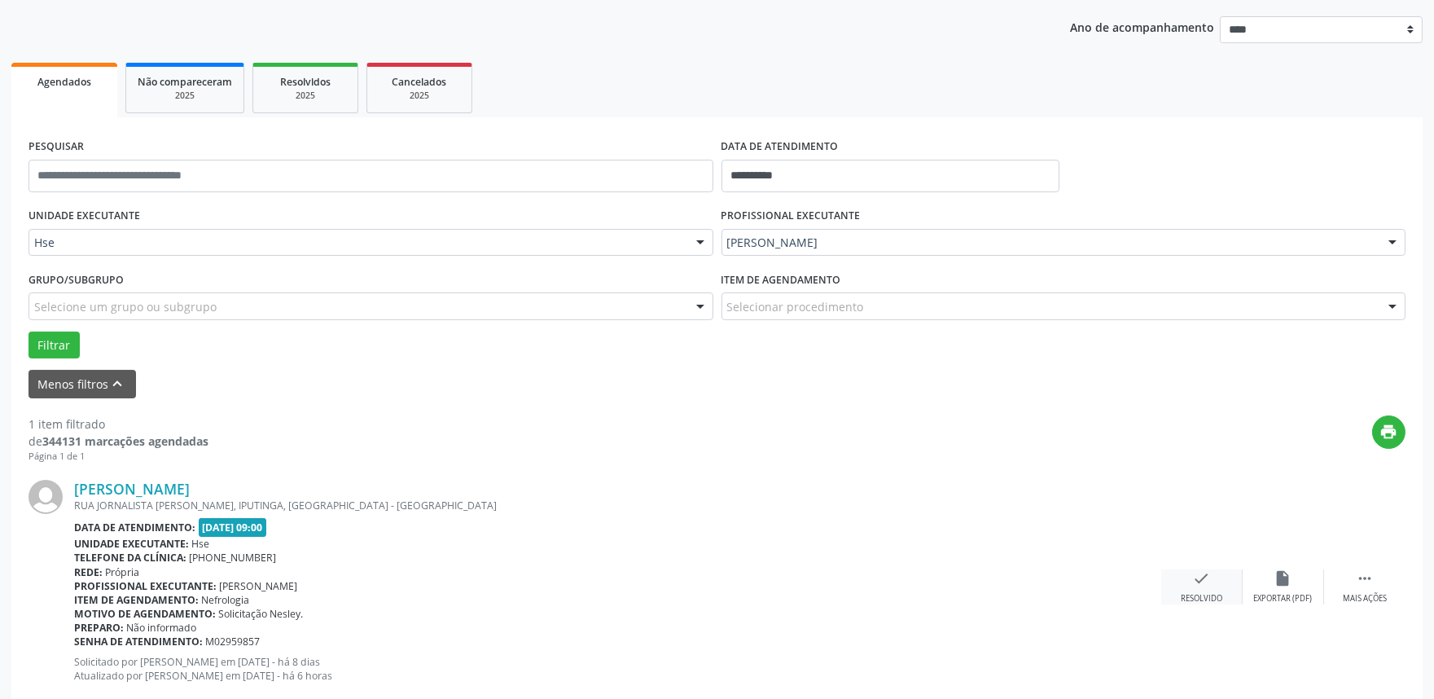
click at [1217, 593] on div "Resolvido" at bounding box center [1202, 598] width 42 height 11
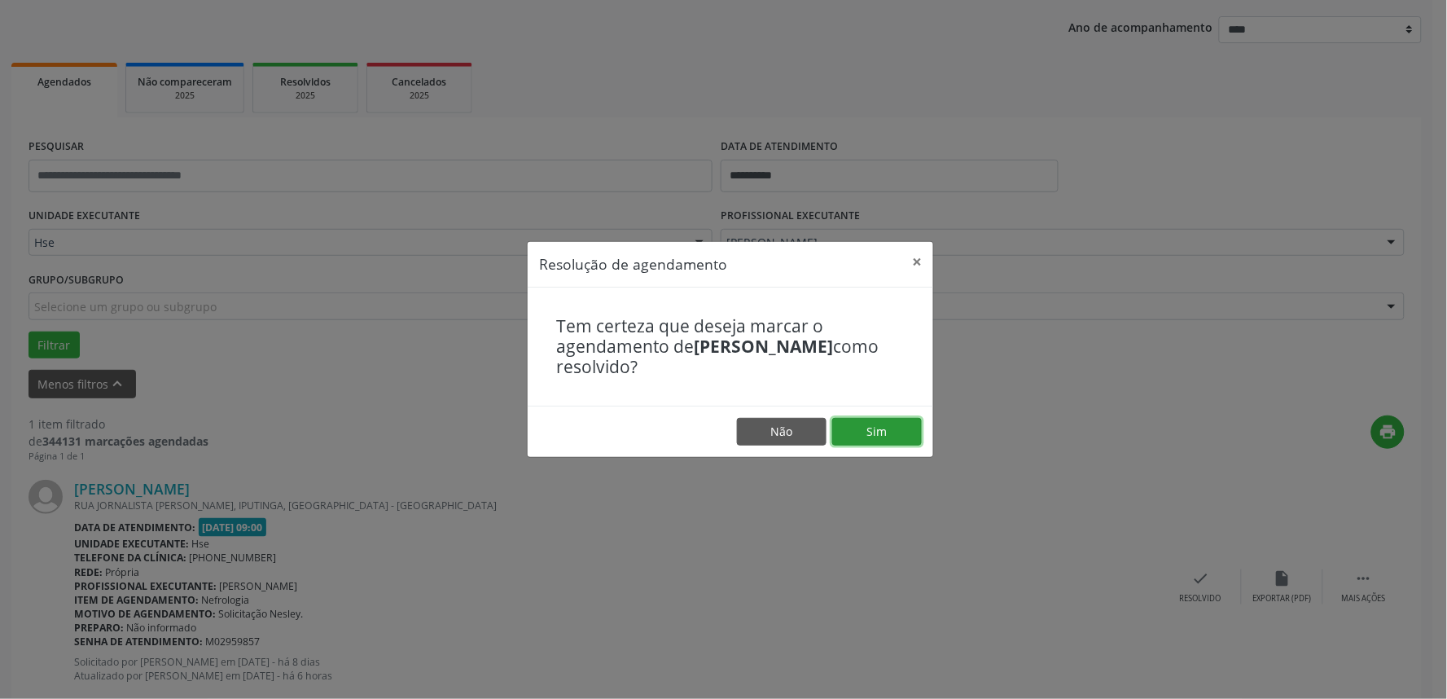
click at [865, 433] on button "Sim" at bounding box center [877, 432] width 90 height 28
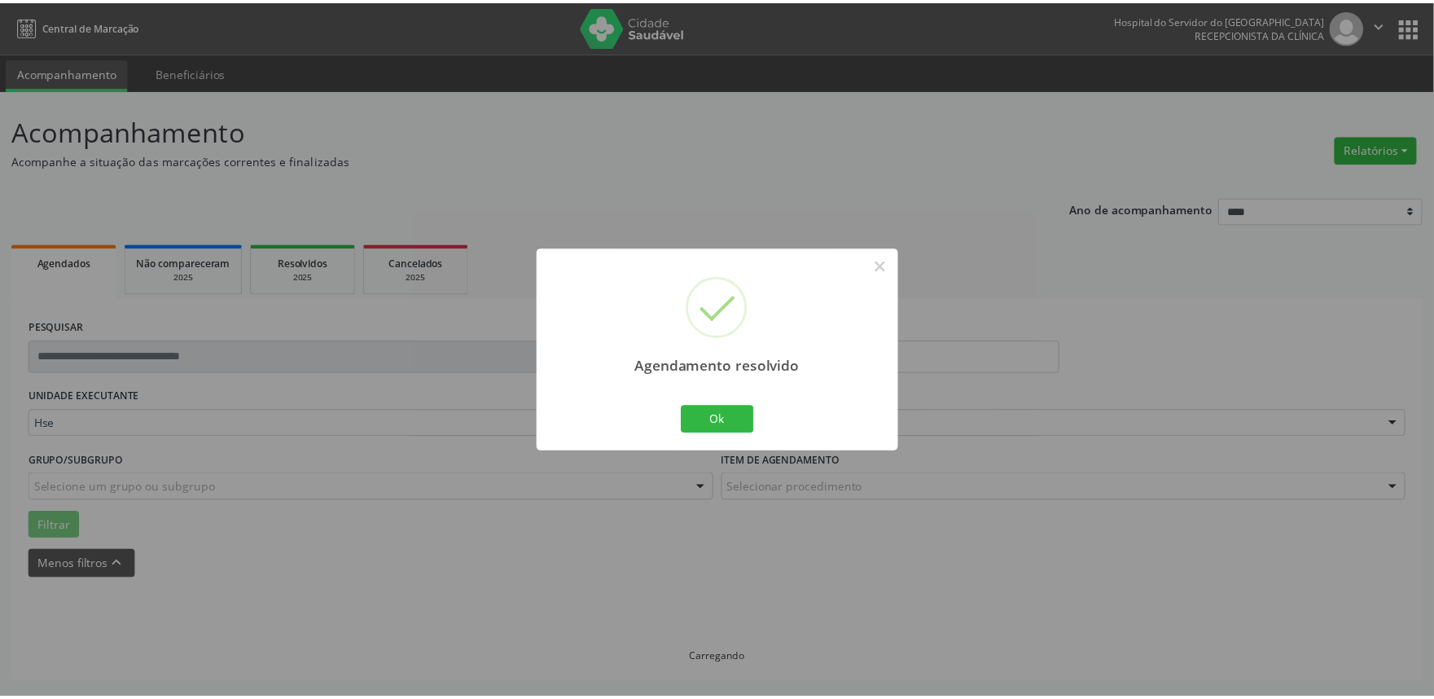
scroll to position [0, 0]
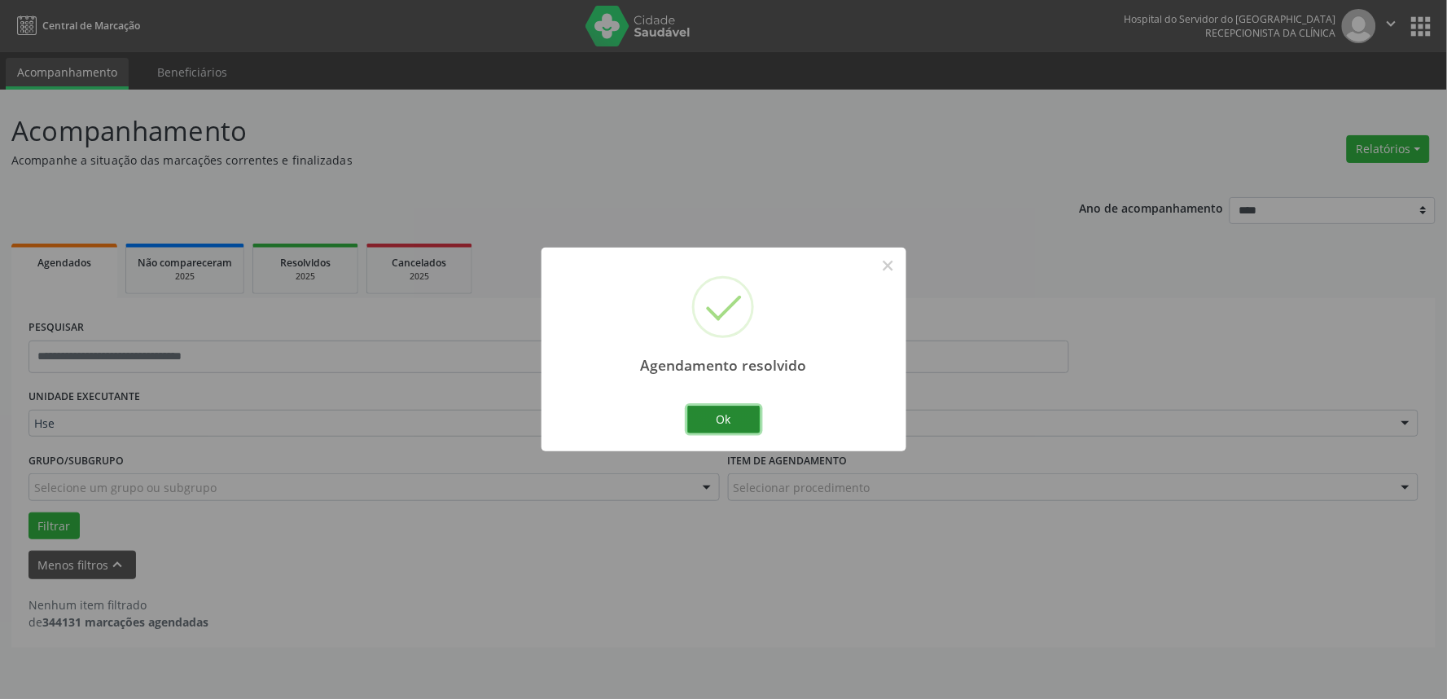
click at [734, 413] on button "Ok" at bounding box center [723, 420] width 73 height 28
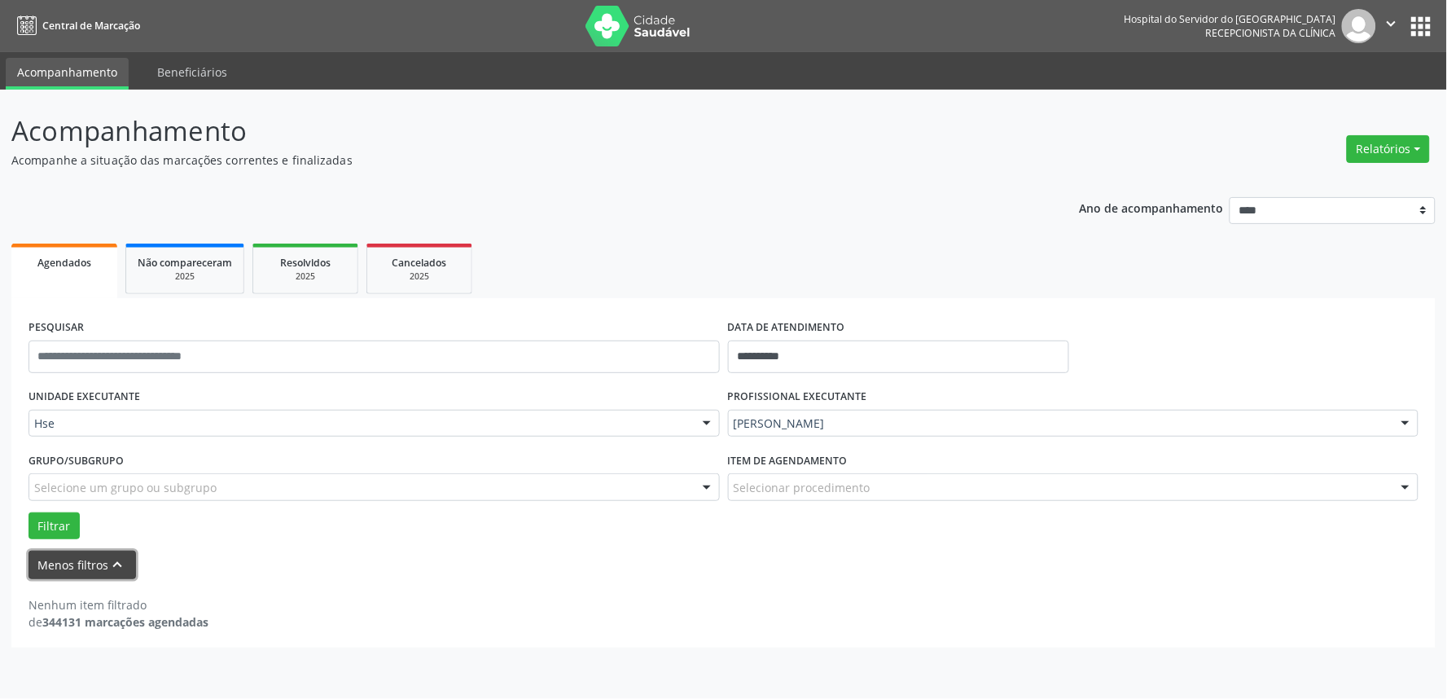
click at [59, 574] on button "Menos filtros keyboard_arrow_up" at bounding box center [81, 564] width 107 height 28
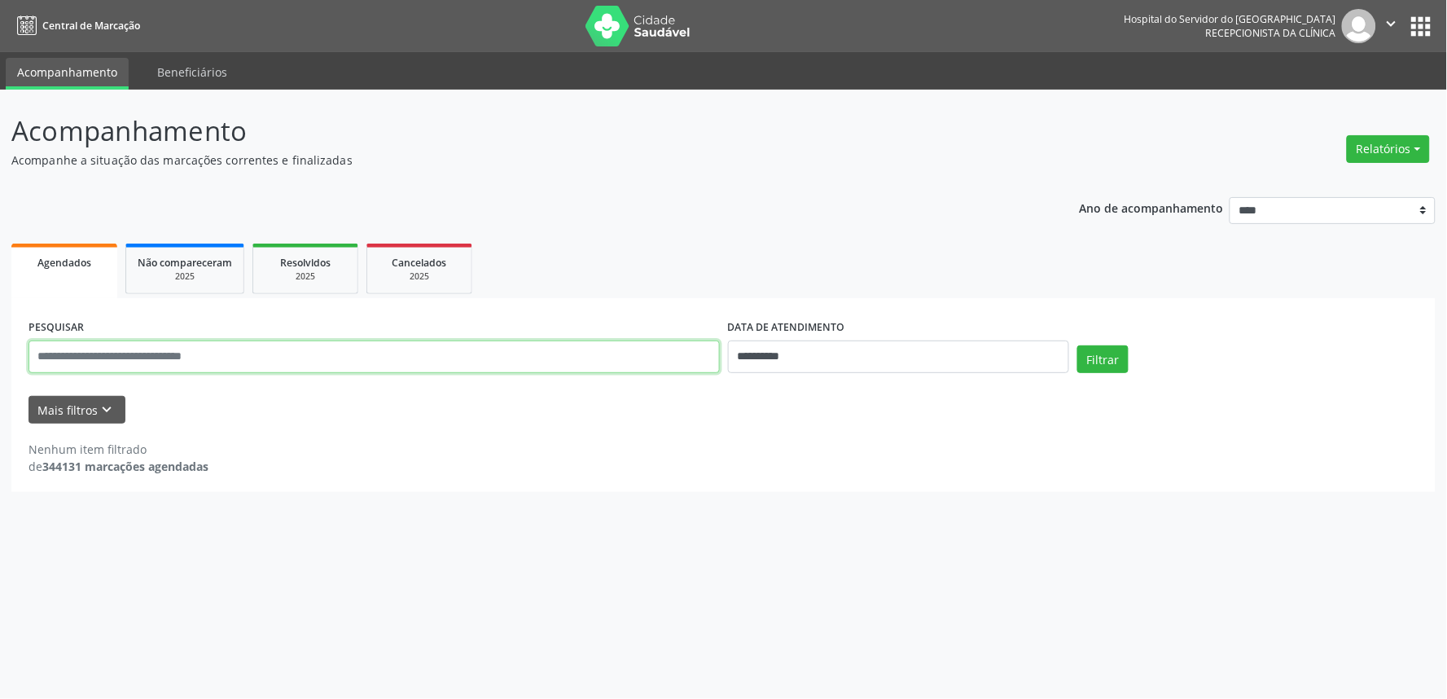
click at [147, 356] on input "text" at bounding box center [373, 356] width 691 height 33
type input "*"
type input "**********"
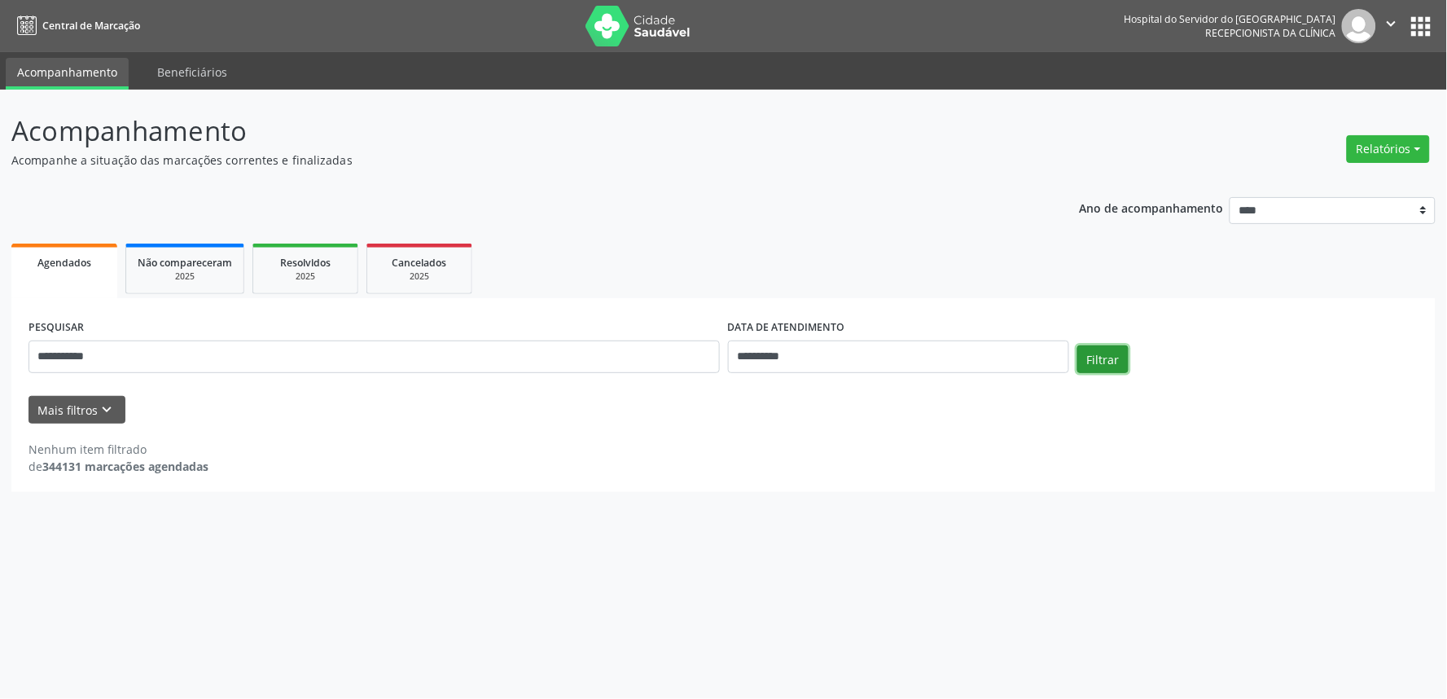
click at [1099, 359] on button "Filtrar" at bounding box center [1102, 359] width 51 height 28
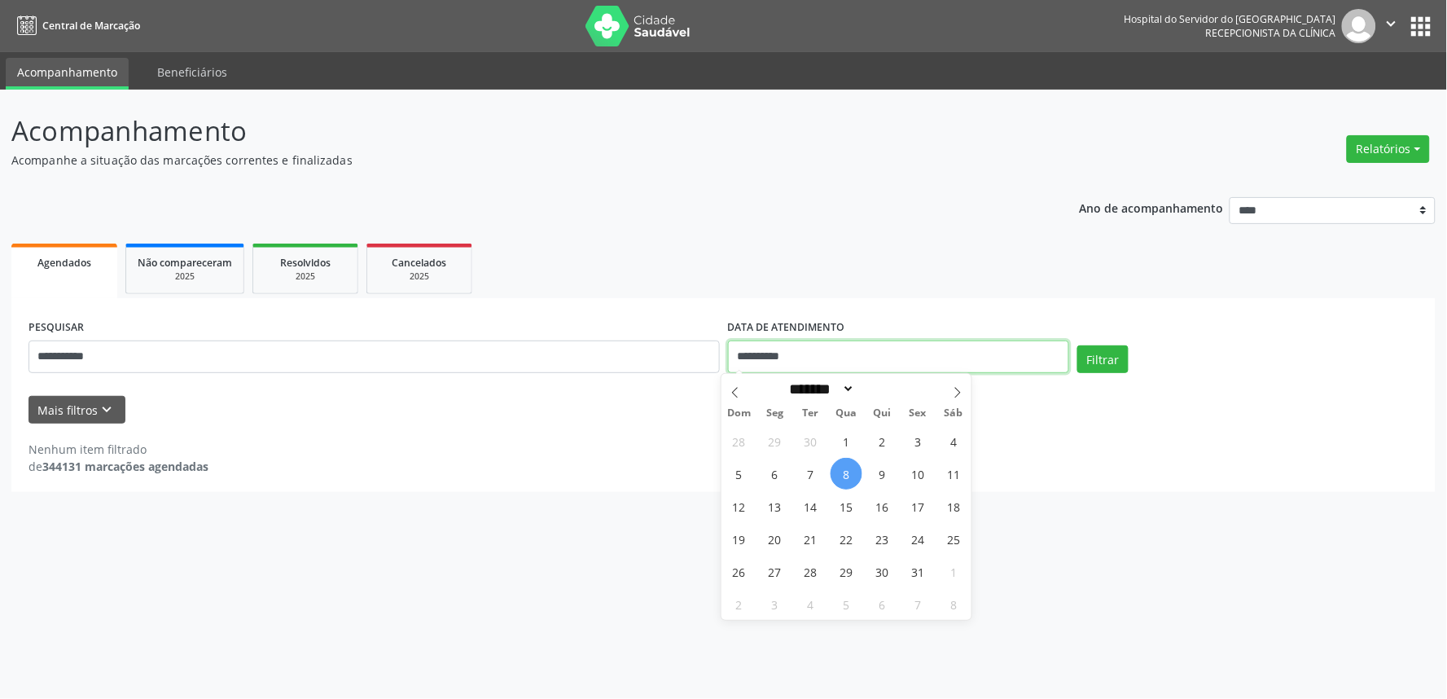
click at [884, 355] on input "**********" at bounding box center [898, 356] width 341 height 33
click at [1103, 359] on button "Filtrar" at bounding box center [1102, 359] width 51 height 28
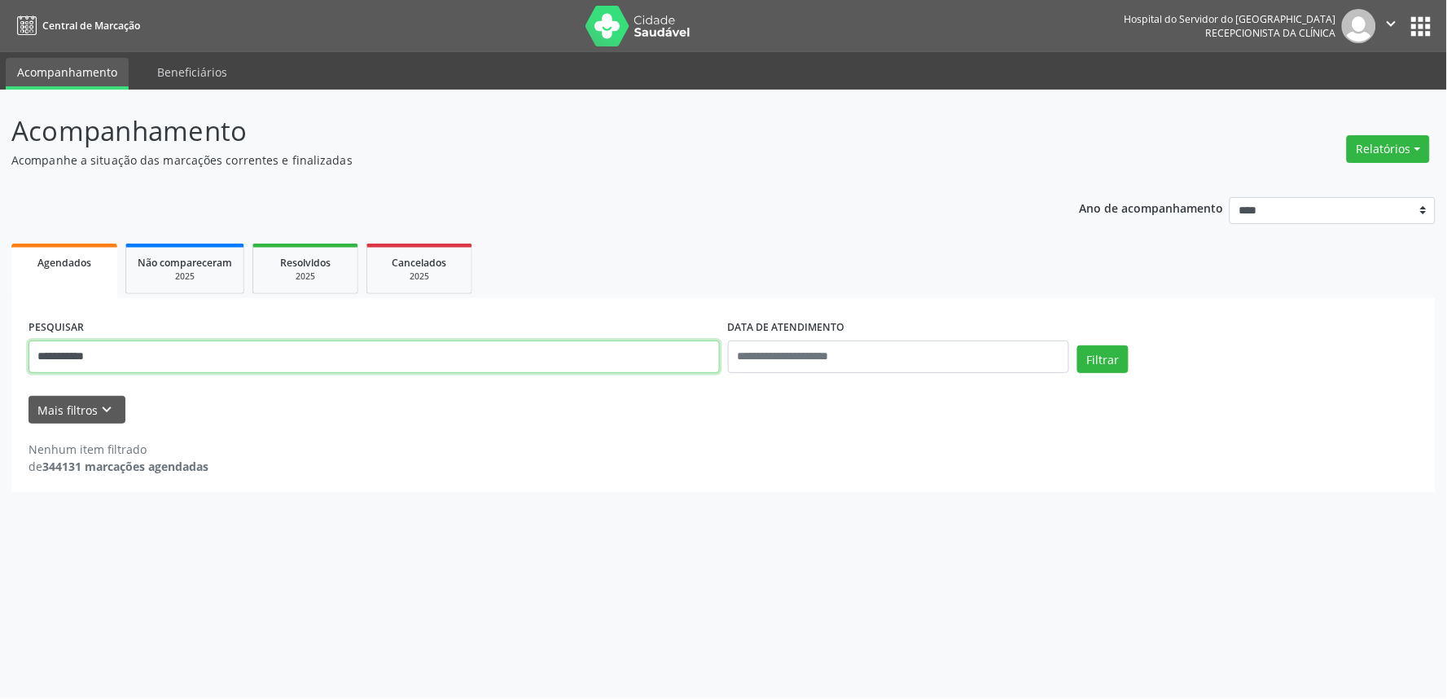
click at [171, 365] on input "**********" at bounding box center [373, 356] width 691 height 33
type input "*"
click at [1397, 144] on button "Relatórios" at bounding box center [1388, 149] width 83 height 28
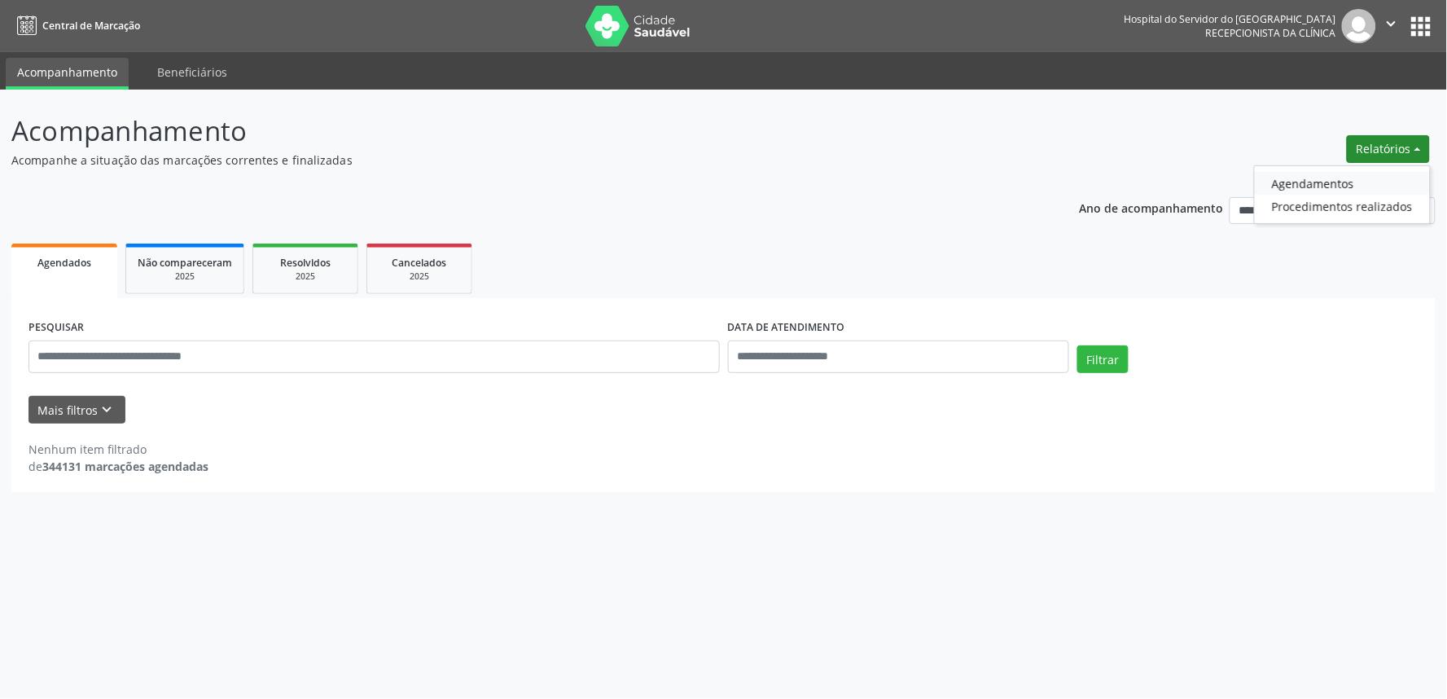
click at [1335, 173] on link "Agendamentos" at bounding box center [1342, 183] width 175 height 23
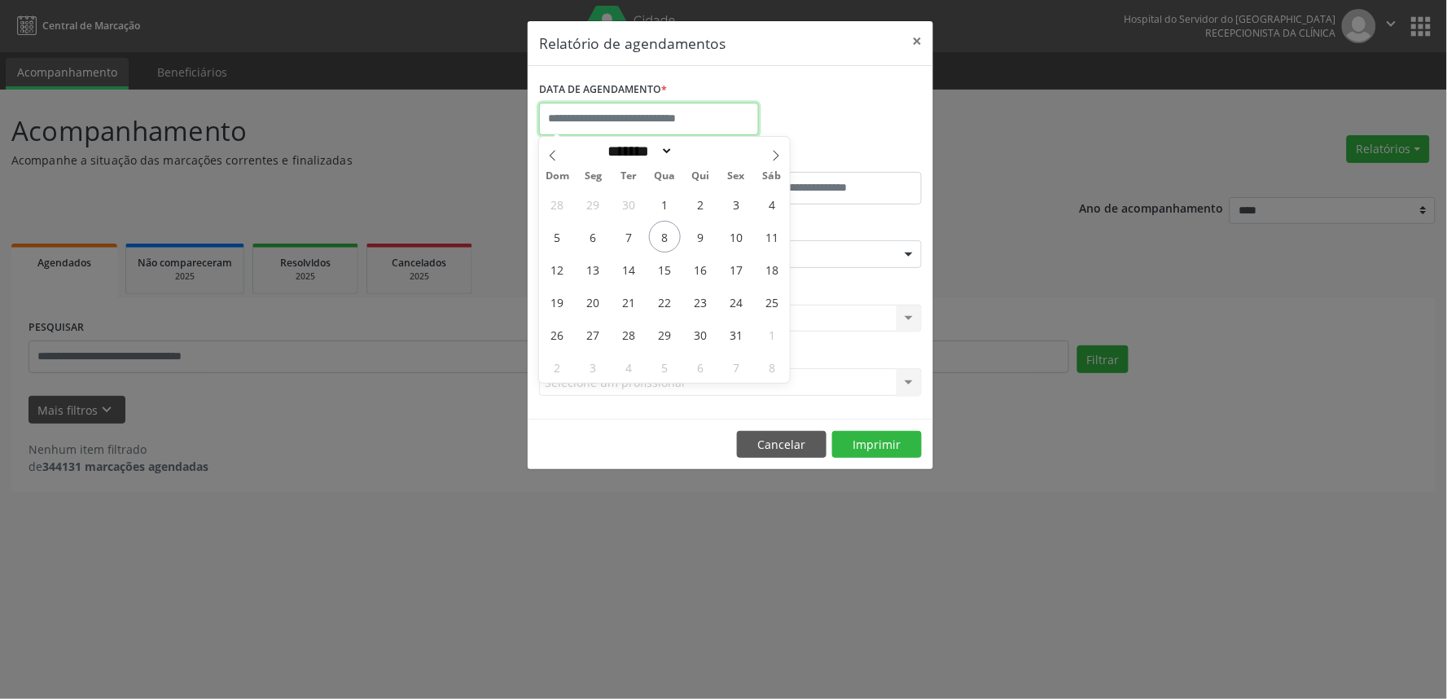
click at [663, 121] on input "text" at bounding box center [649, 119] width 220 height 33
click at [664, 233] on span "8" at bounding box center [665, 237] width 32 height 32
type input "**********"
click at [664, 233] on span "8" at bounding box center [665, 237] width 32 height 32
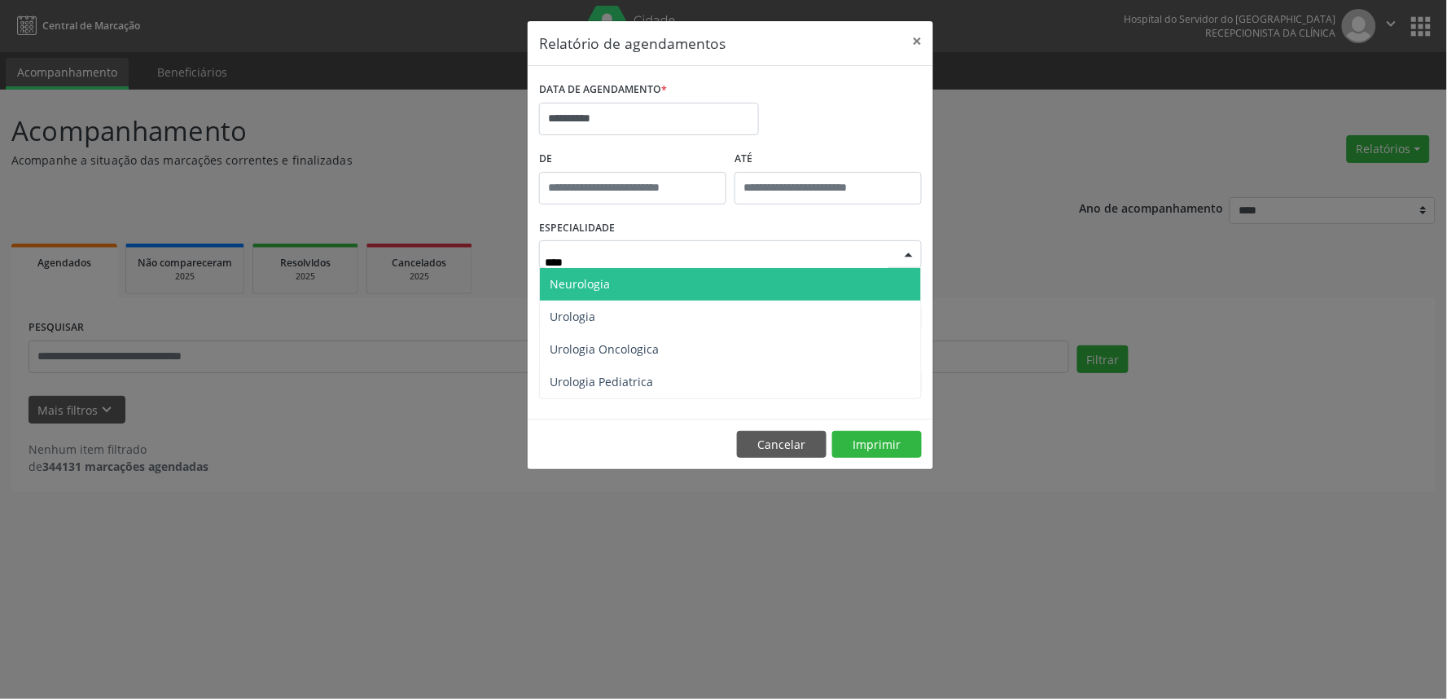
type input "*****"
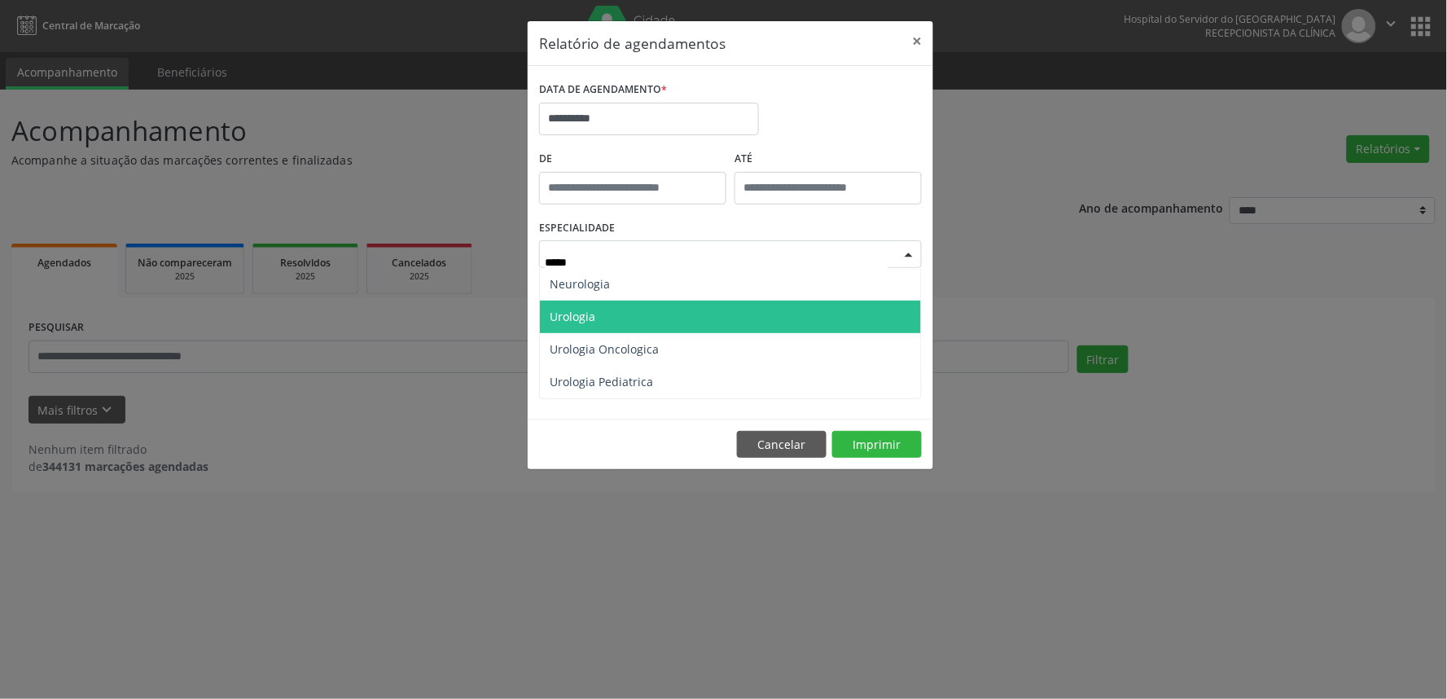
click at [598, 315] on span "Urologia" at bounding box center [730, 316] width 381 height 33
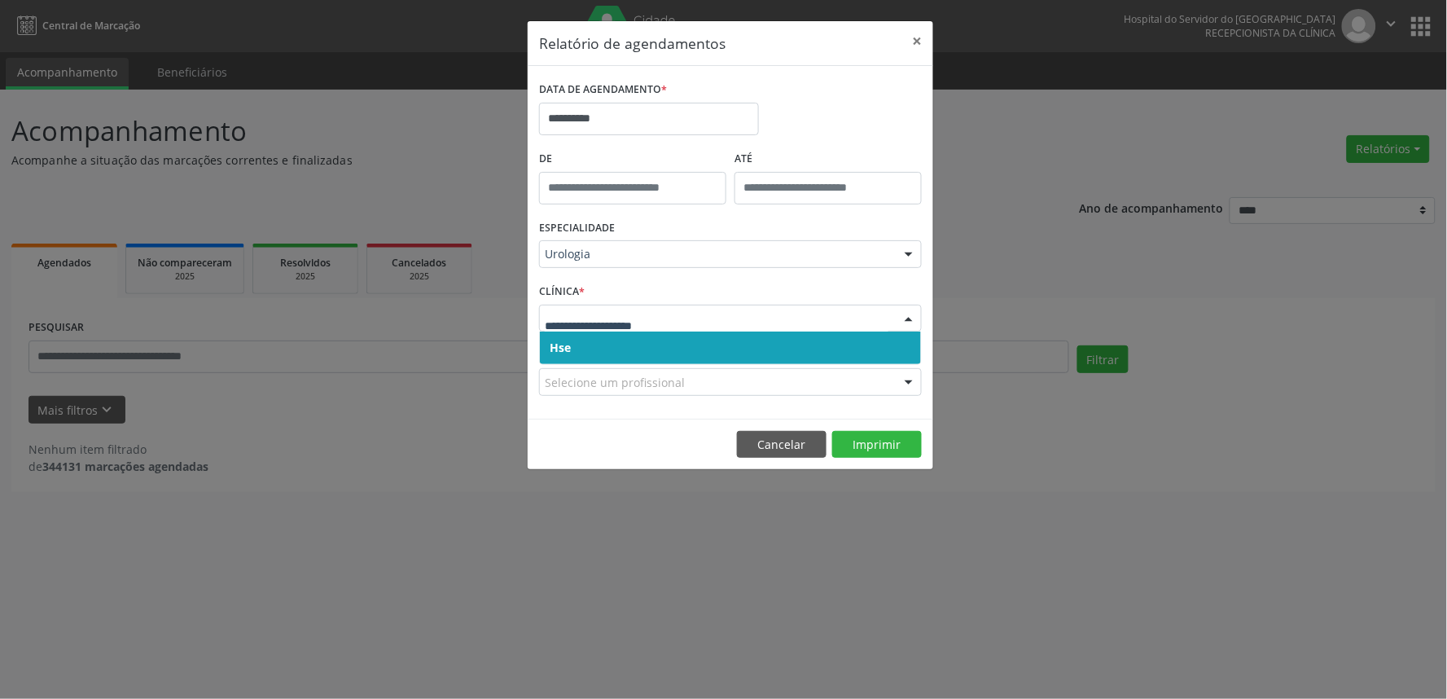
click at [584, 357] on span "Hse" at bounding box center [730, 347] width 381 height 33
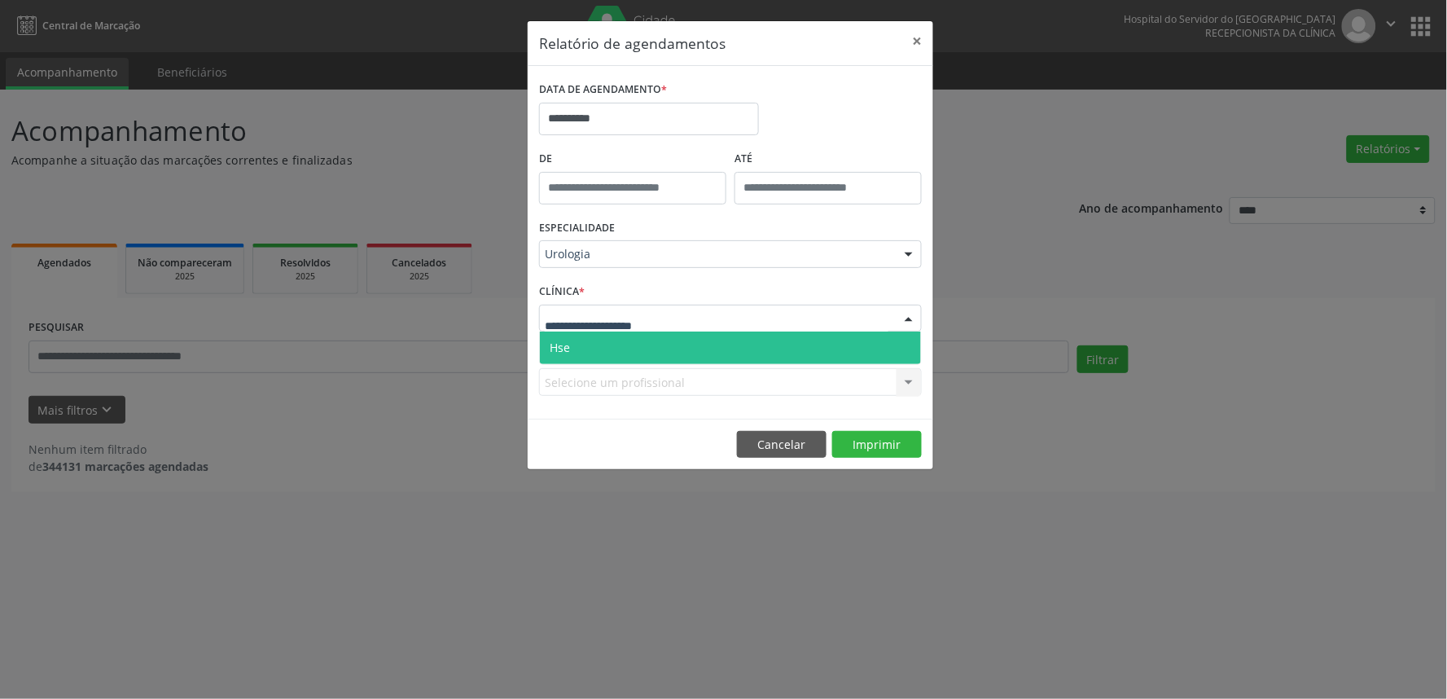
click at [601, 308] on div at bounding box center [730, 319] width 383 height 28
click at [607, 349] on span "Hse" at bounding box center [730, 347] width 381 height 33
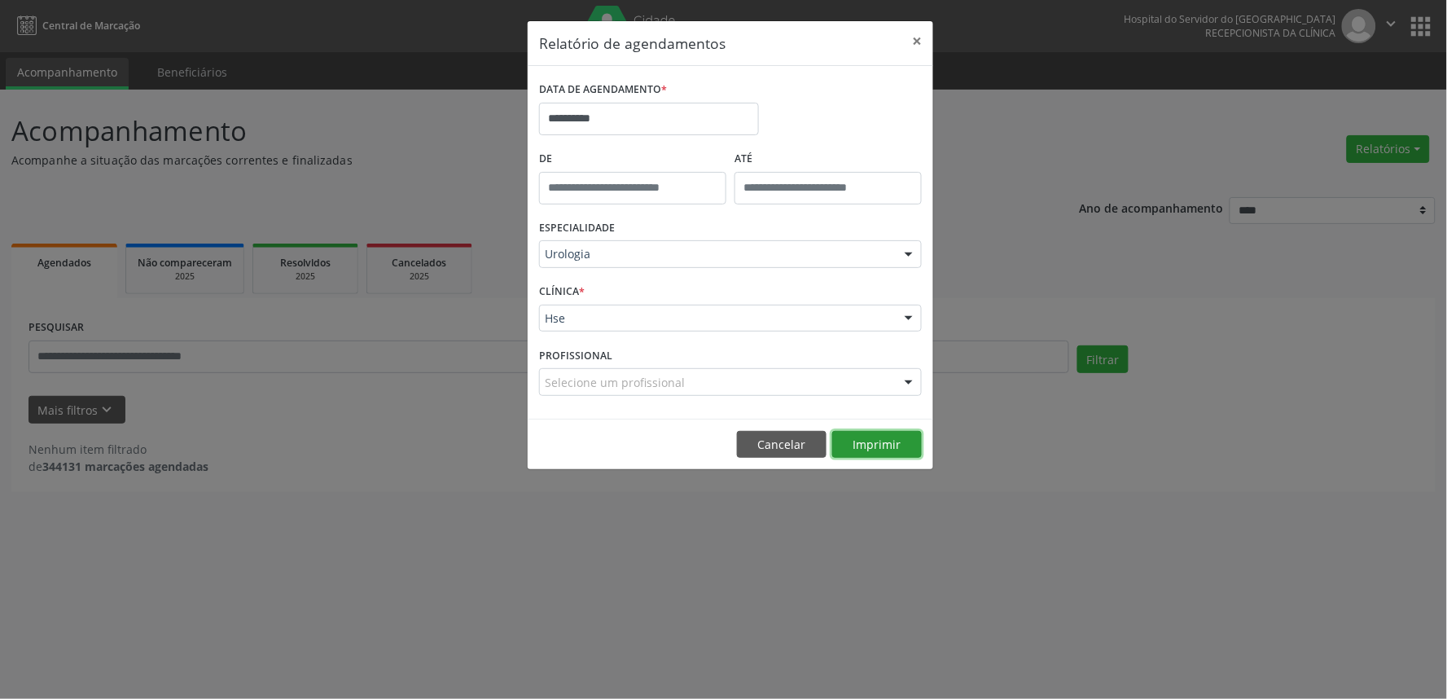
click at [885, 449] on button "Imprimir" at bounding box center [877, 445] width 90 height 28
drag, startPoint x: 923, startPoint y: 39, endPoint x: 922, endPoint y: 55, distance: 15.5
click at [922, 53] on button "×" at bounding box center [917, 41] width 33 height 40
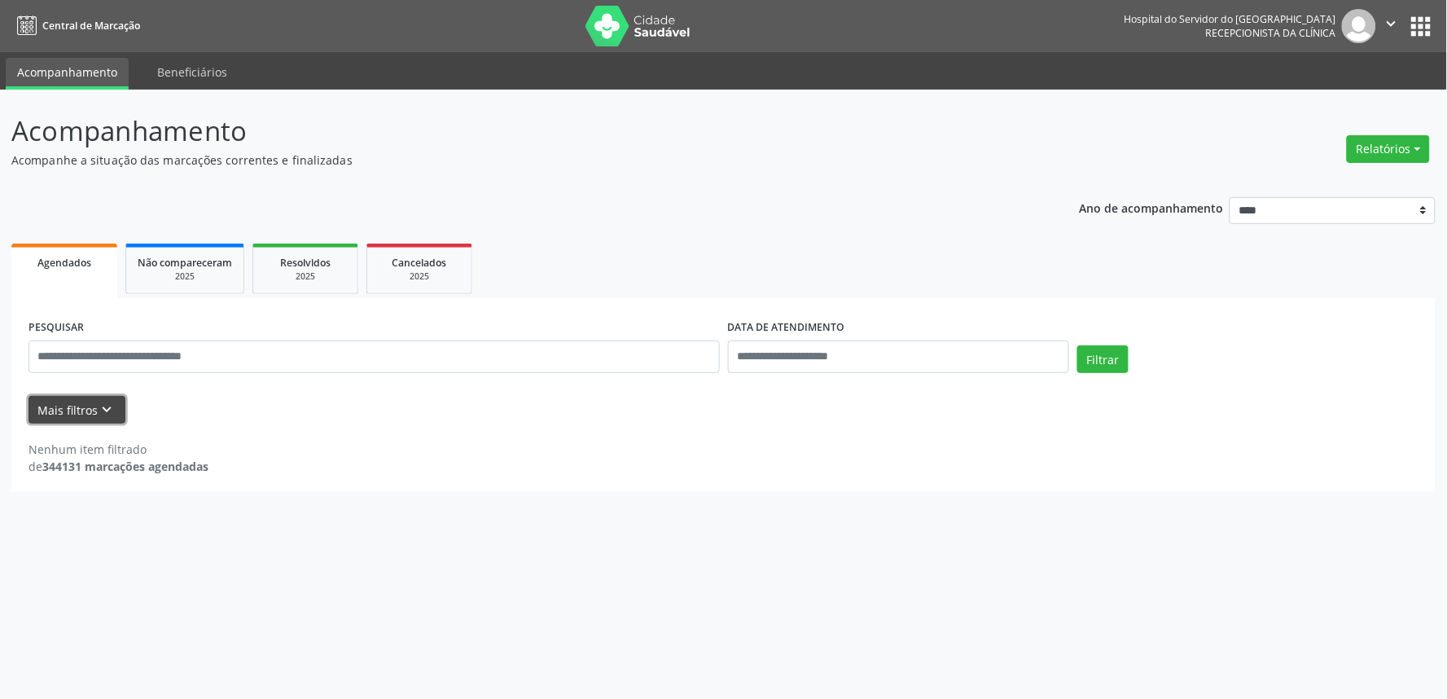
click at [75, 402] on button "Mais filtros keyboard_arrow_down" at bounding box center [76, 410] width 97 height 28
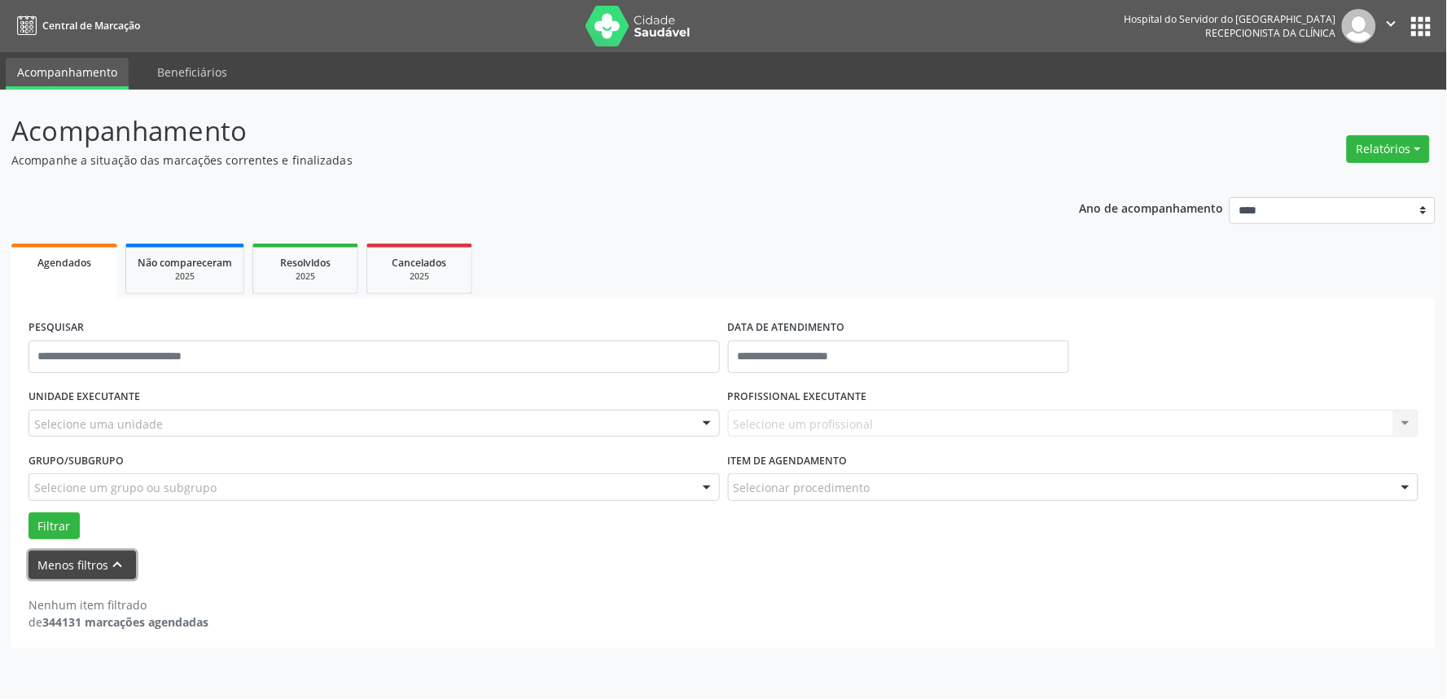
click at [109, 567] on icon "keyboard_arrow_up" at bounding box center [118, 564] width 18 height 18
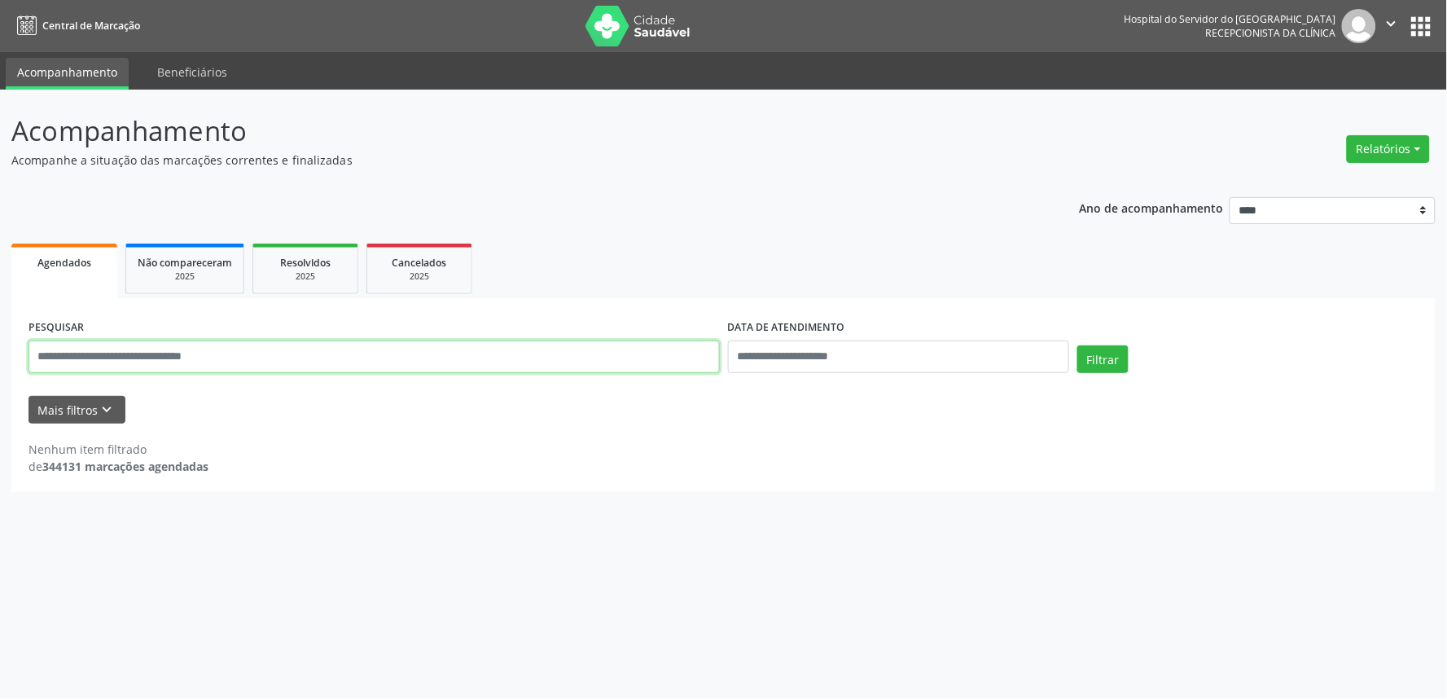
click at [80, 344] on input "text" at bounding box center [373, 356] width 691 height 33
type input "**********"
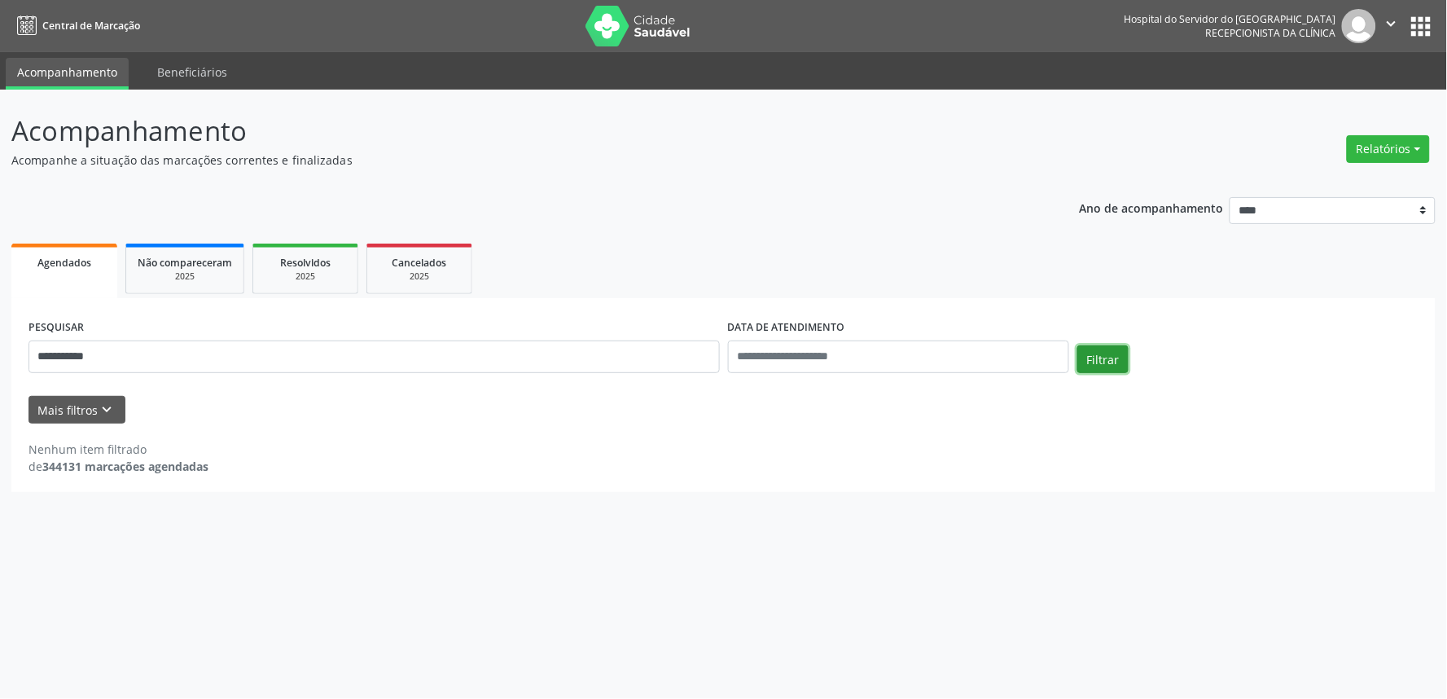
click at [1110, 357] on button "Filtrar" at bounding box center [1102, 359] width 51 height 28
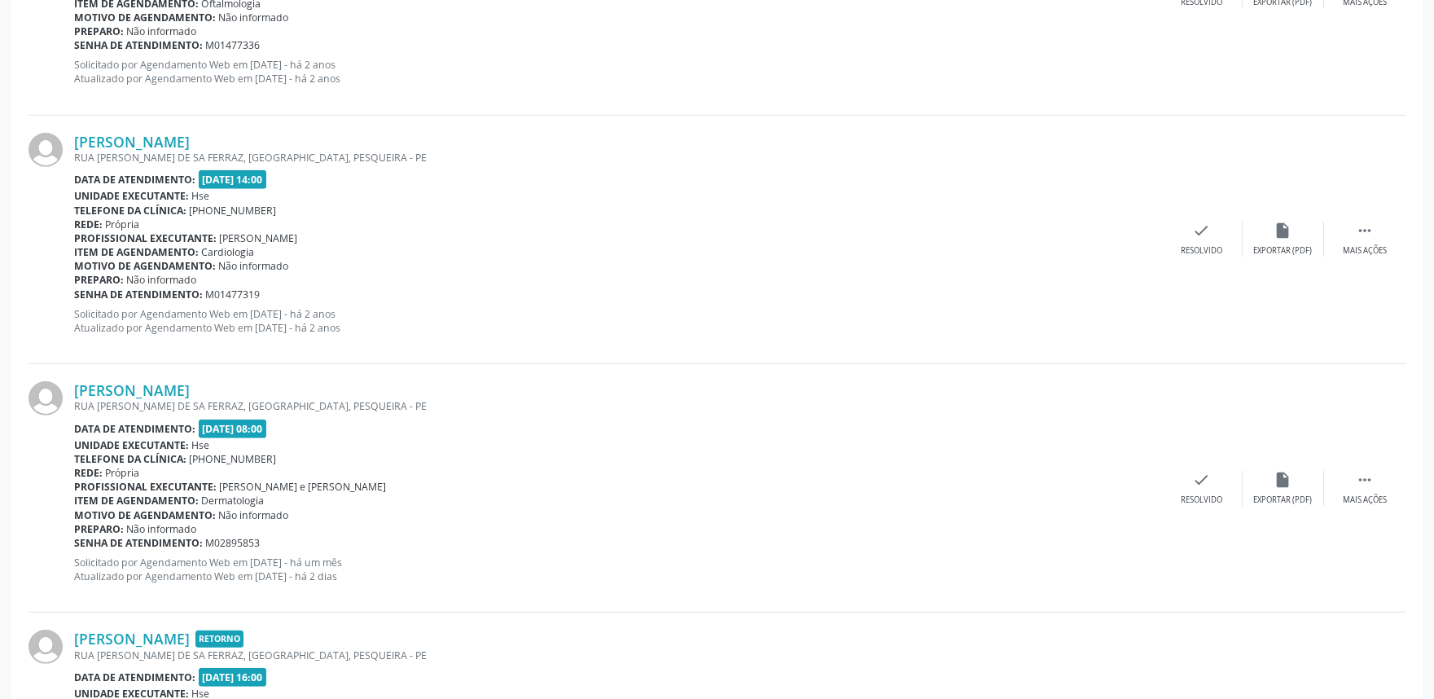
scroll to position [2054, 0]
